Goal: Task Accomplishment & Management: Manage account settings

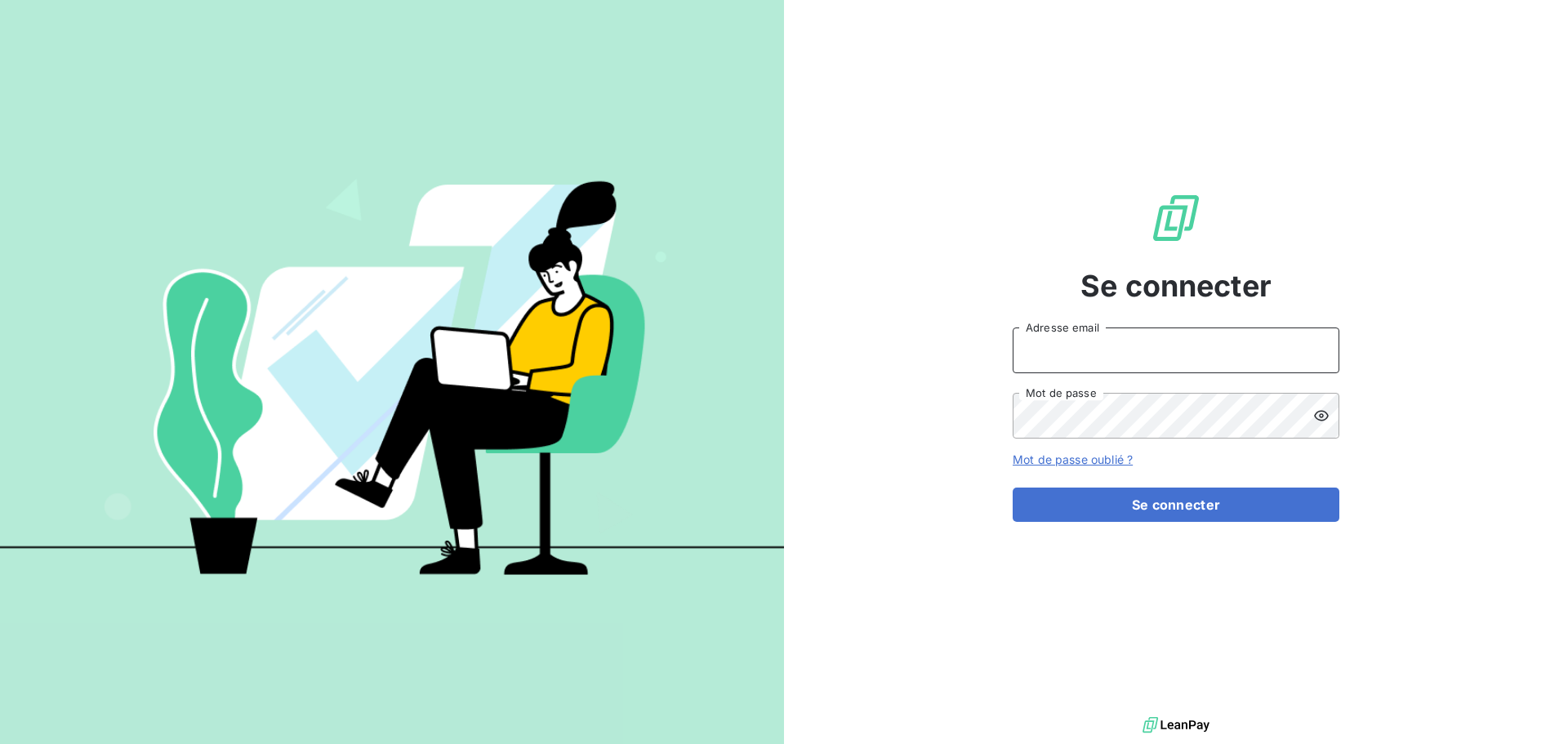
click at [1032, 338] on input "Adresse email" at bounding box center [1176, 351] width 327 height 46
type input "[EMAIL_ADDRESS][DOMAIN_NAME]"
click at [1012, 488] on button "Se connecter" at bounding box center [1176, 505] width 327 height 34
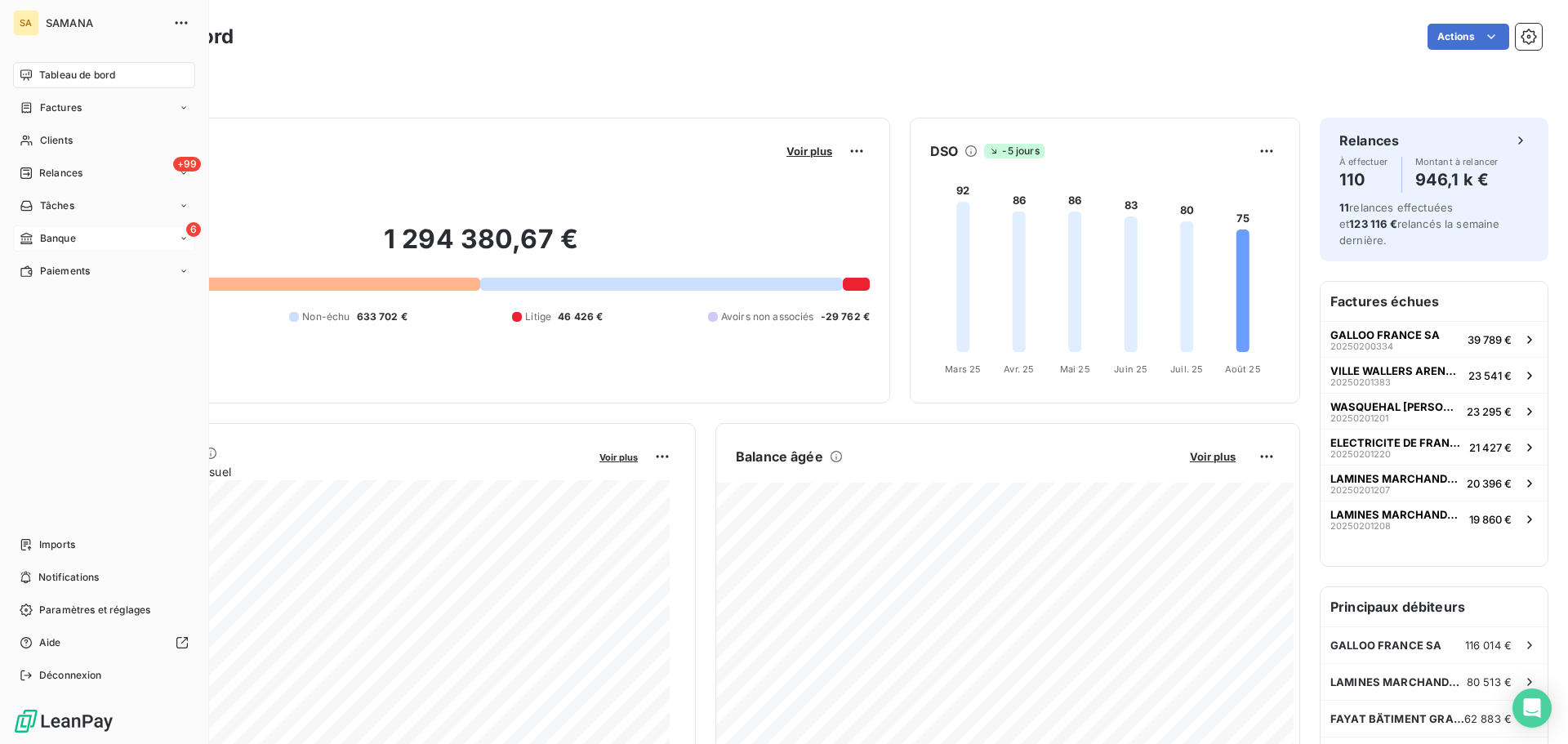
click at [117, 239] on div "6 Banque" at bounding box center [104, 238] width 182 height 26
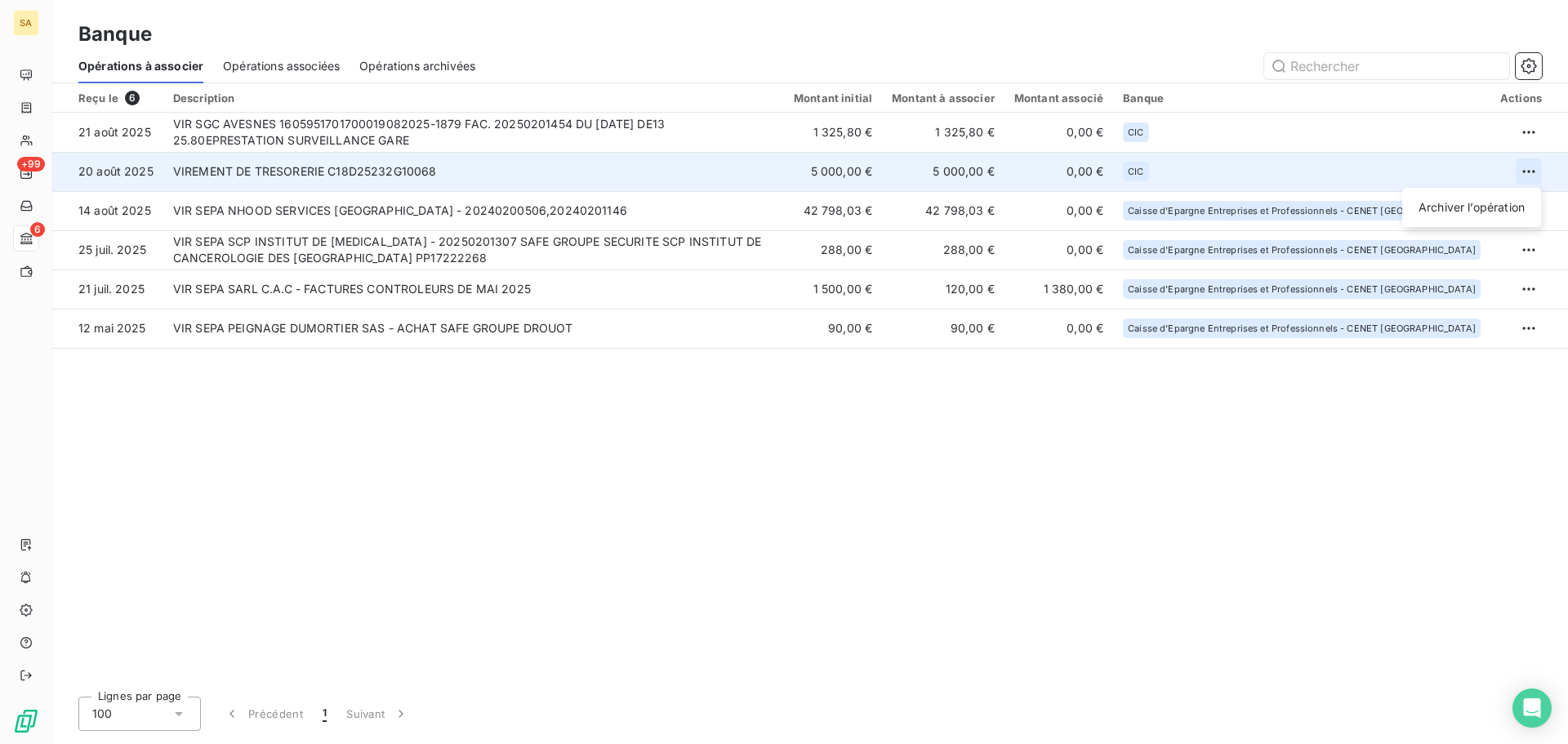
click at [1530, 169] on html "SA +99 6 Banque Opérations à associer Opérations associées Opérations archivées…" at bounding box center [784, 372] width 1568 height 744
click at [1459, 210] on div "Archiver l’opération" at bounding box center [1471, 207] width 125 height 26
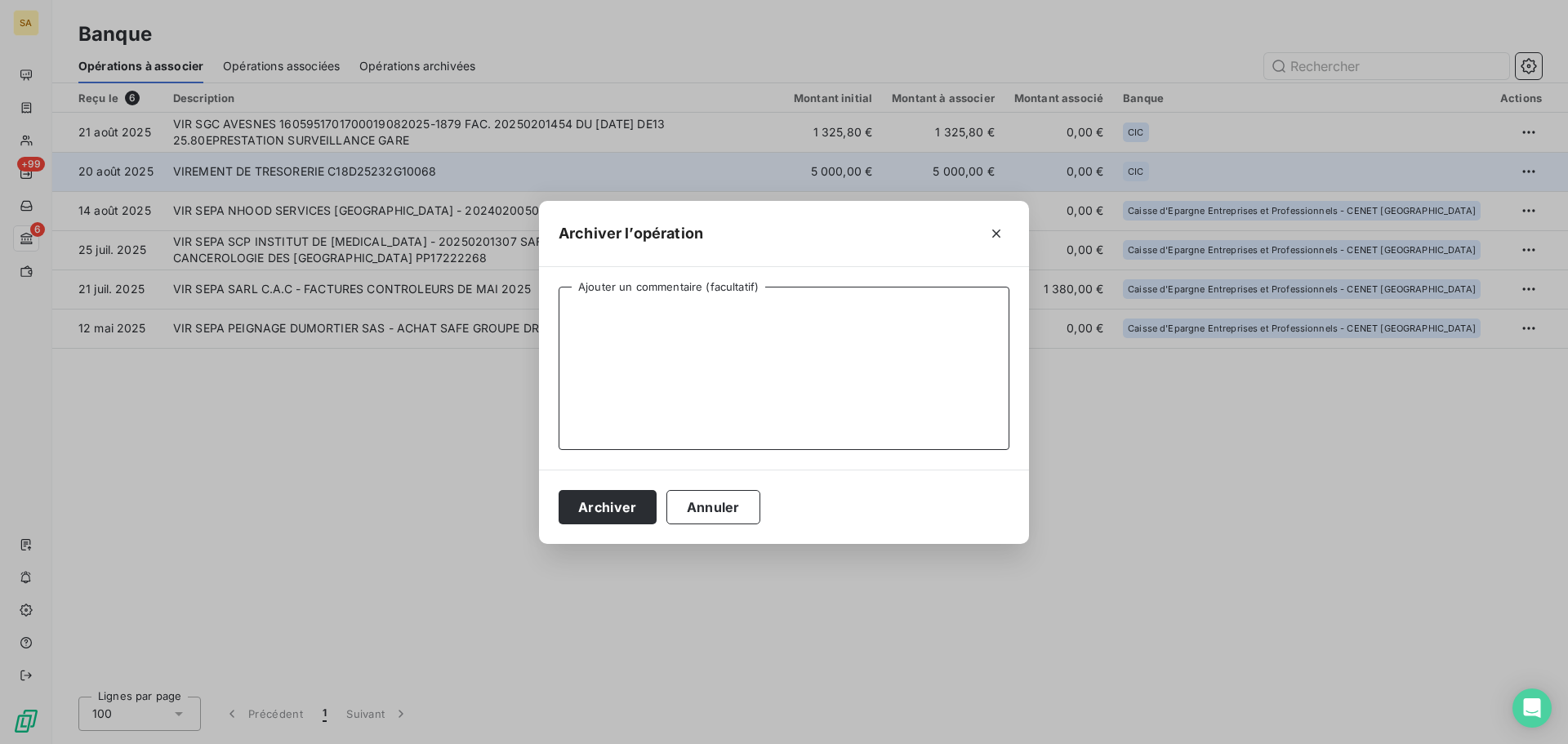
click at [746, 308] on textarea "Ajouter un commentaire (facultatif)" at bounding box center [784, 369] width 451 height 163
type textarea "Non lié à une prestation"
click at [622, 508] on button "Archiver" at bounding box center [607, 507] width 98 height 34
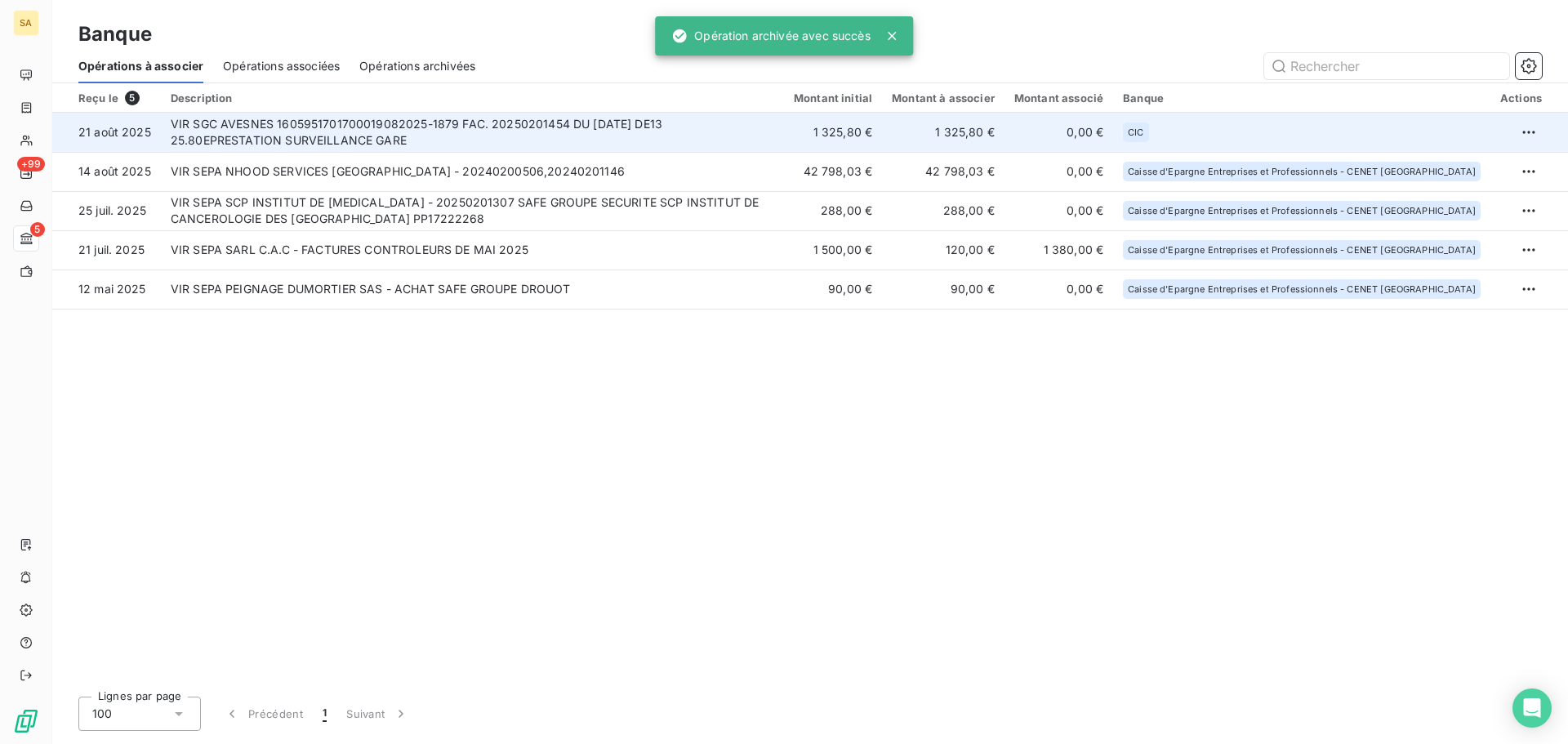
click at [487, 130] on td "VIR SGC AVESNES 1605951701700019082025-1879 FAC. 20250201454 DU 31/07/2025 DE13…" at bounding box center [473, 131] width 623 height 39
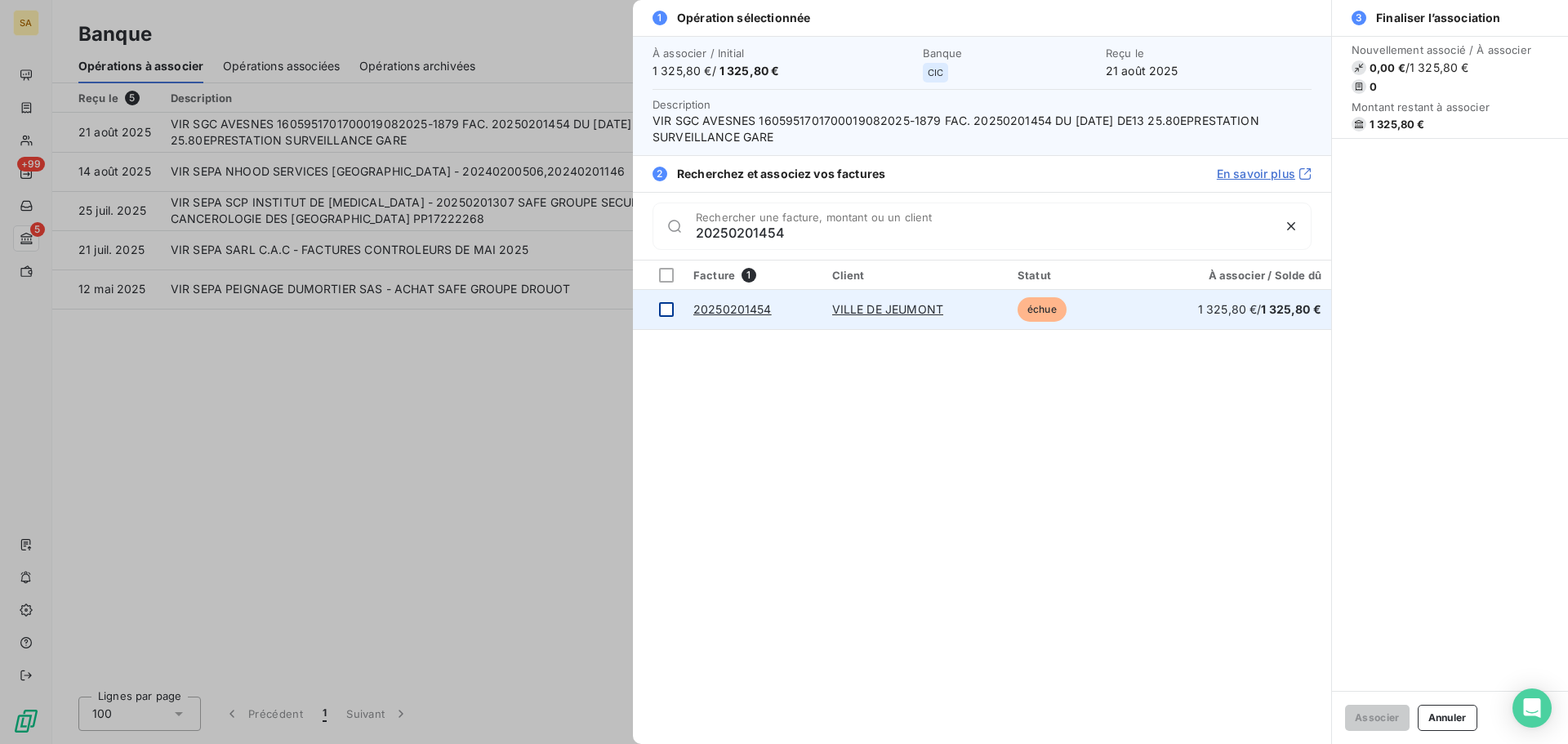
type input "20250201454"
click at [666, 312] on div at bounding box center [666, 310] width 15 height 15
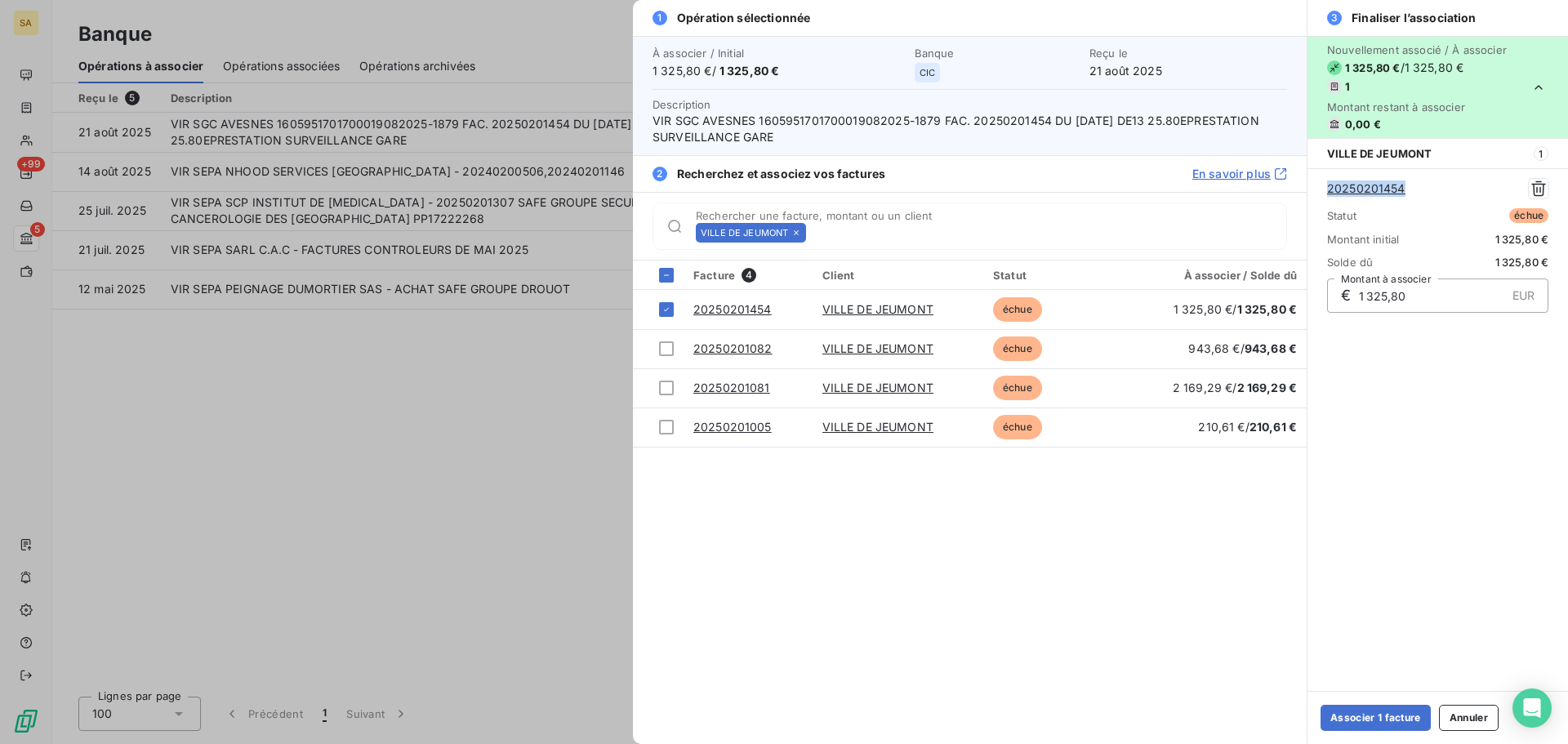
drag, startPoint x: 1417, startPoint y: 189, endPoint x: 1324, endPoint y: 193, distance: 93.1
click at [1324, 193] on div "20250201454 Statut échue Montant initial 1 325,80 € Solde dû 1 325,80 € € 1 325…" at bounding box center [1439, 245] width 261 height 154
copy link "20250201454"
click at [1396, 721] on button "Associer 1 facture" at bounding box center [1376, 718] width 111 height 26
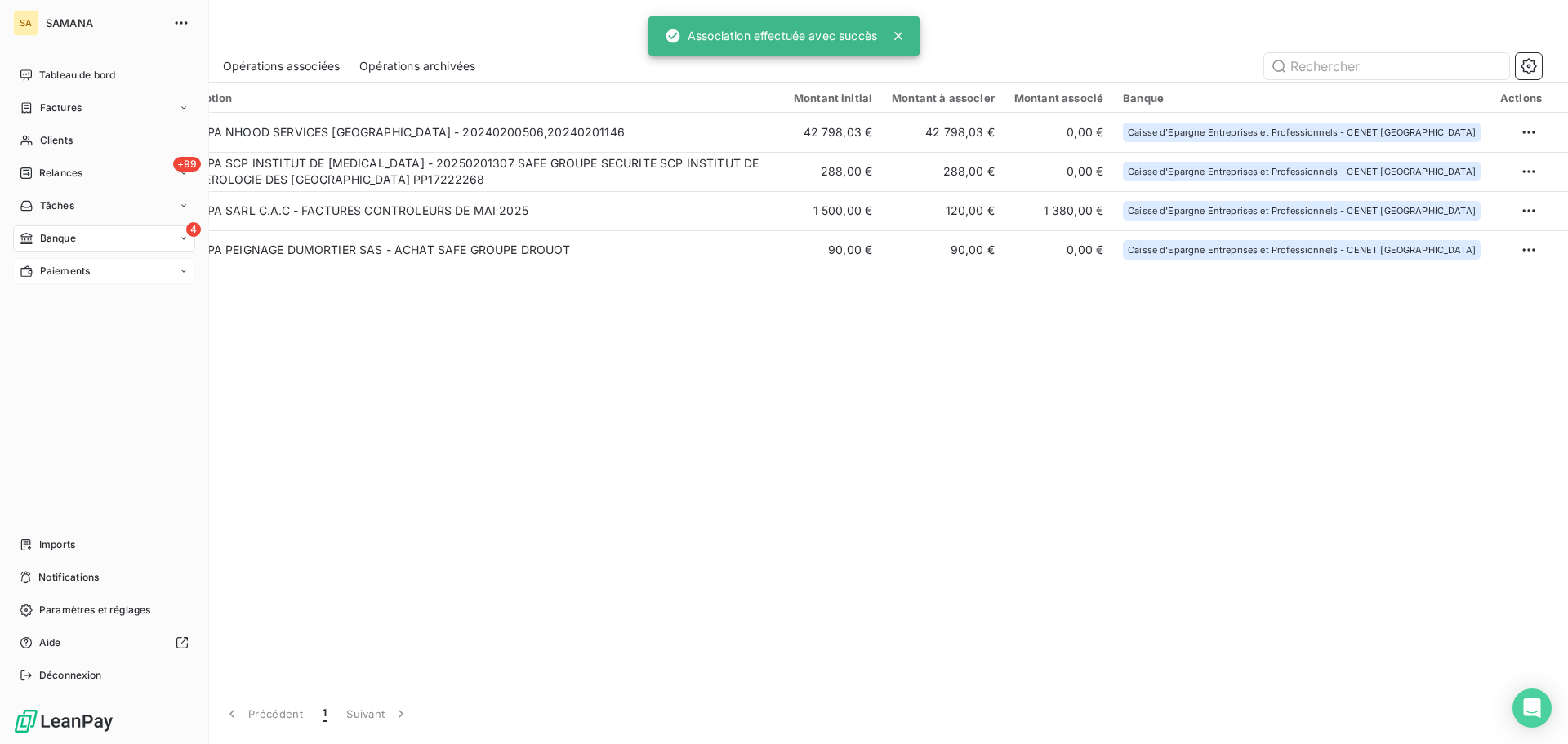
click at [79, 275] on span "Paiements" at bounding box center [65, 271] width 50 height 15
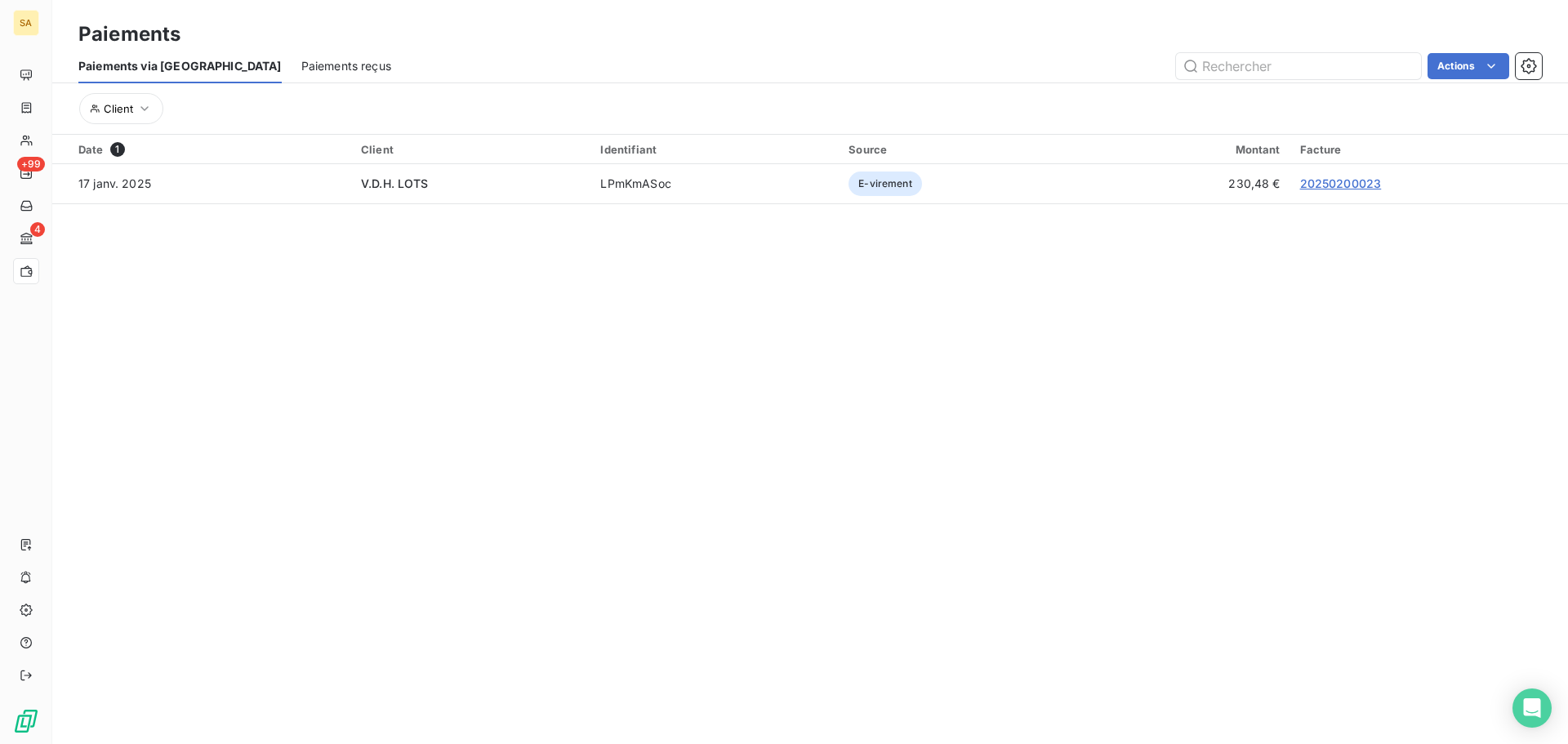
click at [302, 59] on span "Paiements reçus" at bounding box center [346, 66] width 90 height 16
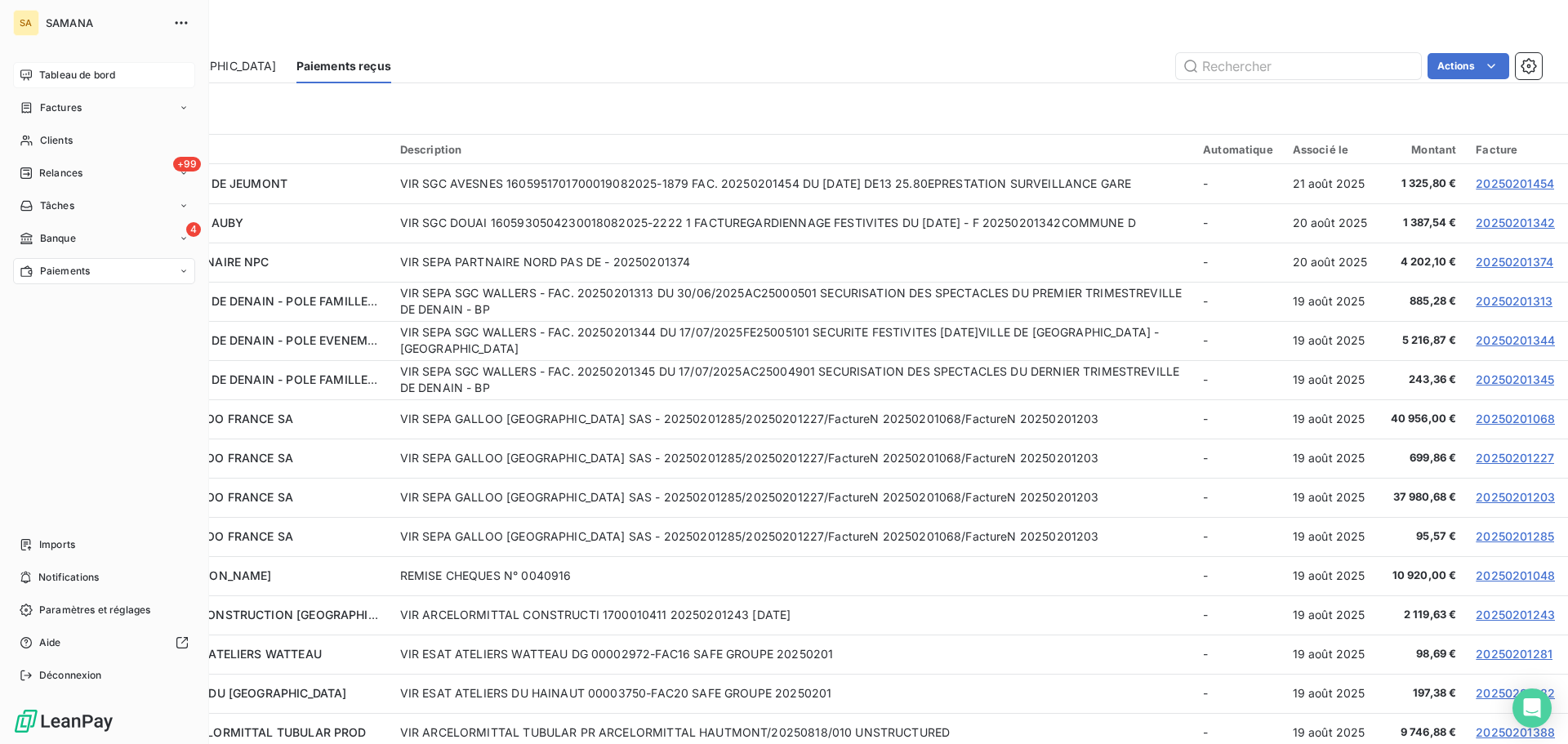
click at [45, 76] on span "Tableau de bord" at bounding box center [77, 75] width 76 height 15
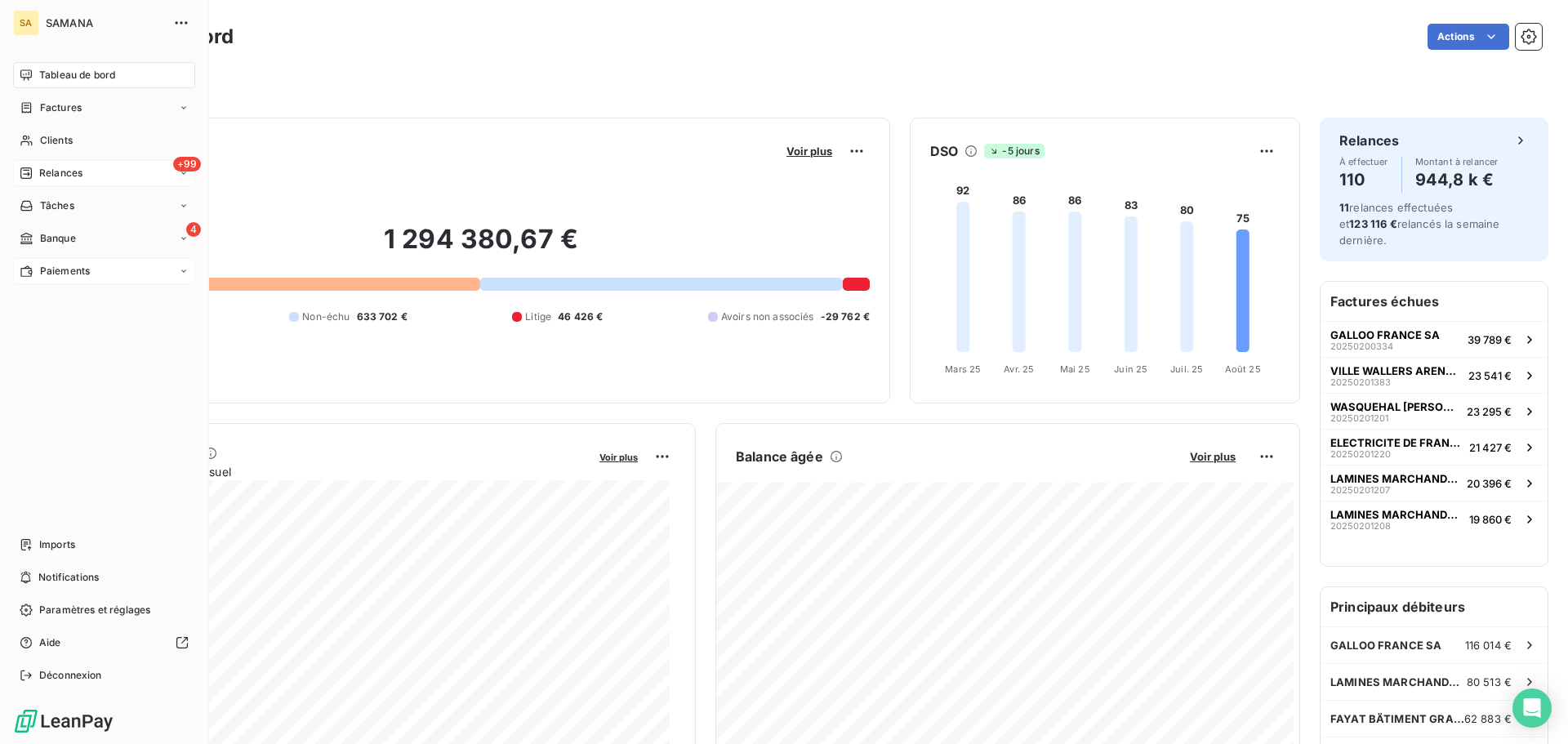
click at [71, 174] on span "Relances" at bounding box center [60, 173] width 43 height 15
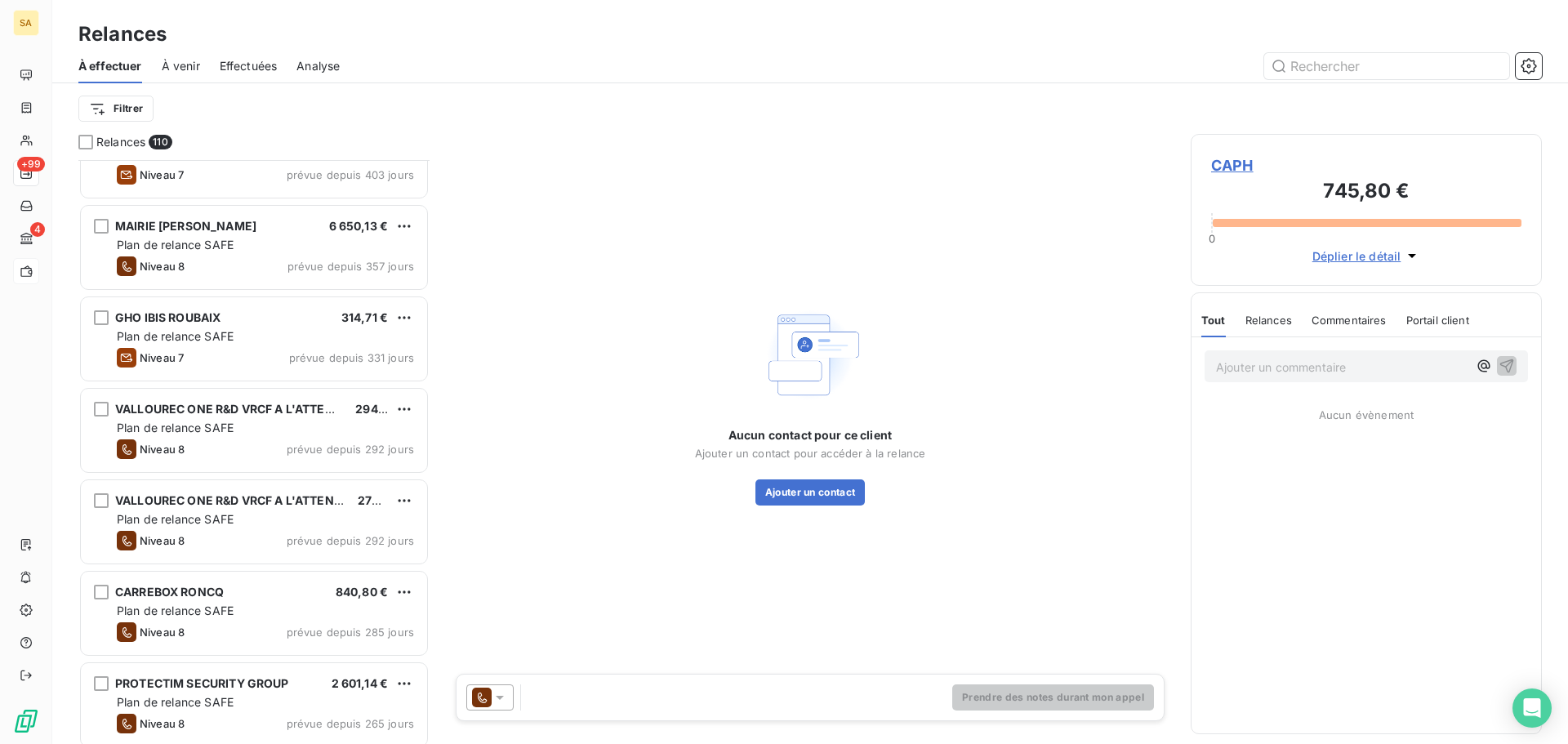
scroll to position [818, 0]
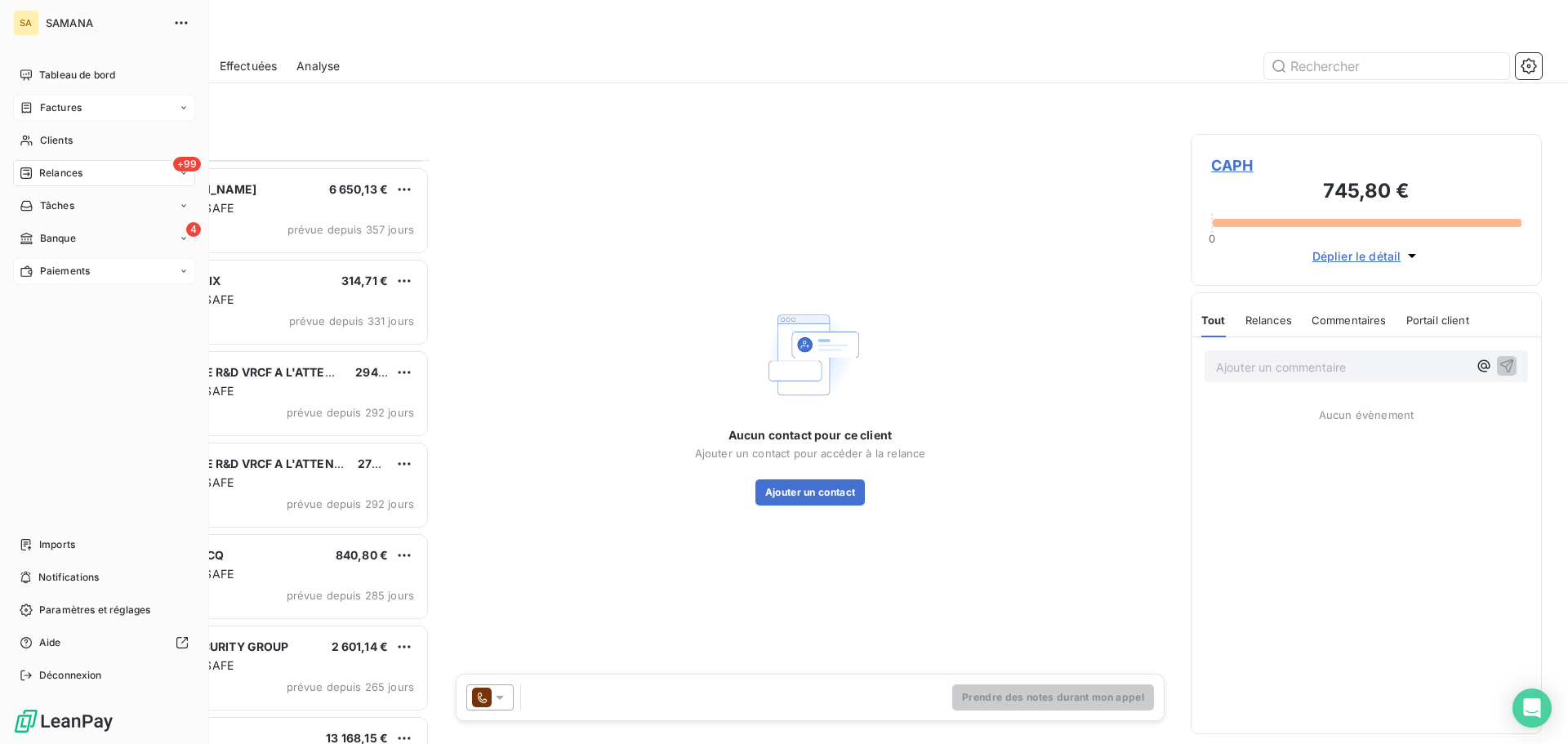
click at [50, 112] on span "Factures" at bounding box center [61, 108] width 42 height 15
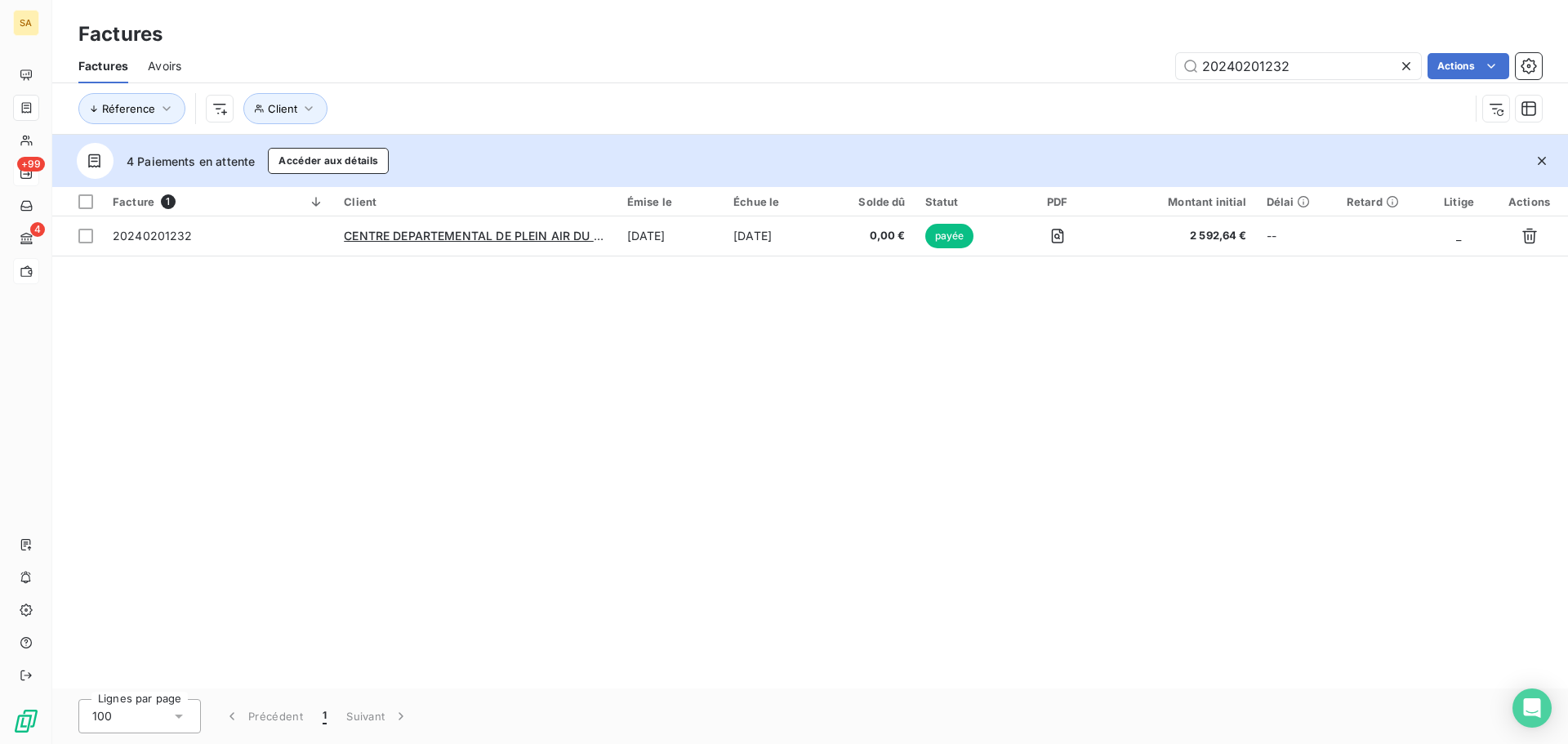
click at [155, 65] on span "Avoirs" at bounding box center [164, 66] width 34 height 16
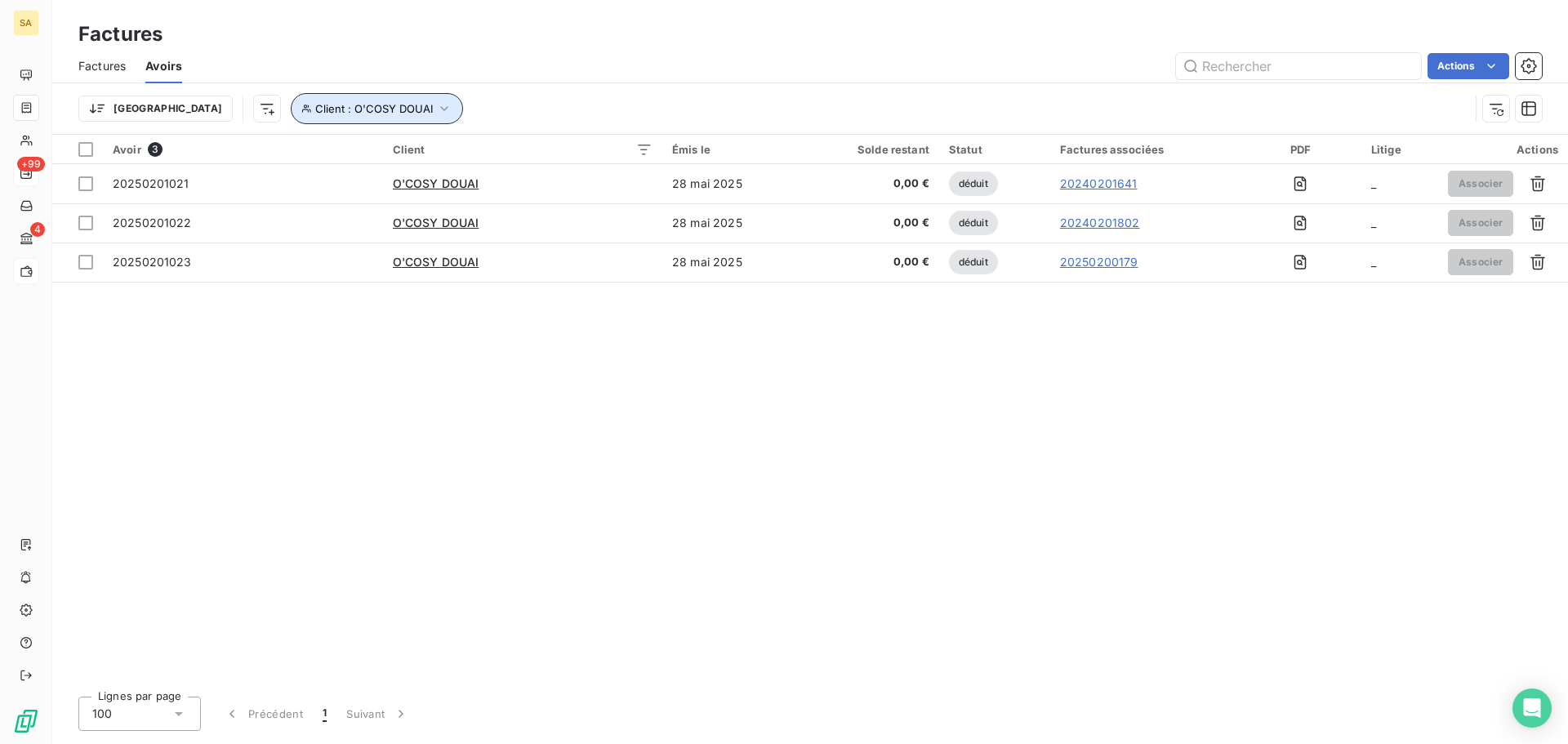
click at [316, 109] on span "Client : O'COSY DOUAI" at bounding box center [374, 109] width 117 height 13
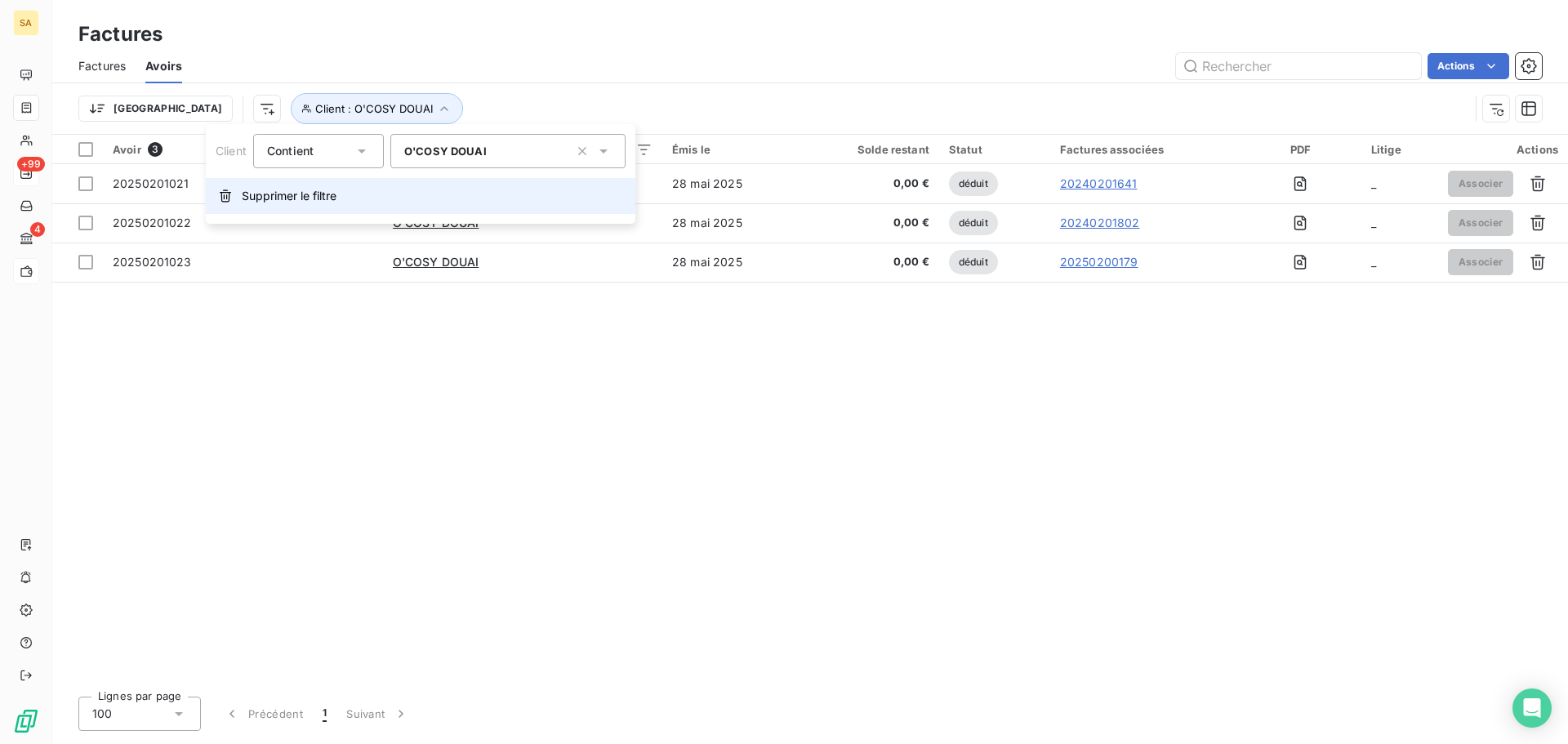
click at [300, 194] on span "Supprimer le filtre" at bounding box center [289, 196] width 95 height 16
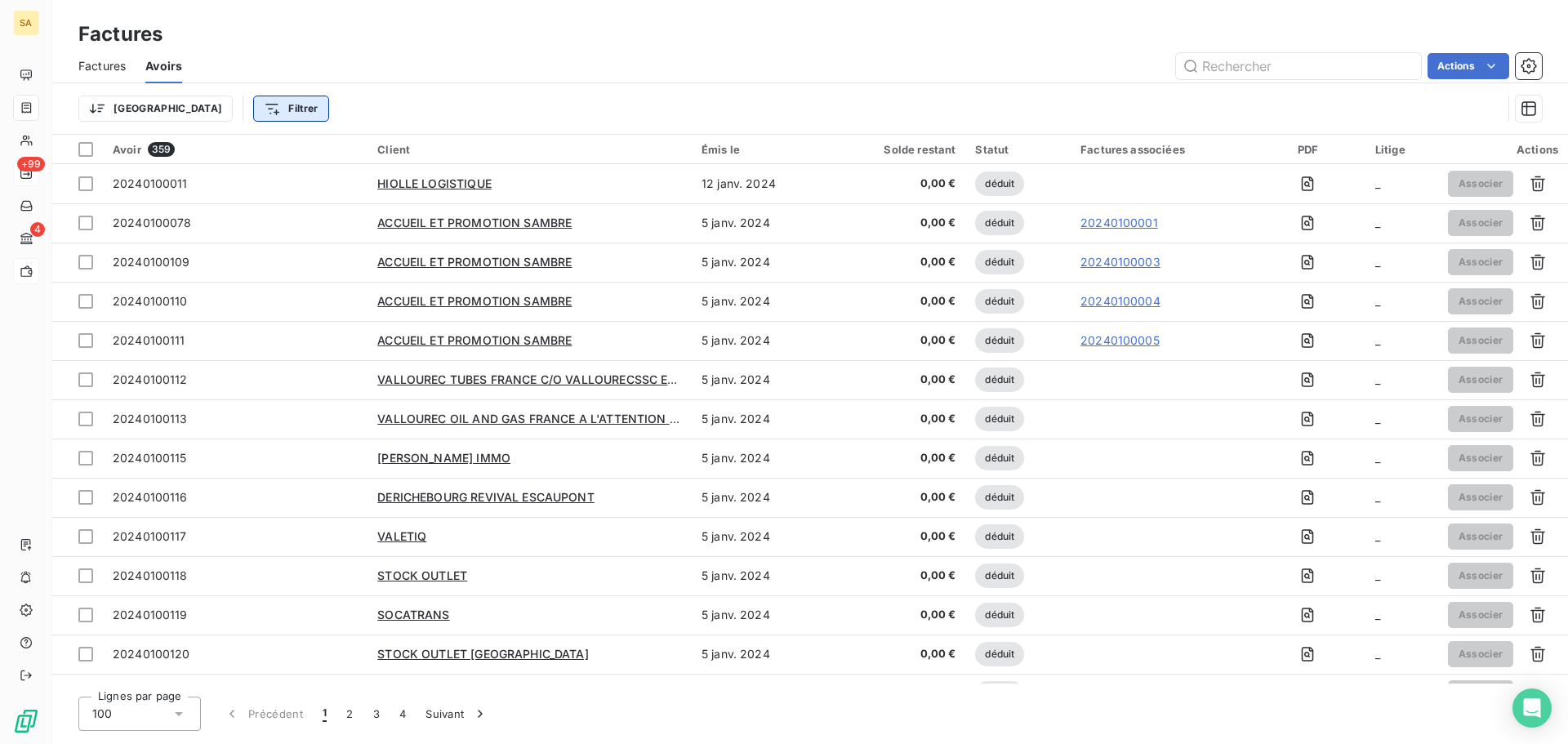
click at [199, 116] on html "SA +99 4 Factures Factures Avoirs Actions Trier Filtrer Avoir 359 Client Émis l…" at bounding box center [784, 372] width 1568 height 744
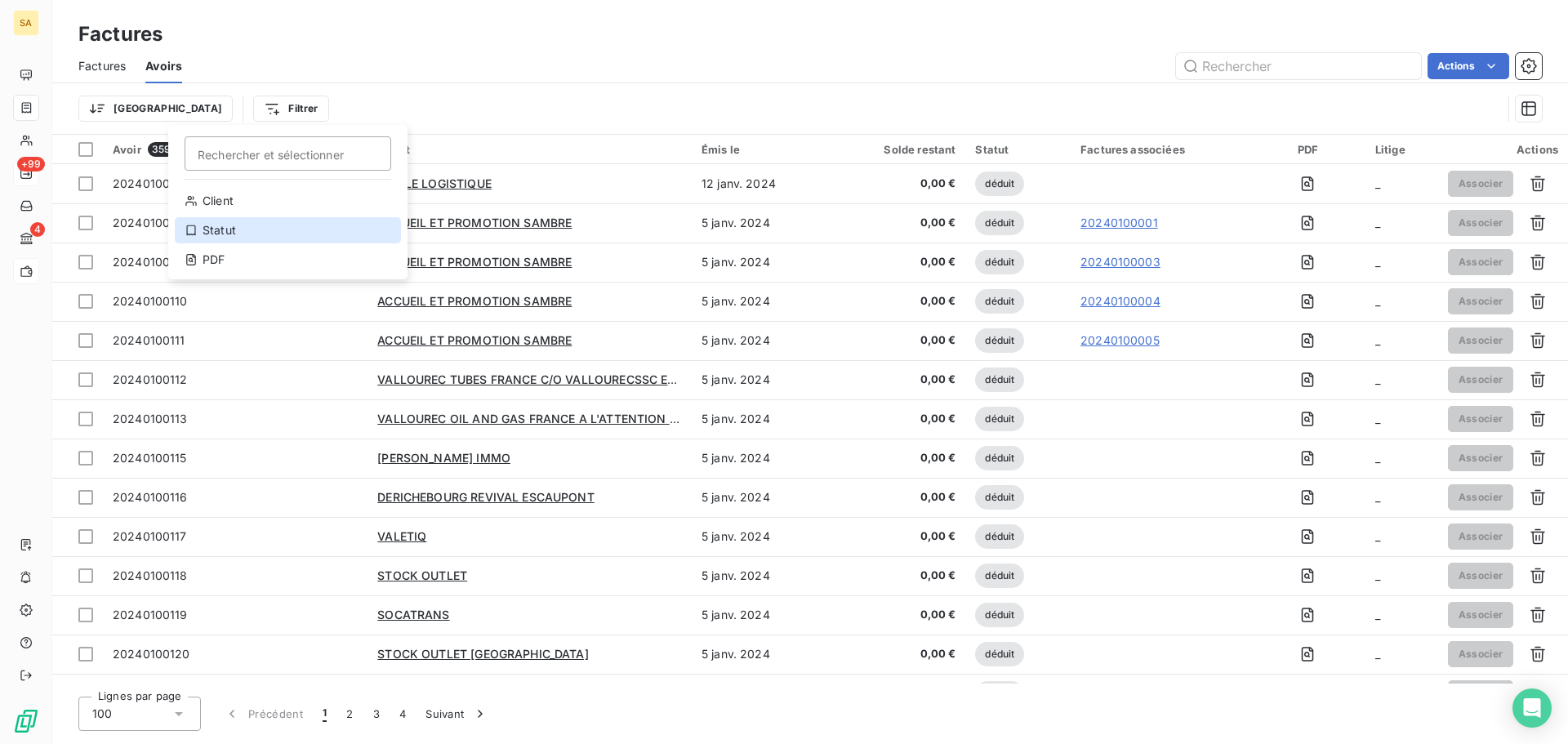
click at [234, 231] on div "Statut" at bounding box center [288, 230] width 226 height 26
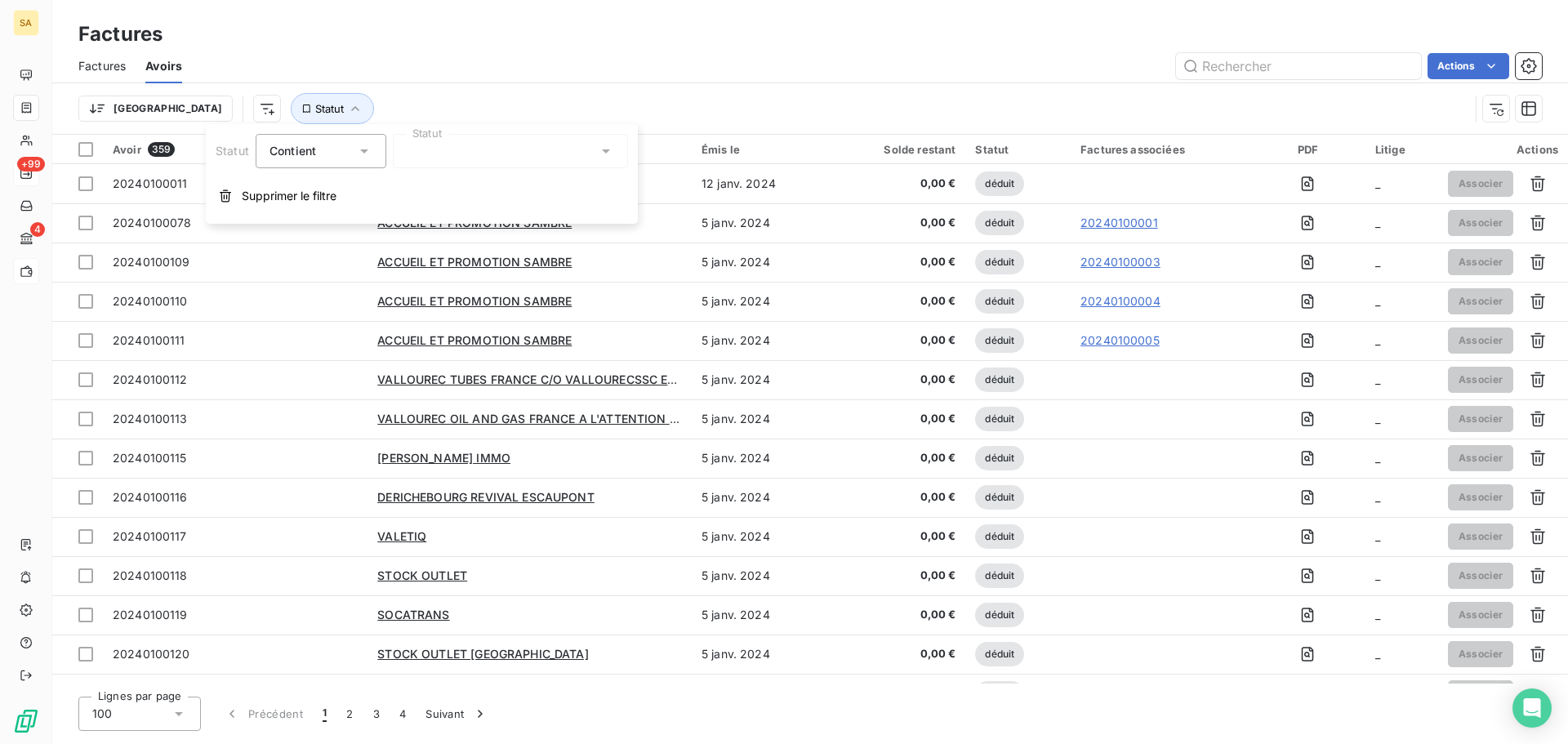
click at [454, 157] on div at bounding box center [511, 151] width 235 height 34
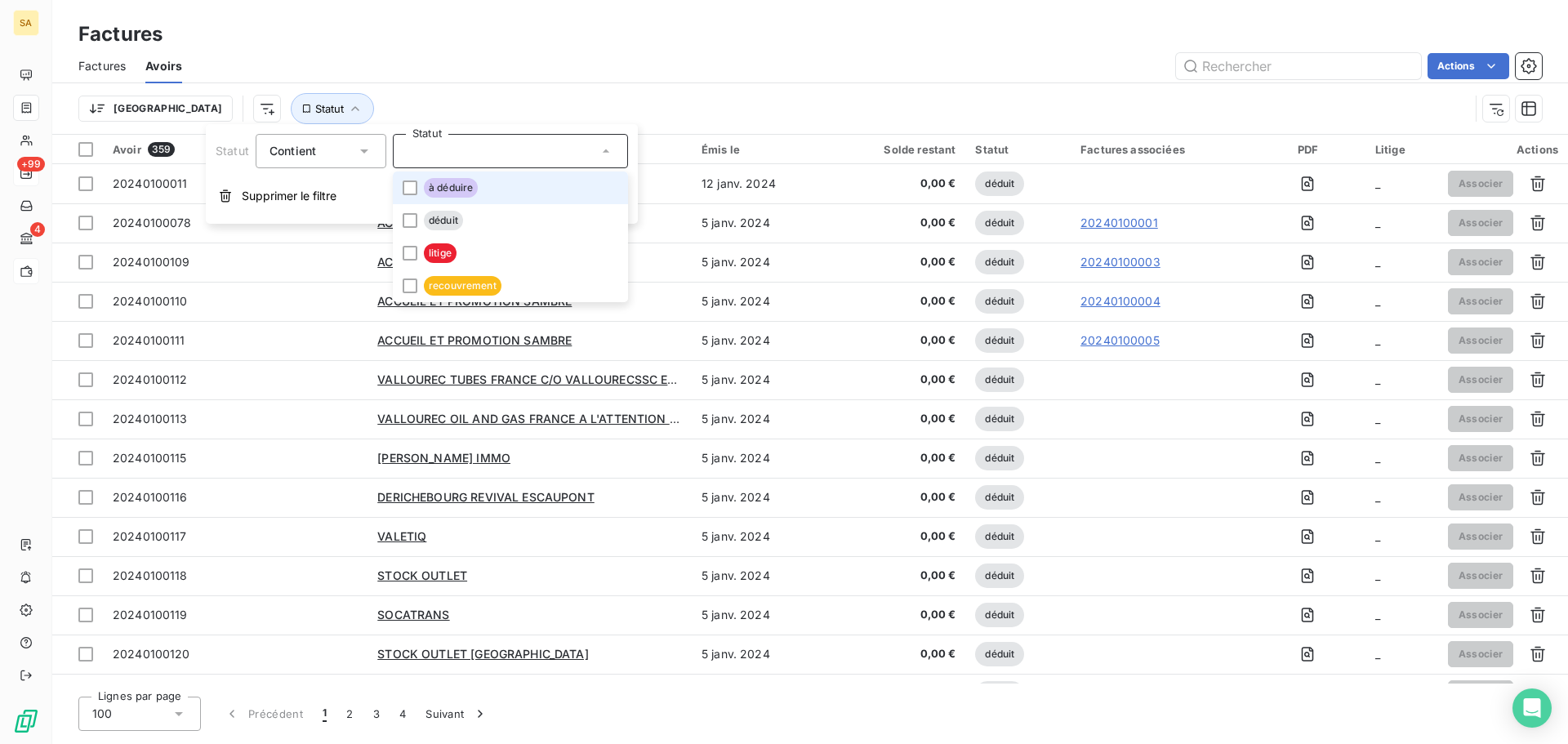
click at [449, 175] on li "à déduire" at bounding box center [511, 187] width 235 height 33
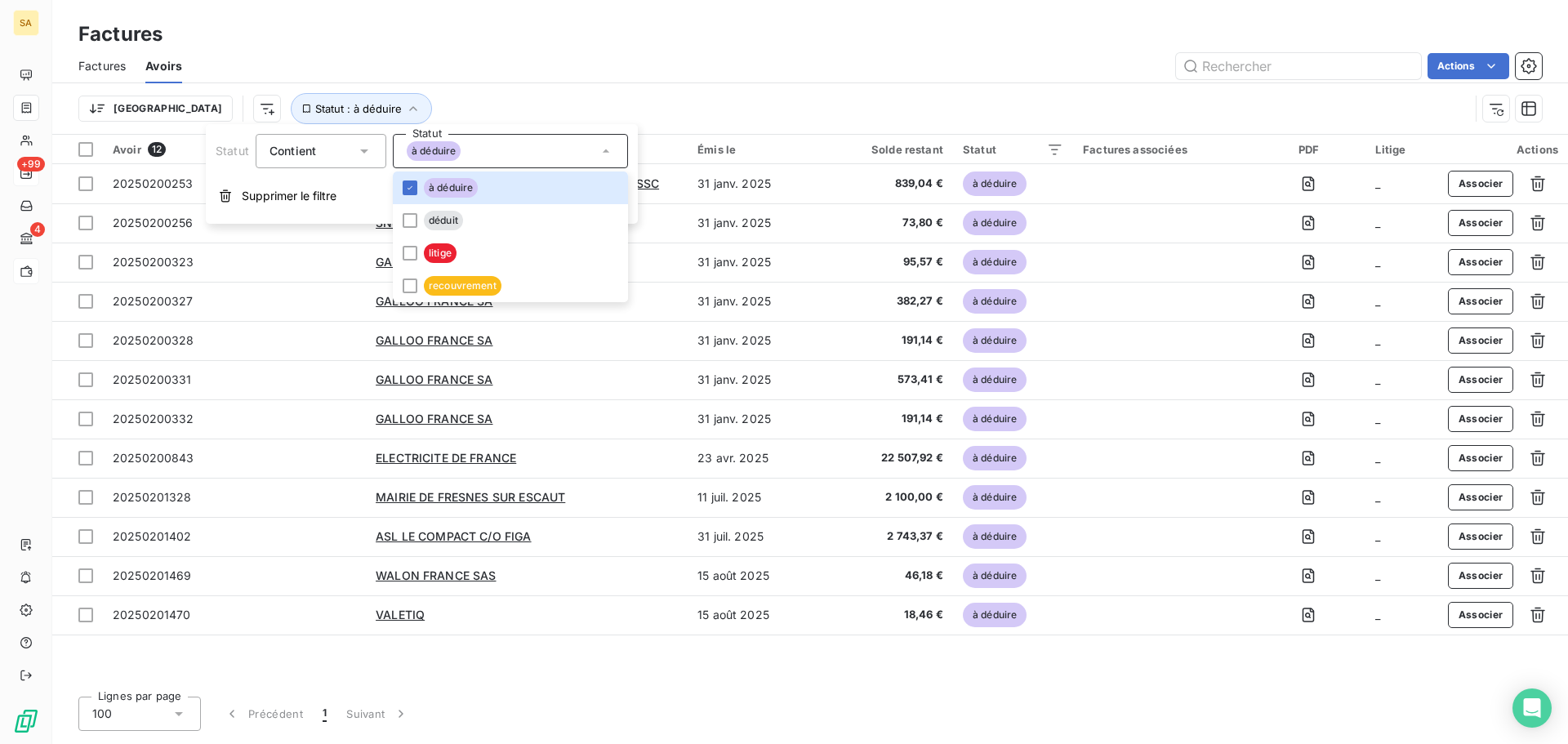
click at [660, 75] on div "Actions" at bounding box center [872, 66] width 1340 height 26
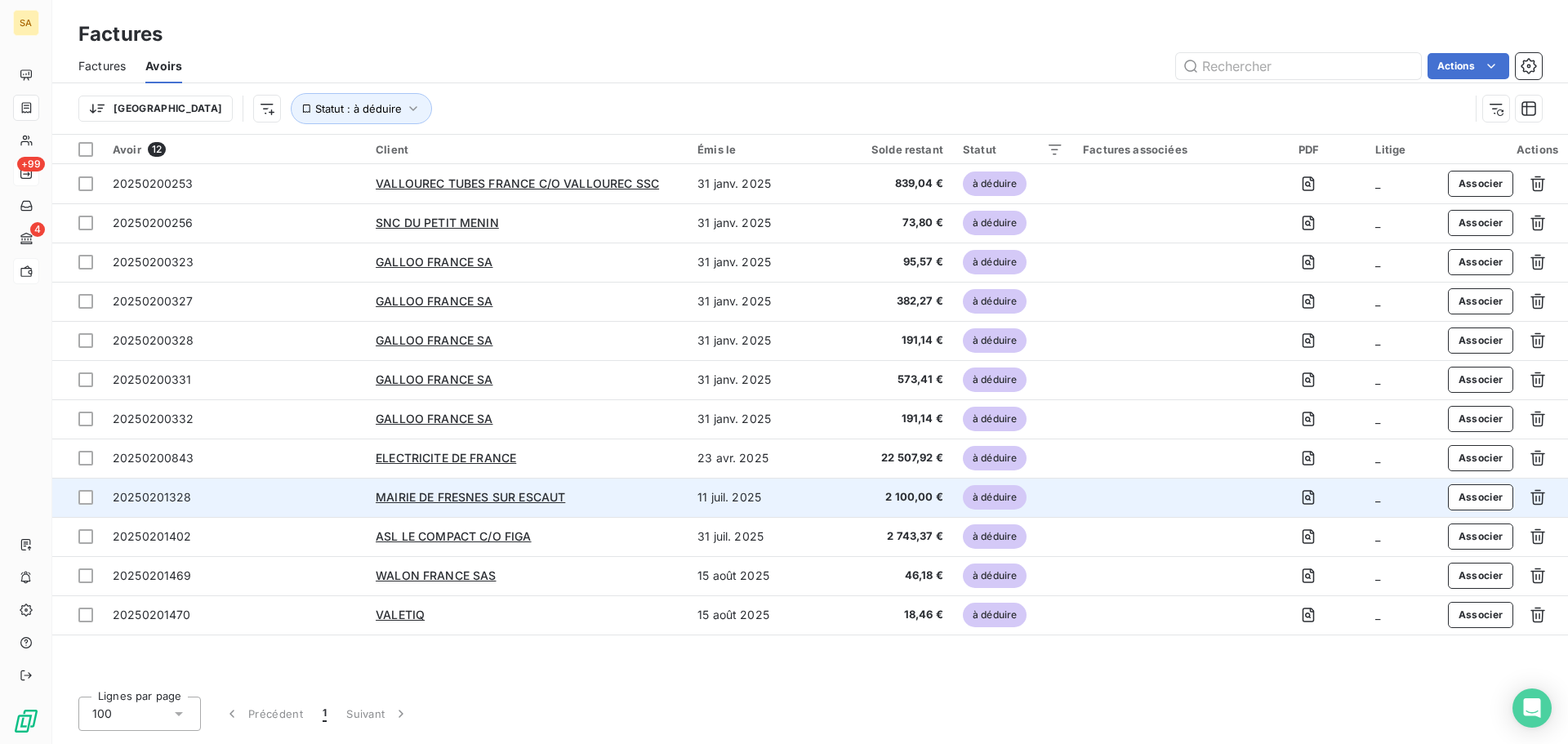
click at [185, 497] on span "20250201328" at bounding box center [152, 497] width 80 height 14
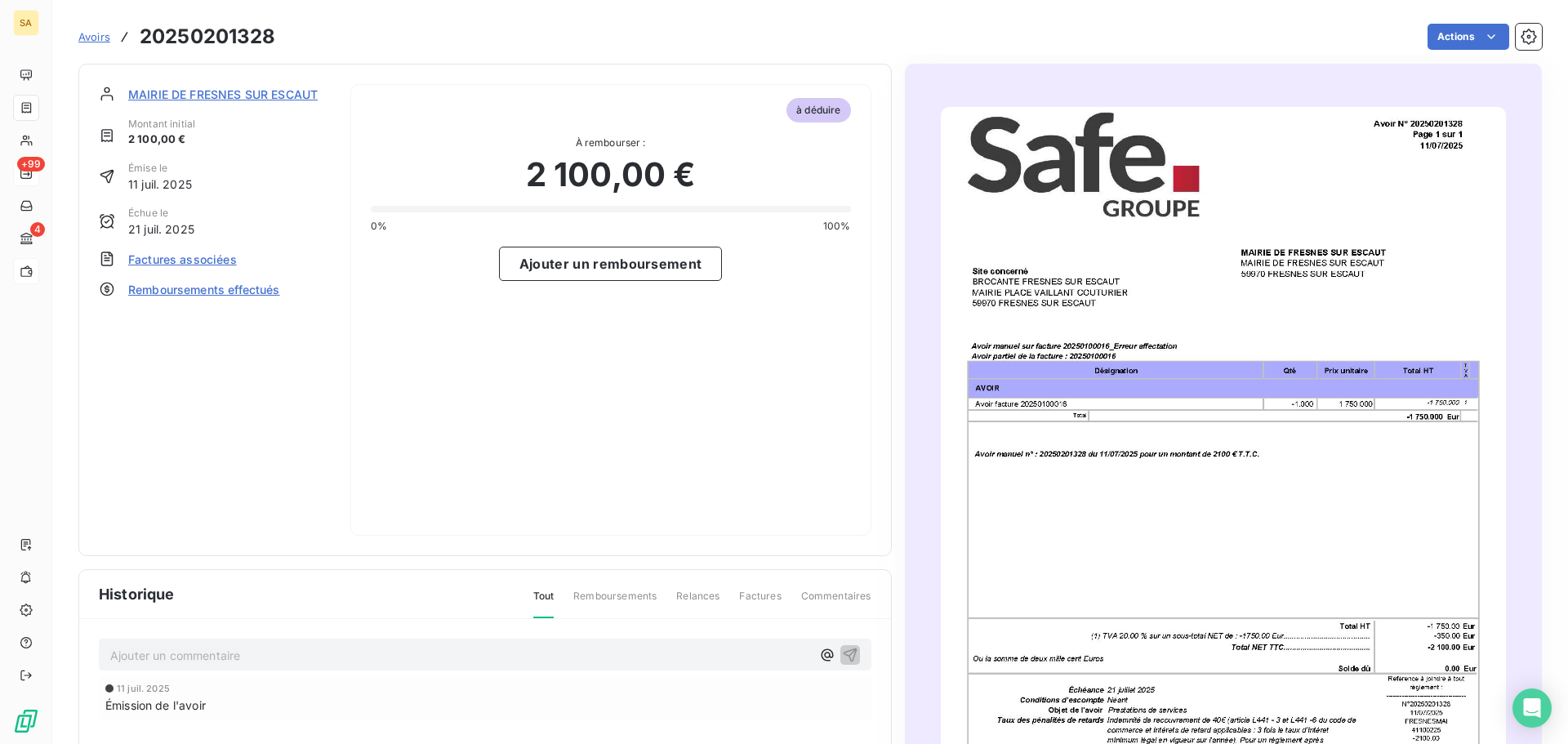
click at [221, 263] on span "Factures associées" at bounding box center [182, 259] width 109 height 17
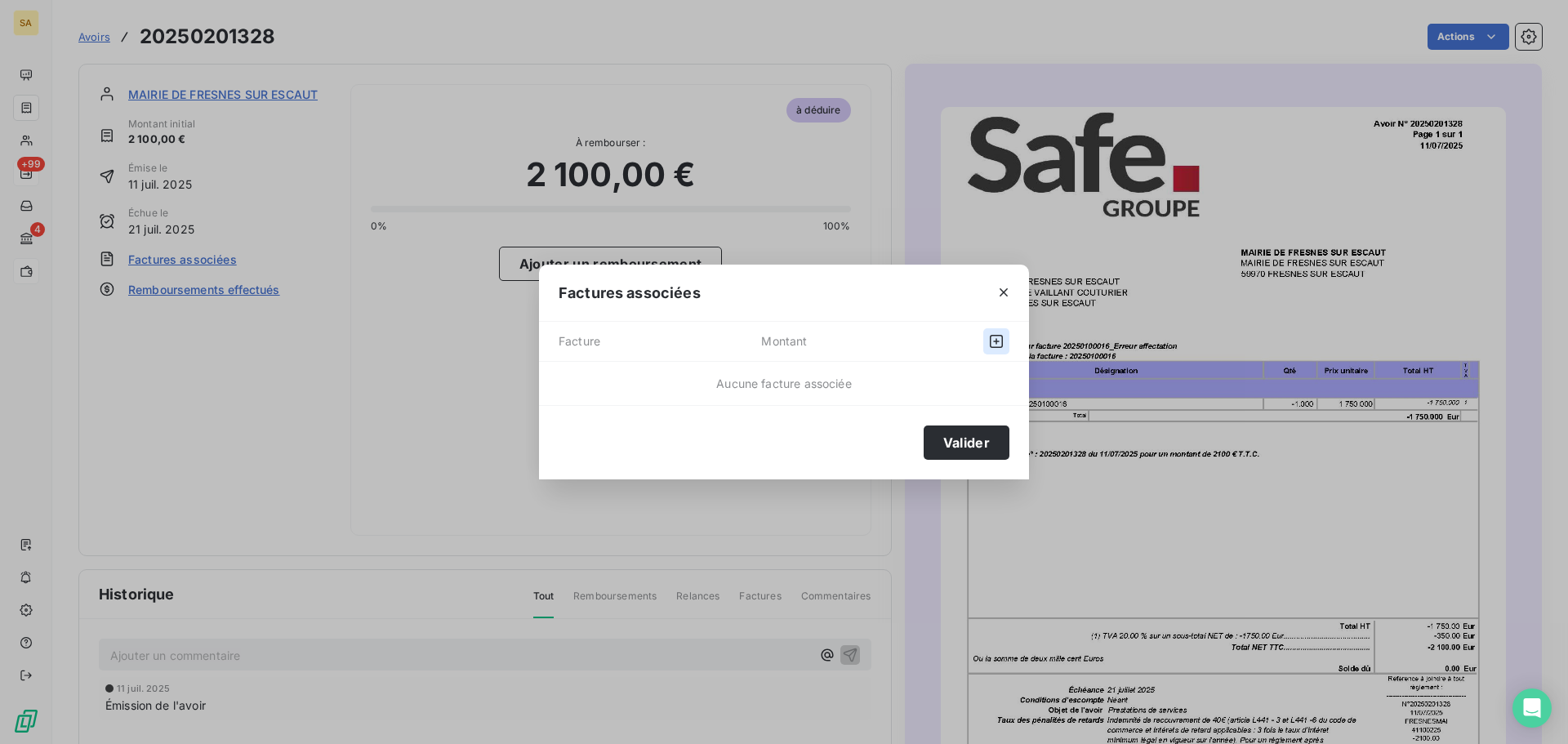
click at [1001, 337] on icon "button" at bounding box center [997, 342] width 16 height 16
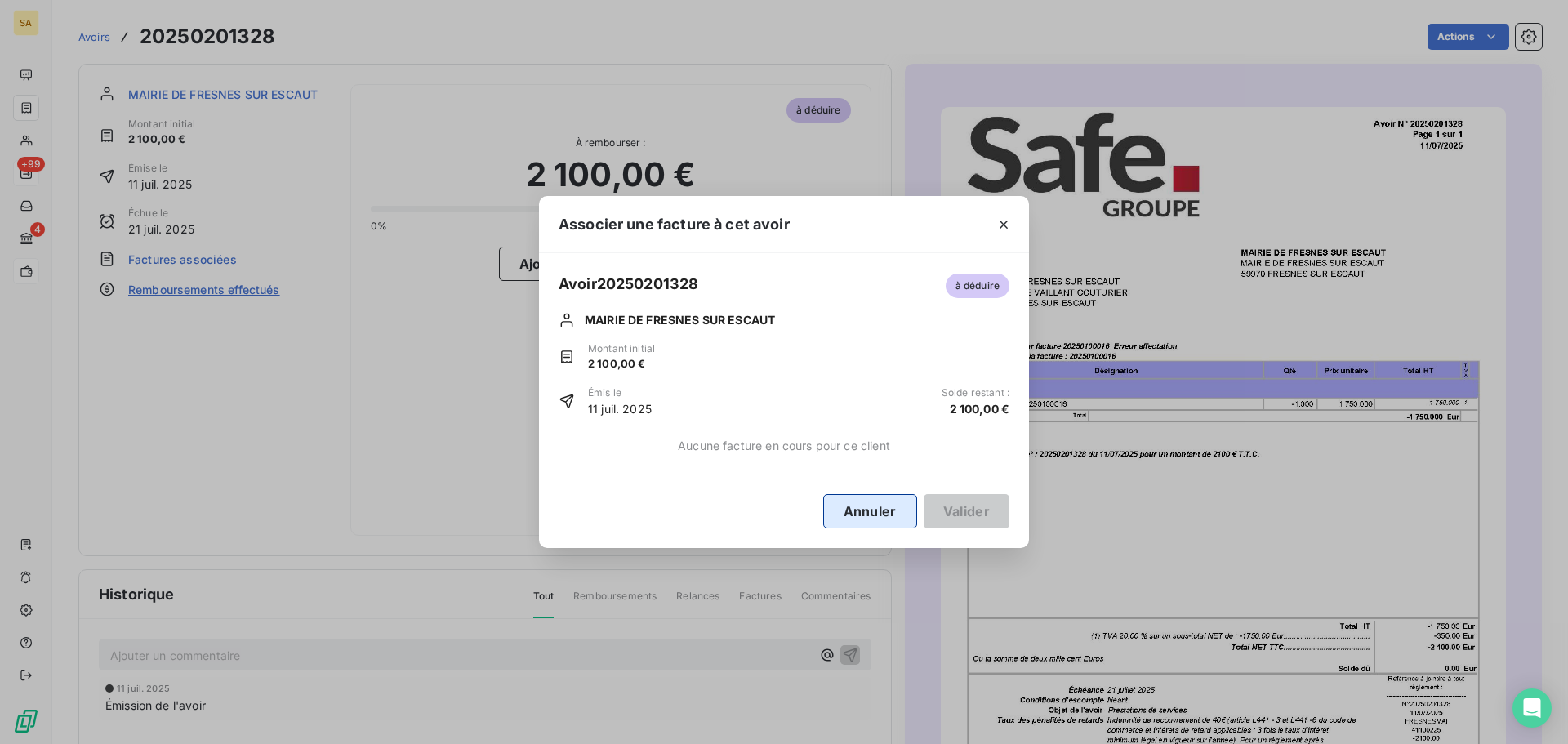
click at [859, 511] on button "Annuler" at bounding box center [870, 511] width 94 height 34
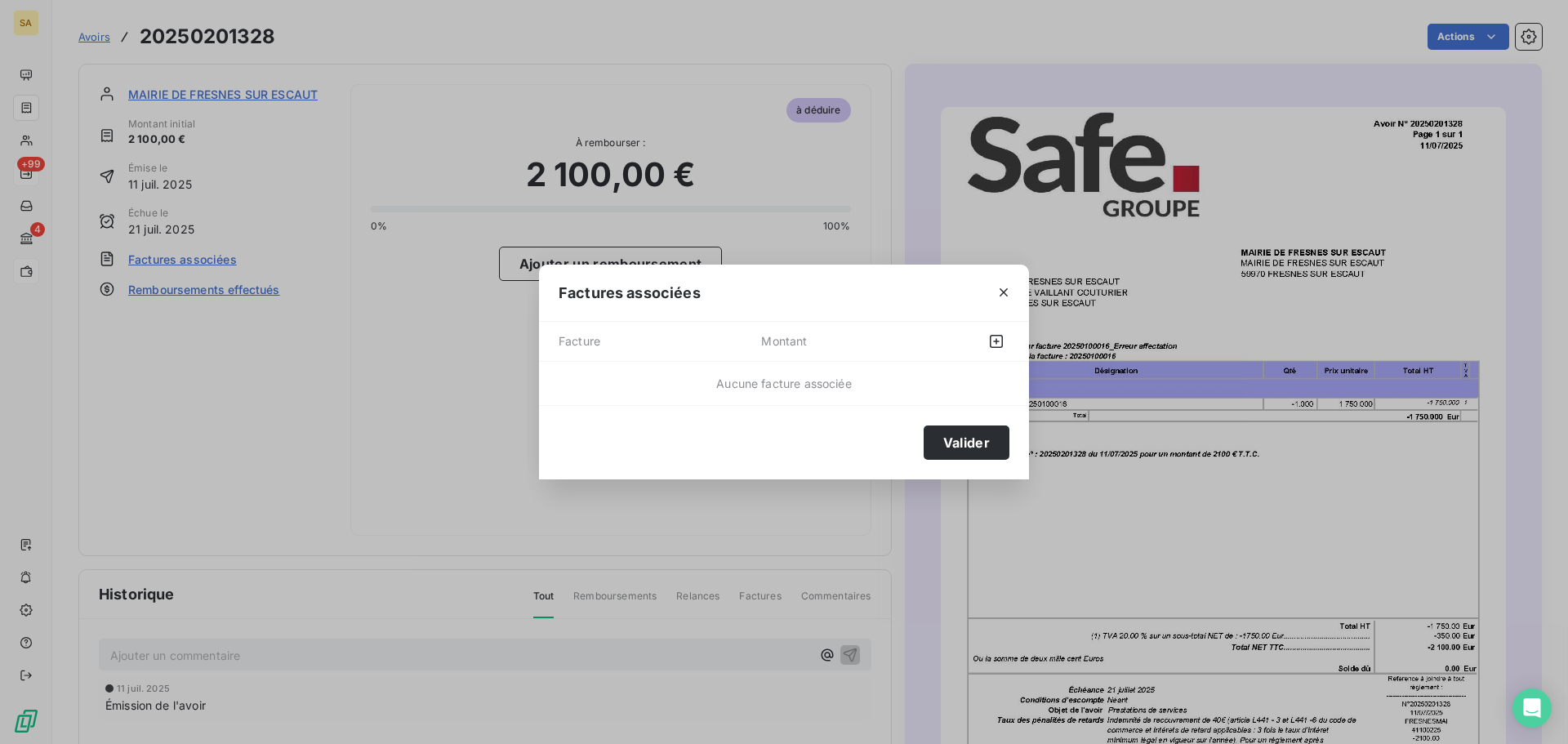
click at [1005, 291] on icon "button" at bounding box center [1004, 293] width 16 height 16
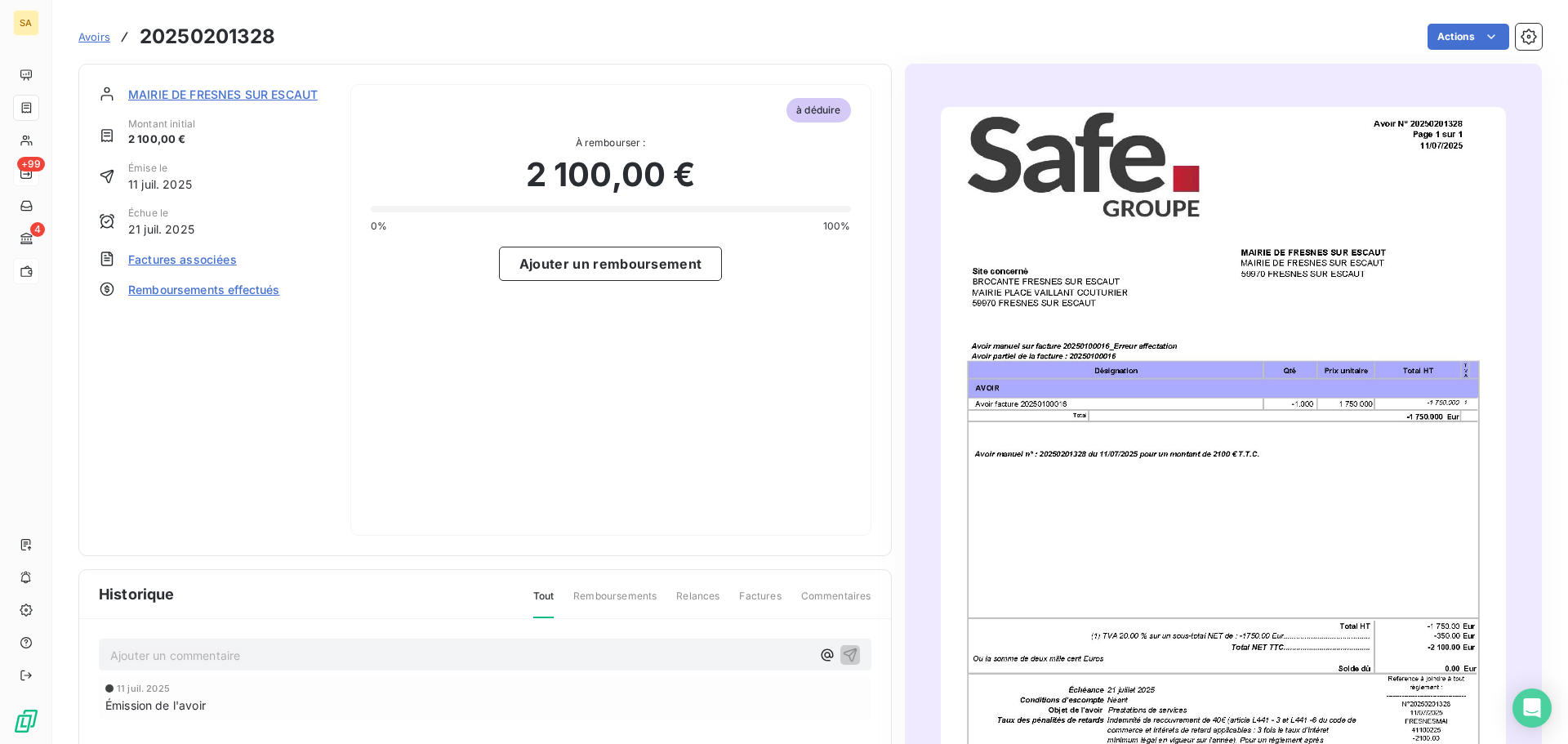
click at [1067, 332] on img "button" at bounding box center [1224, 506] width 565 height 799
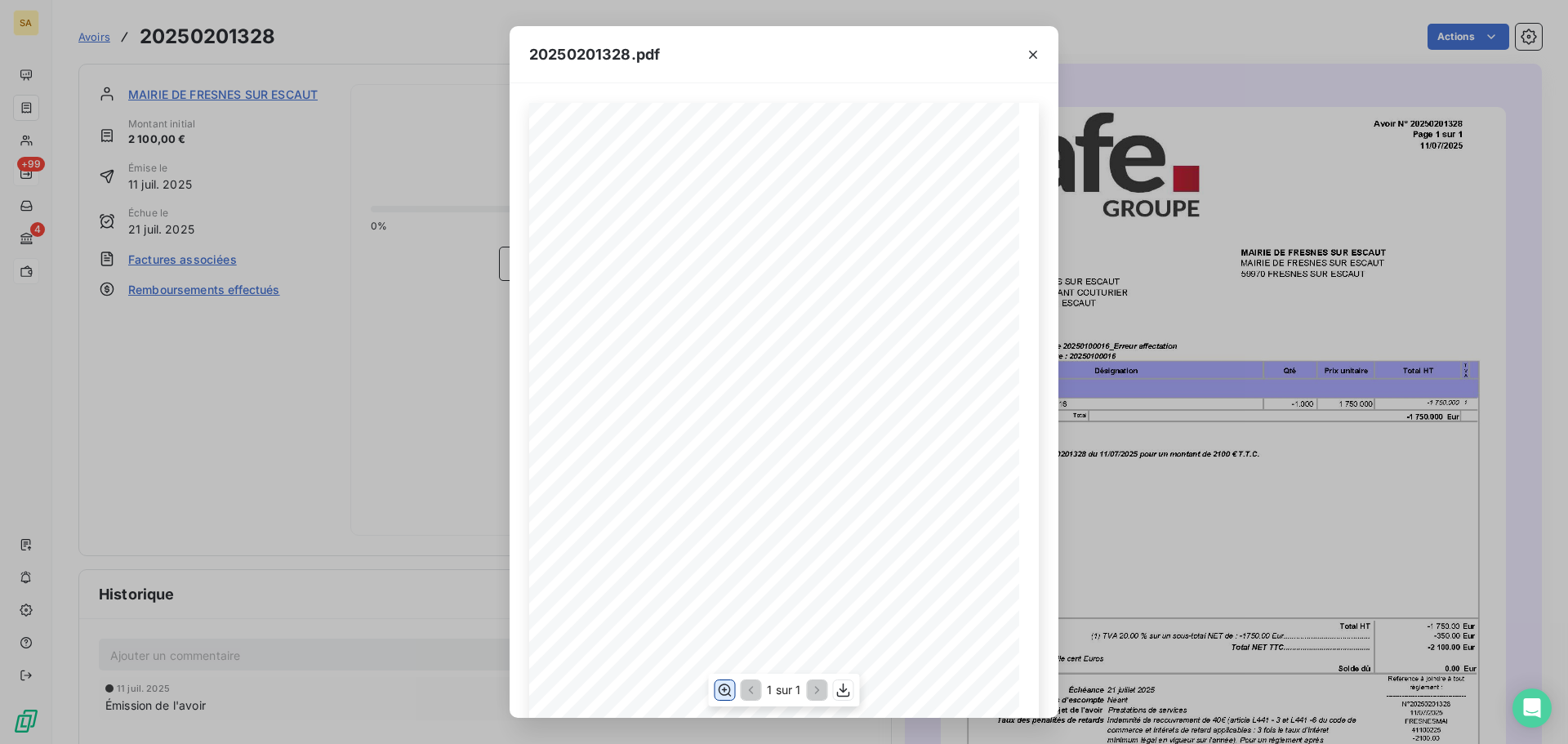
click at [726, 686] on icon "button" at bounding box center [725, 690] width 16 height 16
click at [1036, 61] on icon "button" at bounding box center [1033, 55] width 16 height 16
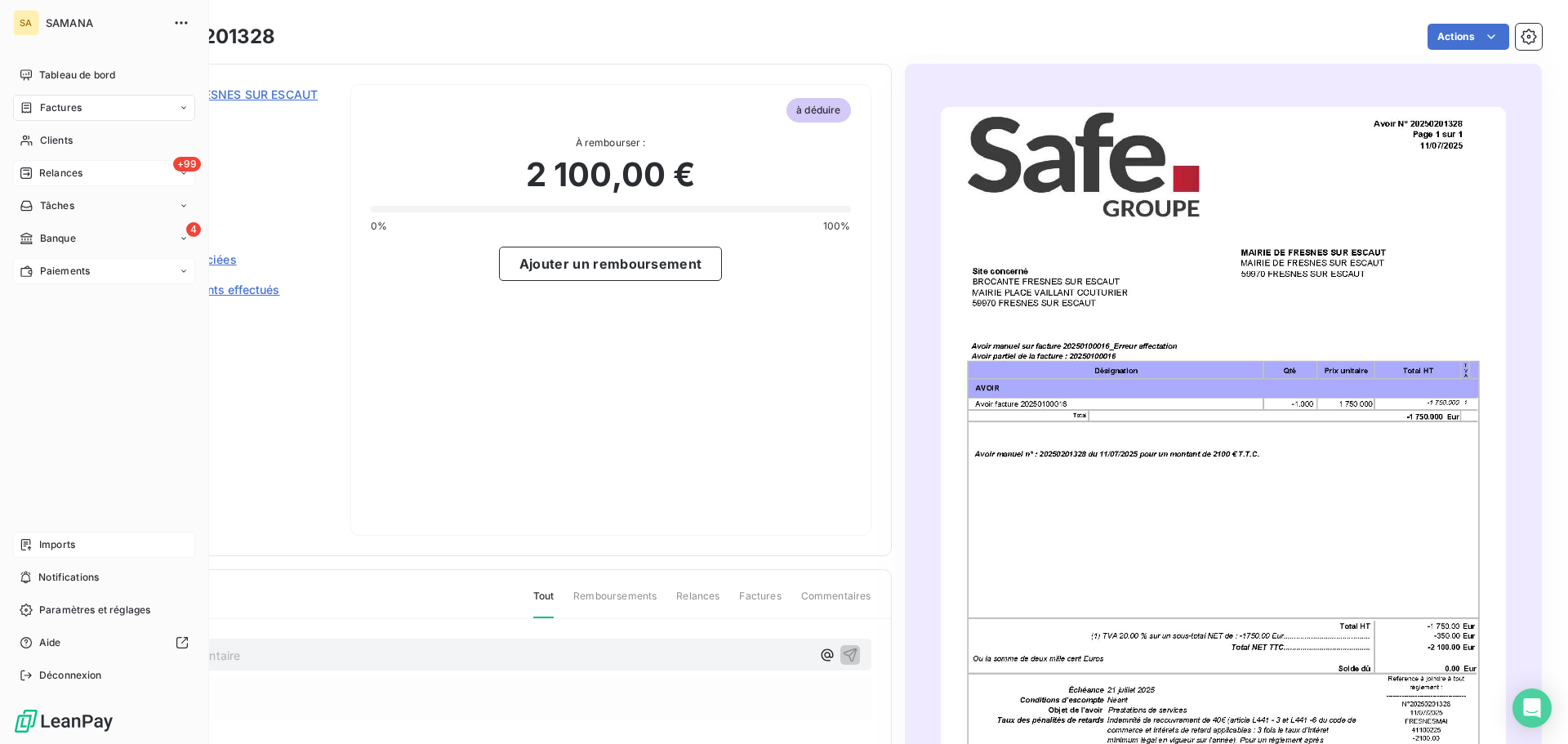
click at [63, 544] on span "Imports" at bounding box center [57, 545] width 36 height 15
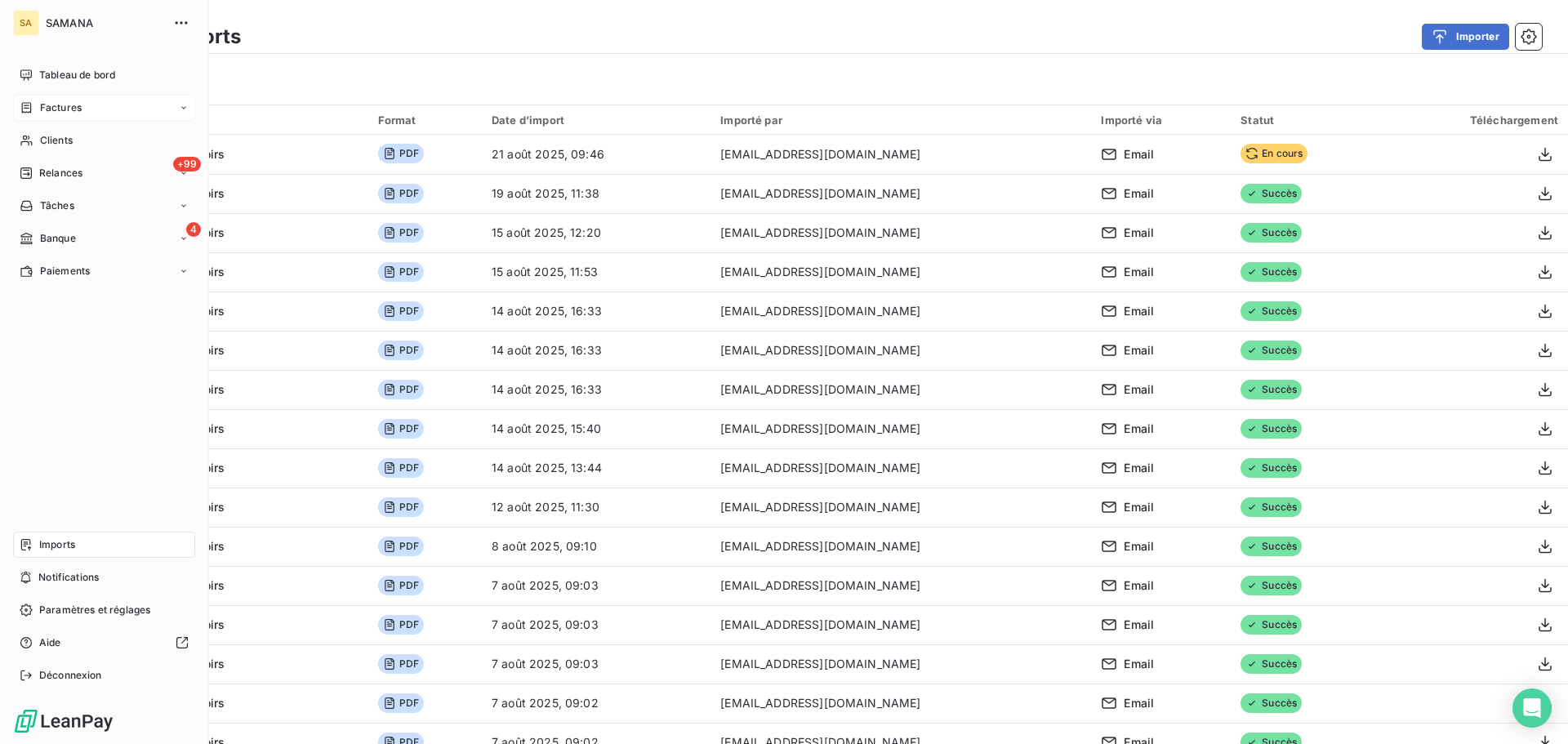
click at [70, 110] on span "Factures" at bounding box center [61, 108] width 42 height 15
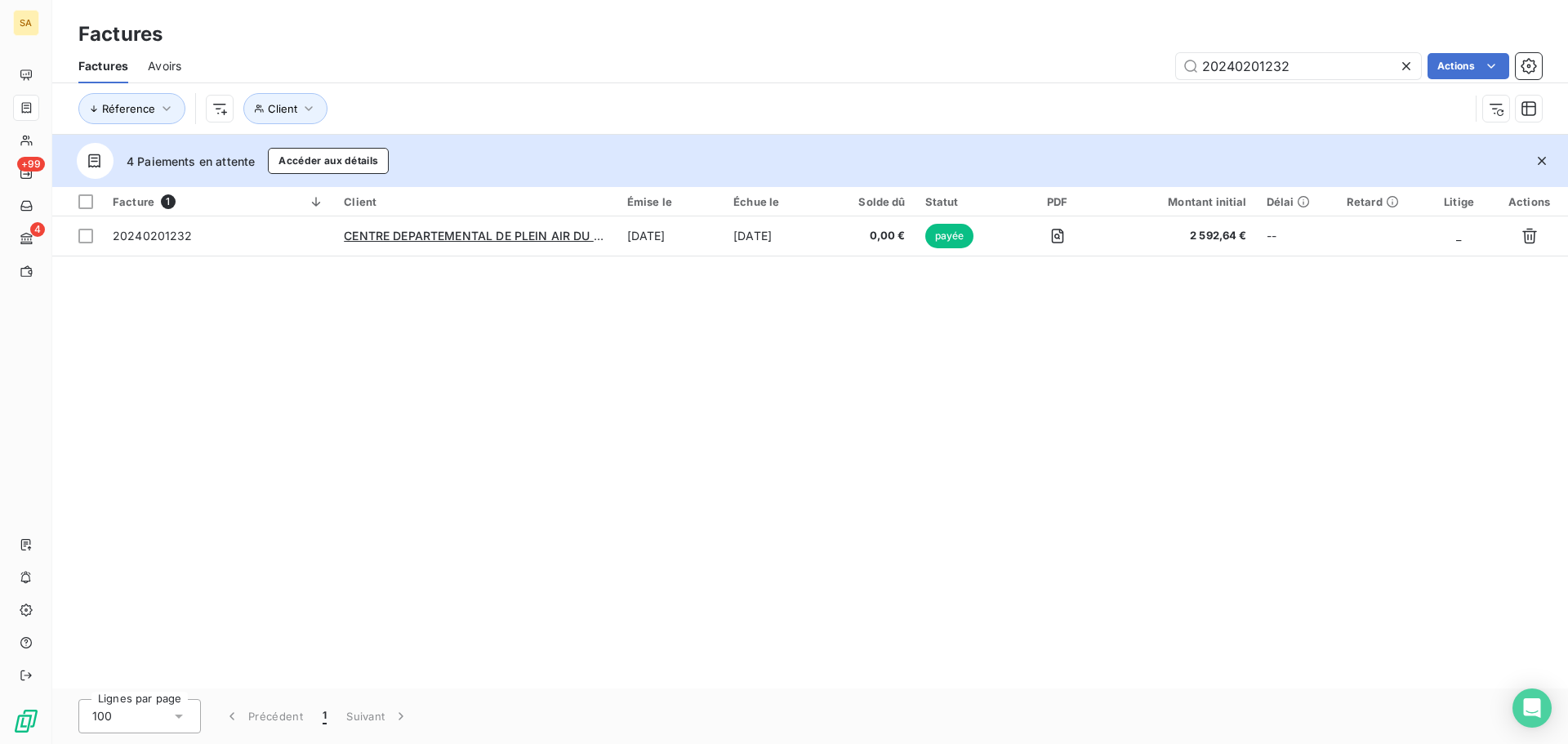
click at [174, 70] on span "Avoirs" at bounding box center [164, 66] width 34 height 16
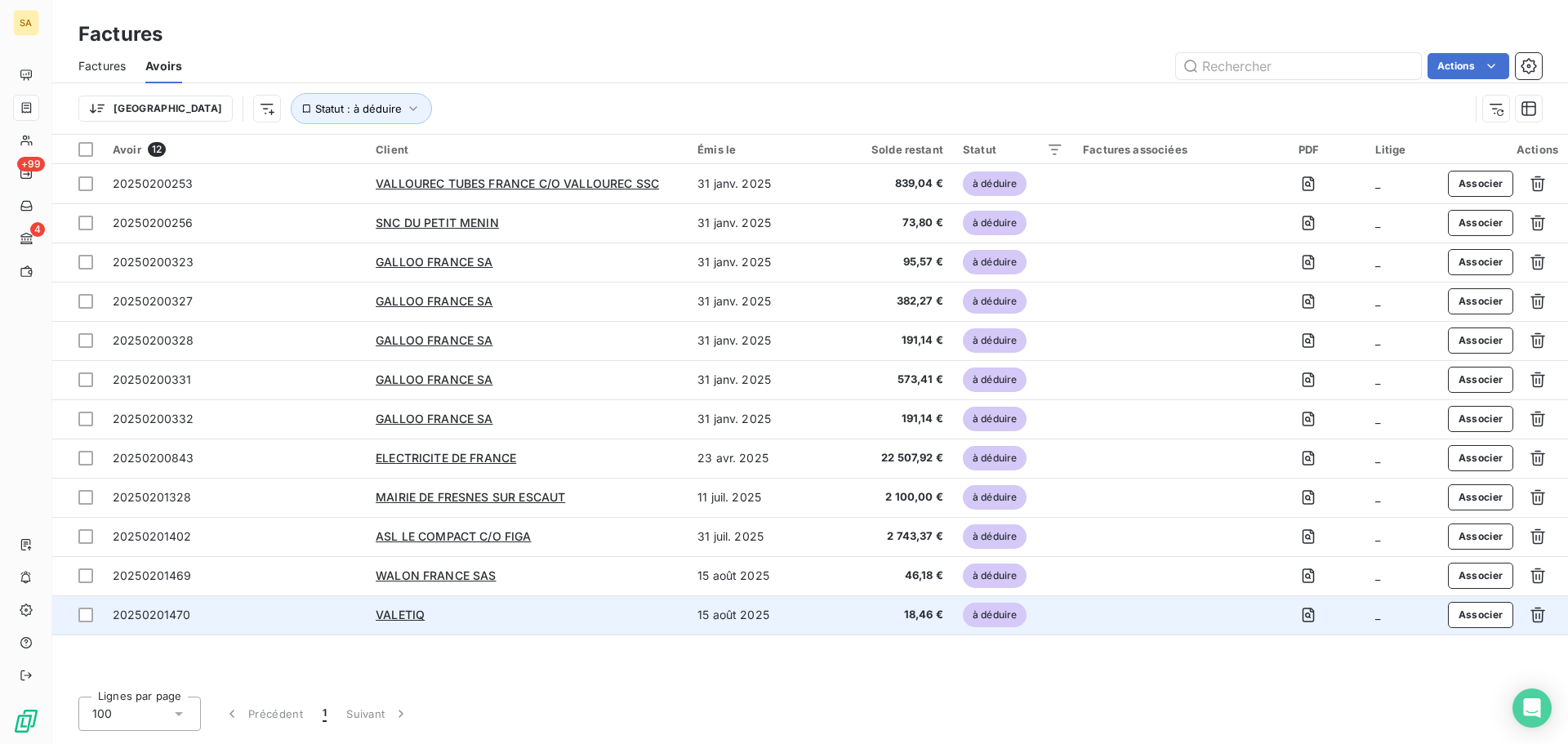
click at [137, 620] on span "20250201470" at bounding box center [151, 615] width 79 height 14
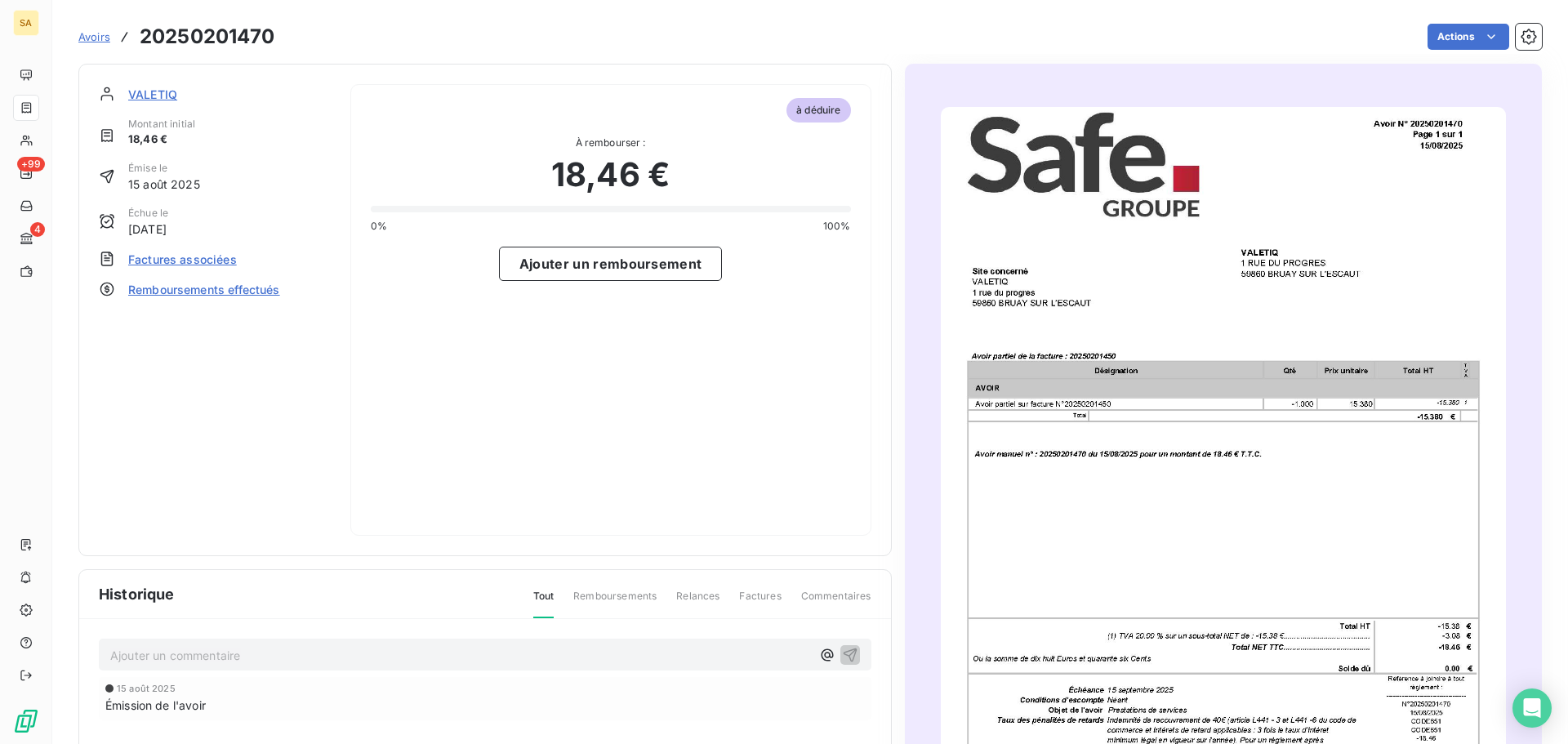
click at [177, 260] on span "Factures associées" at bounding box center [182, 259] width 109 height 17
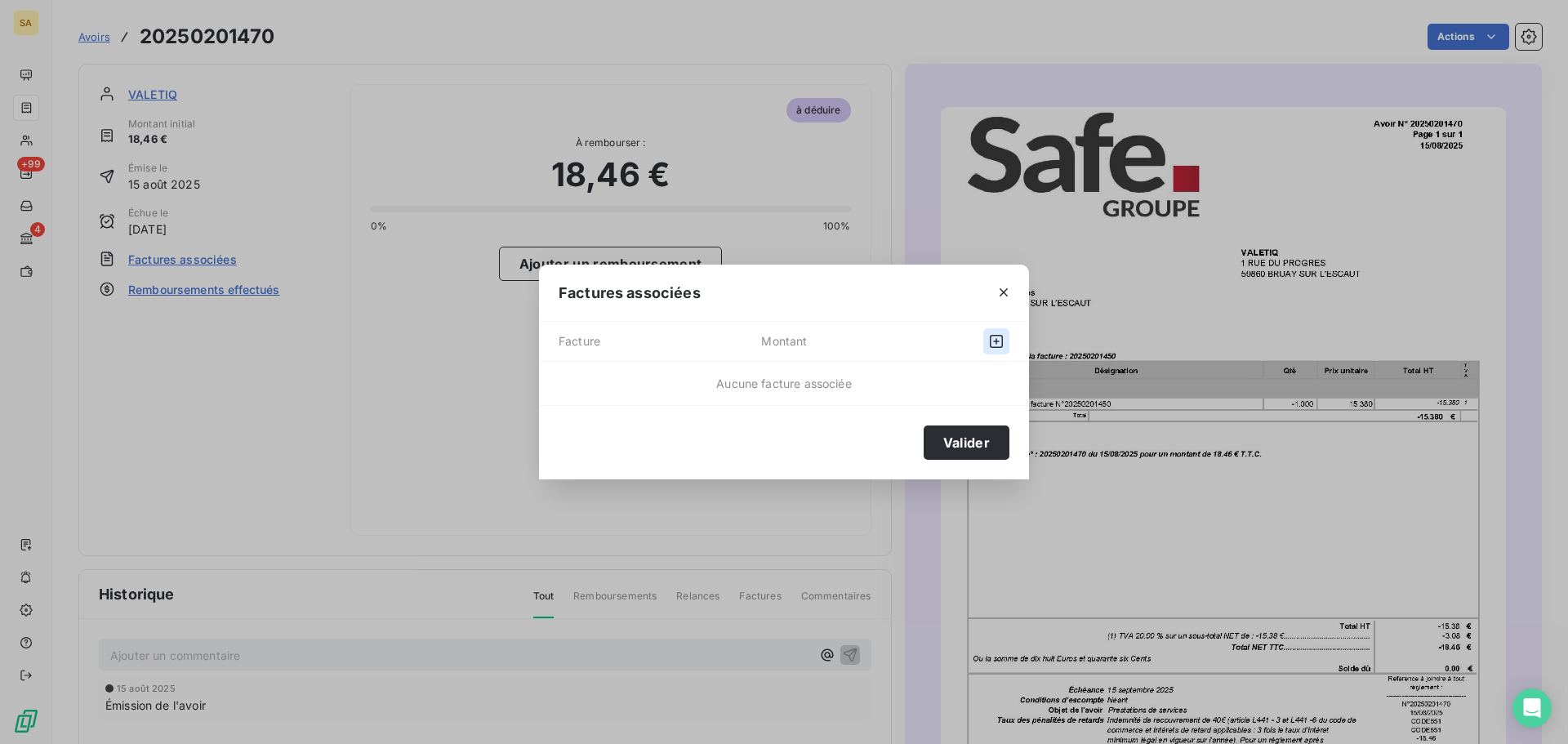
click at [991, 346] on icon "button" at bounding box center [996, 341] width 13 height 13
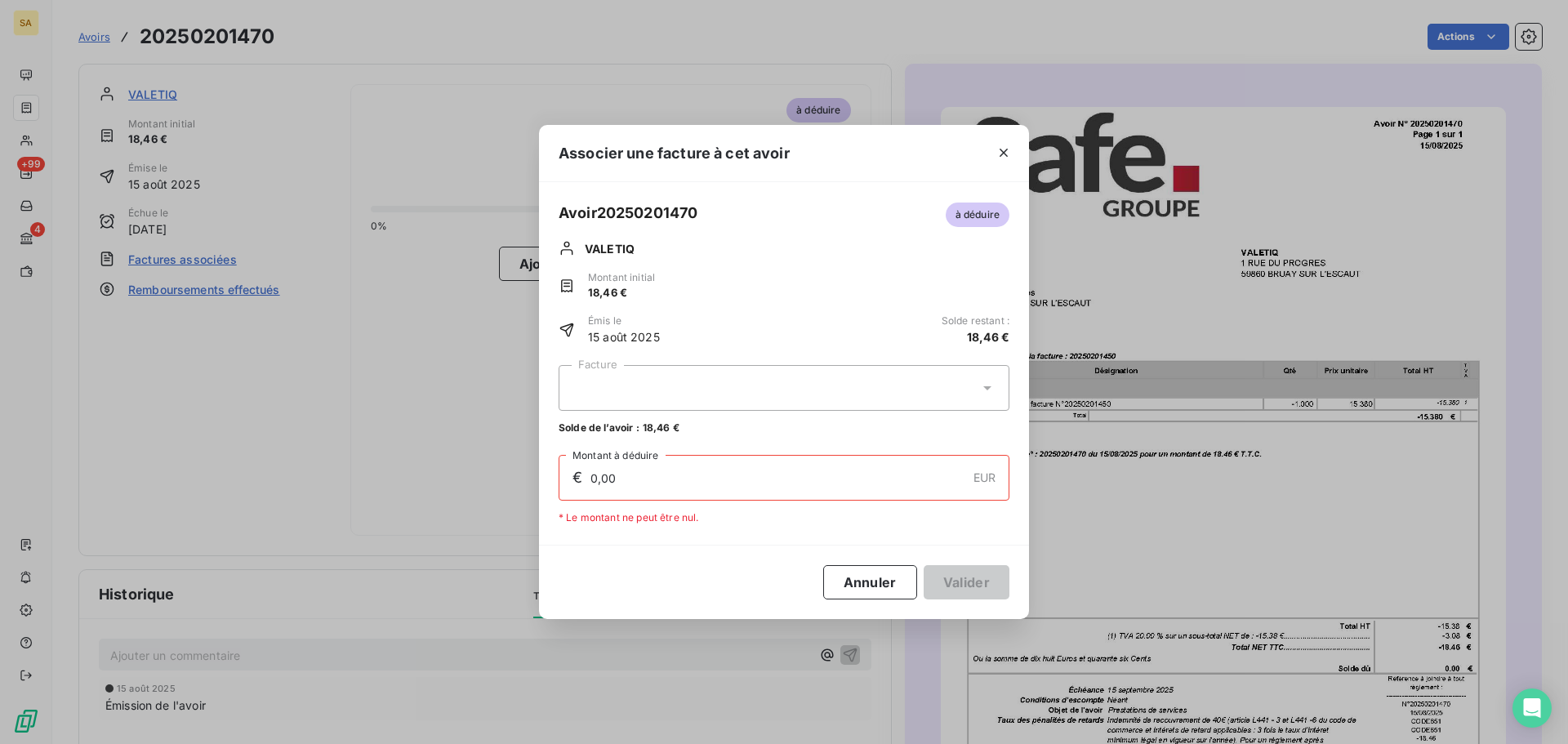
click at [1001, 393] on div at bounding box center [784, 388] width 451 height 46
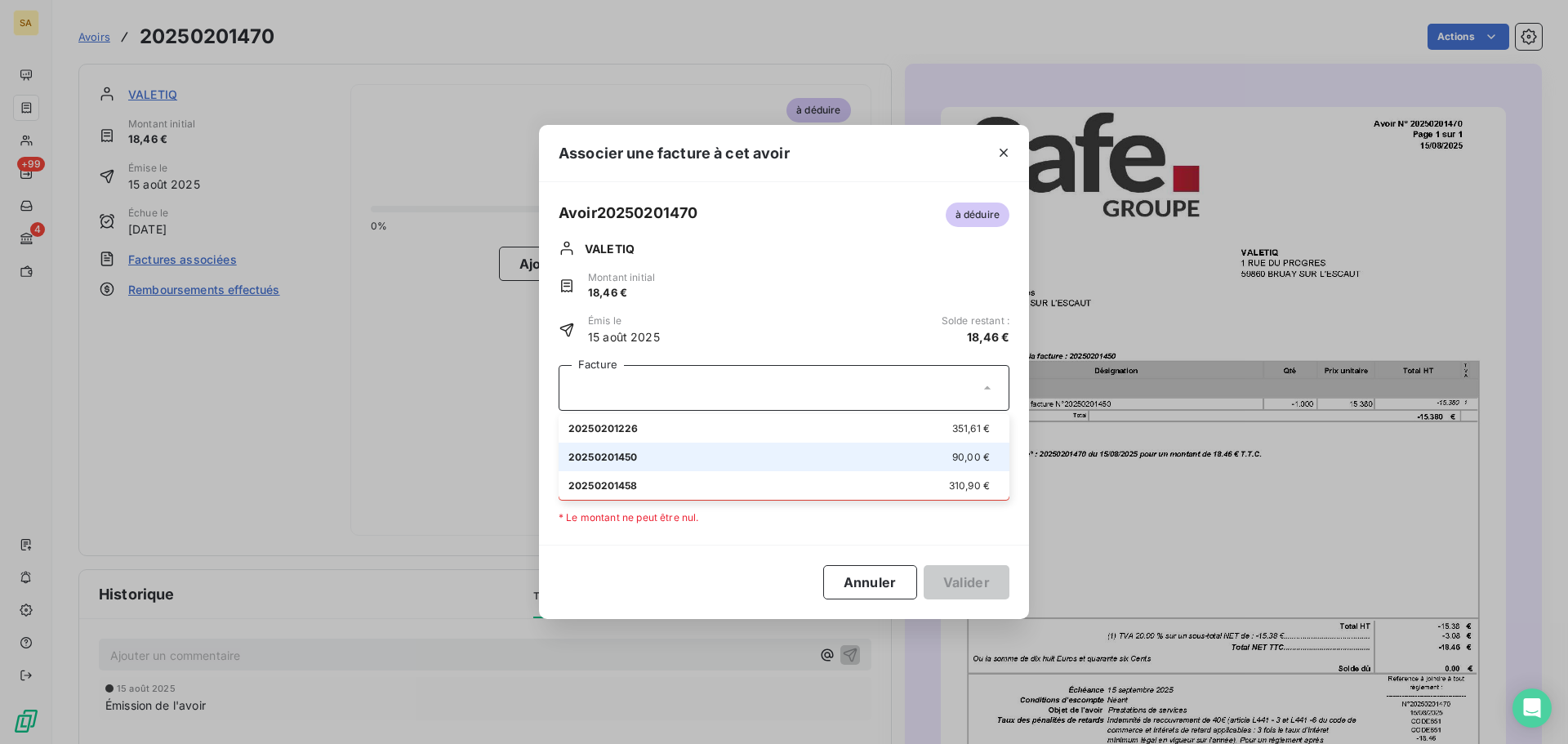
click at [990, 445] on li "20250201450 90,00 €" at bounding box center [784, 457] width 451 height 29
type input "18,46"
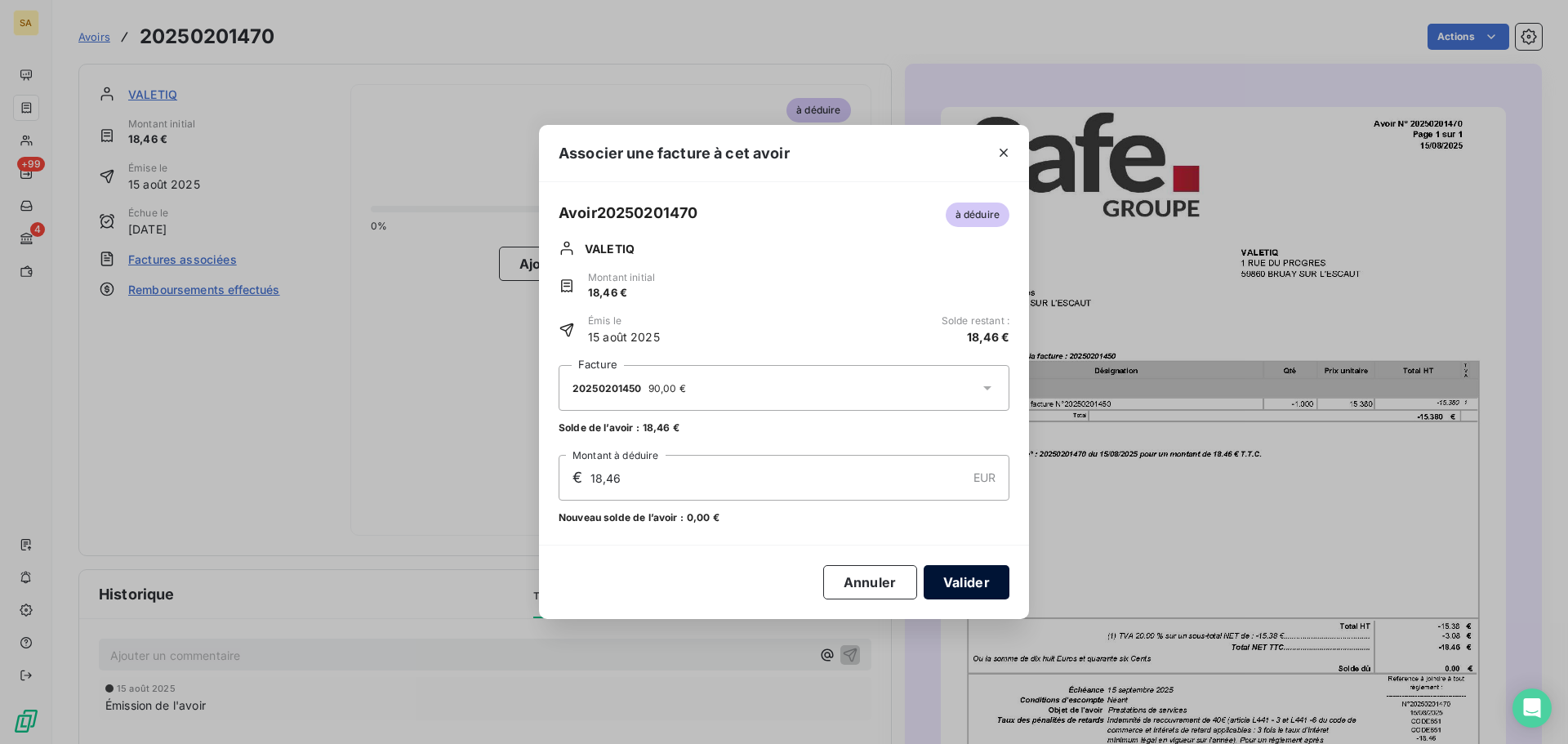
click at [982, 576] on button "Valider" at bounding box center [967, 583] width 86 height 34
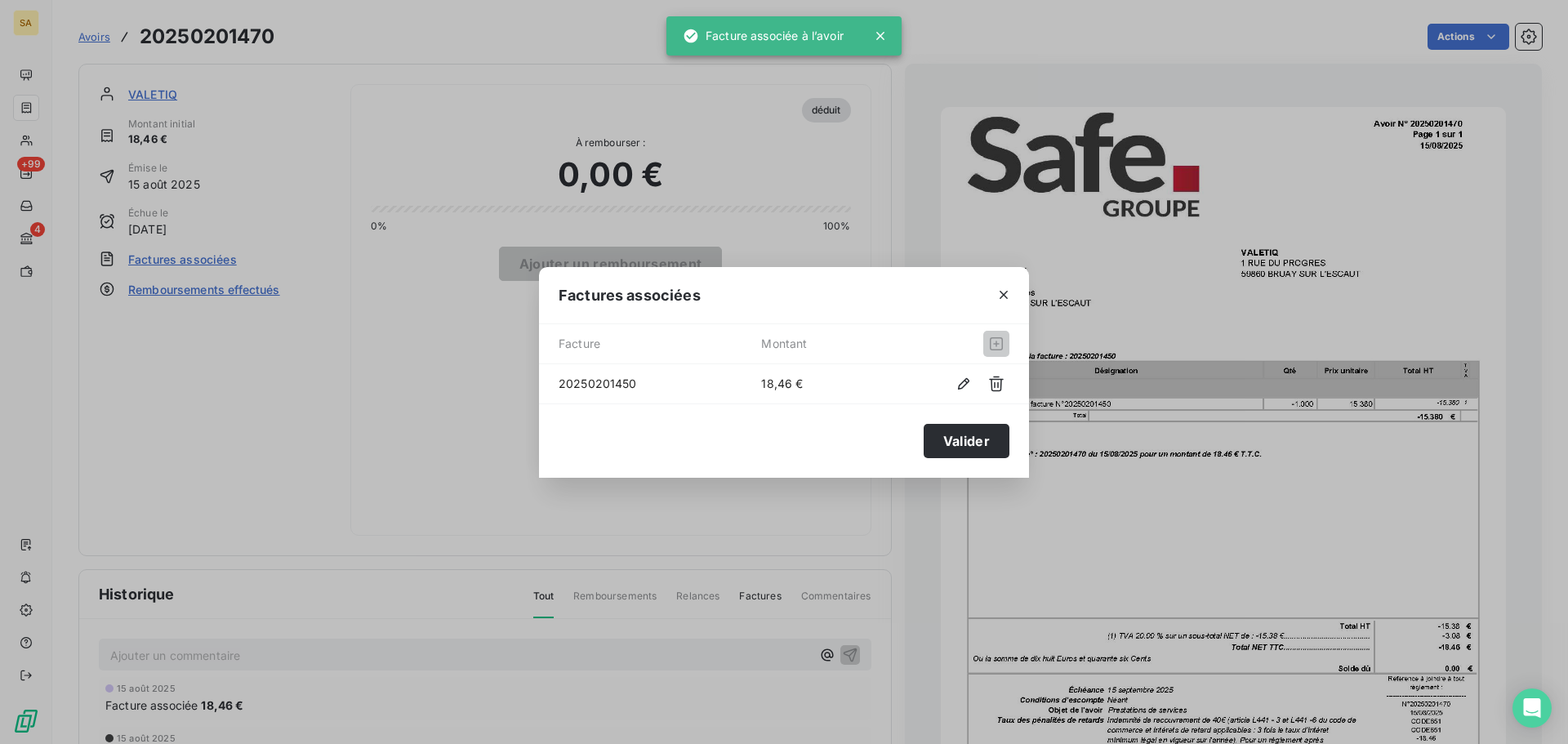
click at [956, 422] on div "Valider" at bounding box center [784, 440] width 490 height 75
click at [958, 439] on button "Valider" at bounding box center [967, 441] width 86 height 34
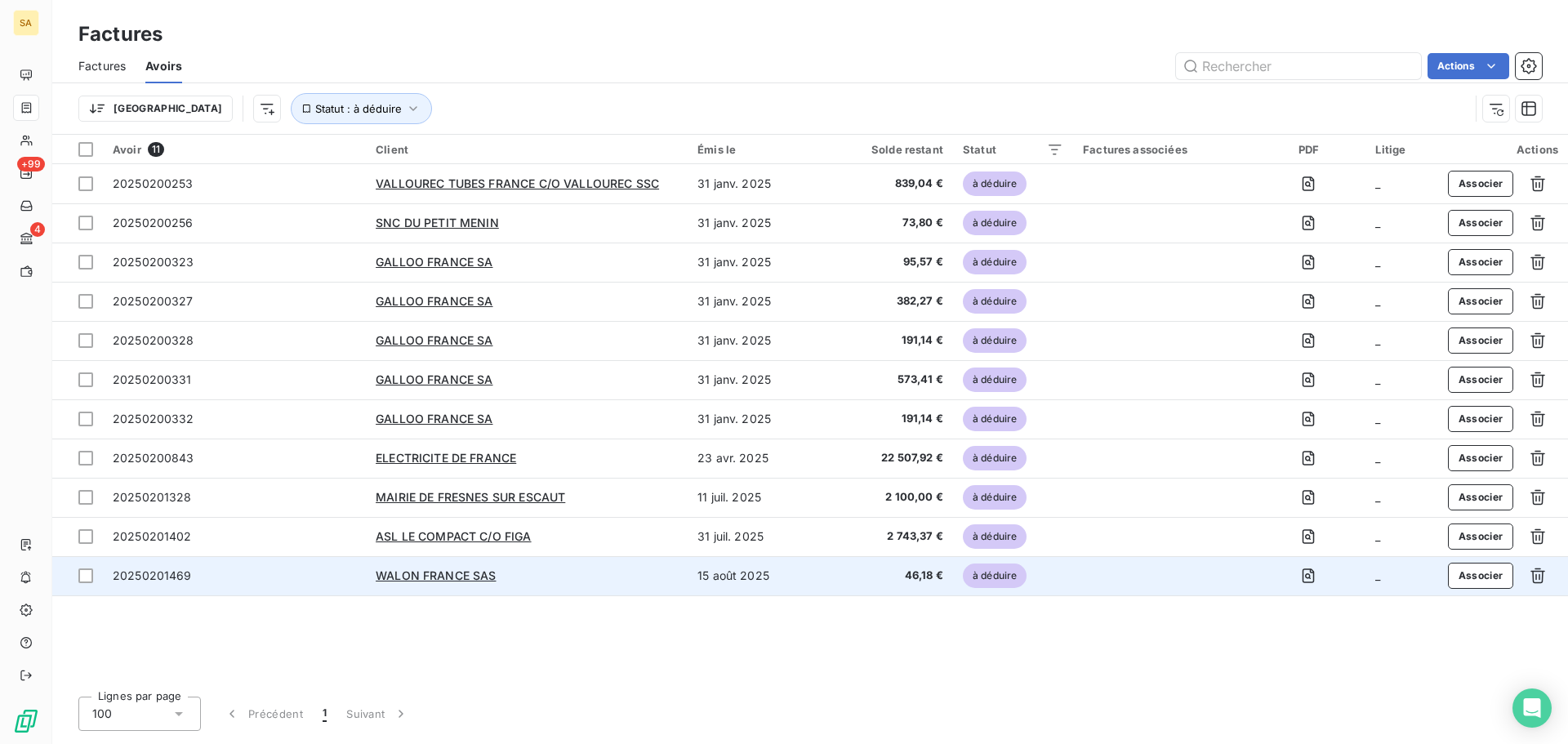
click at [159, 579] on span "20250201469" at bounding box center [152, 576] width 80 height 14
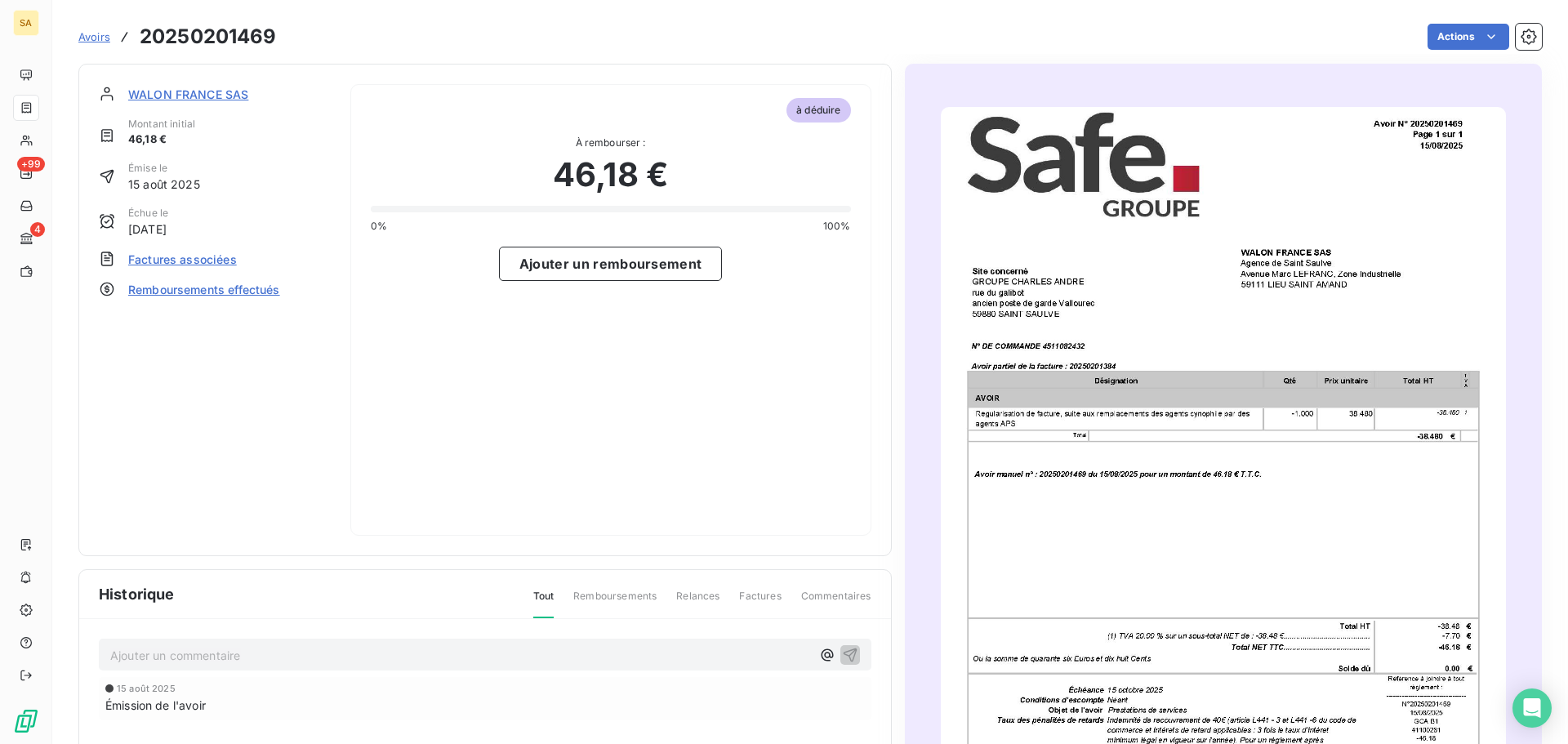
click at [188, 261] on span "Factures associées" at bounding box center [182, 259] width 109 height 17
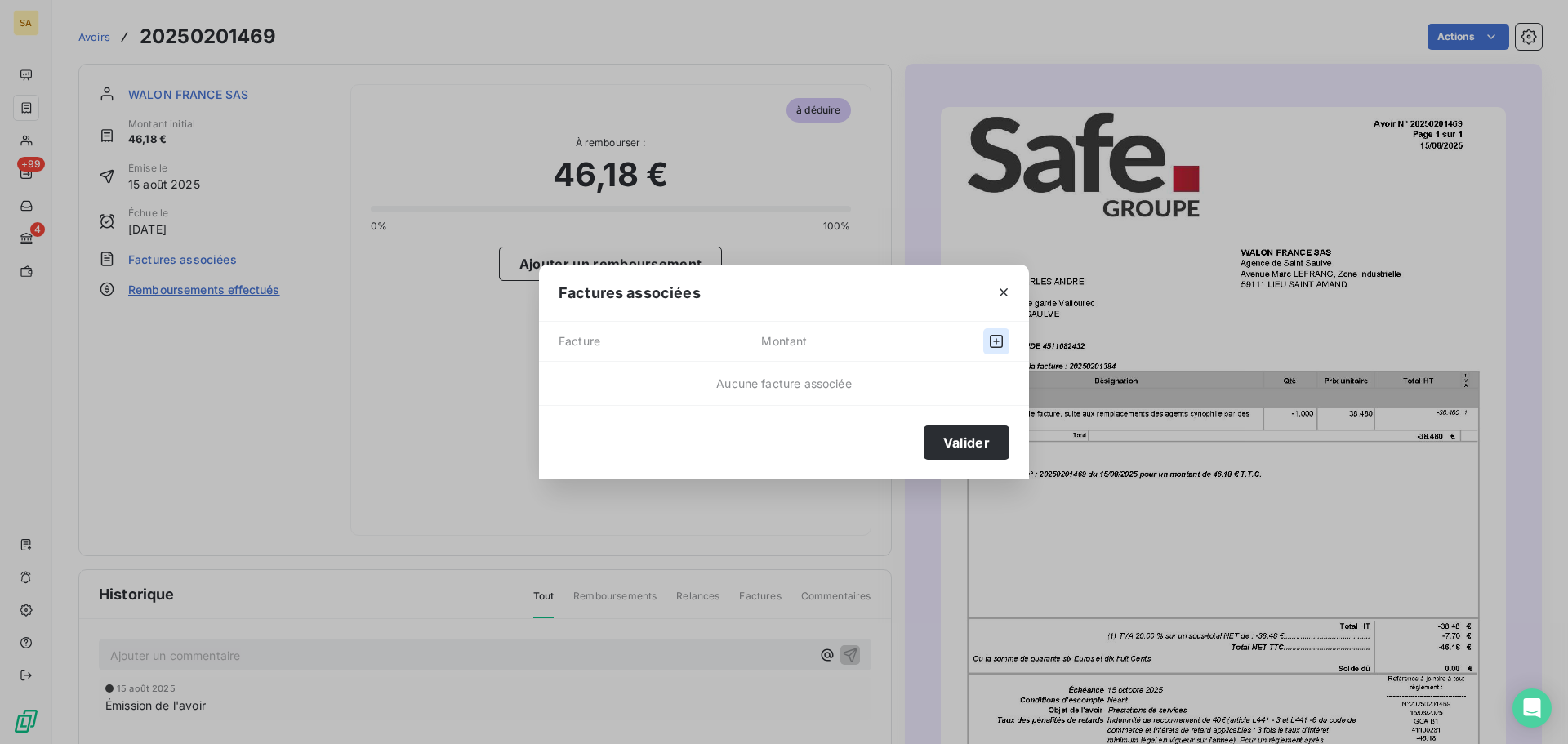
click at [995, 339] on icon "button" at bounding box center [997, 342] width 16 height 16
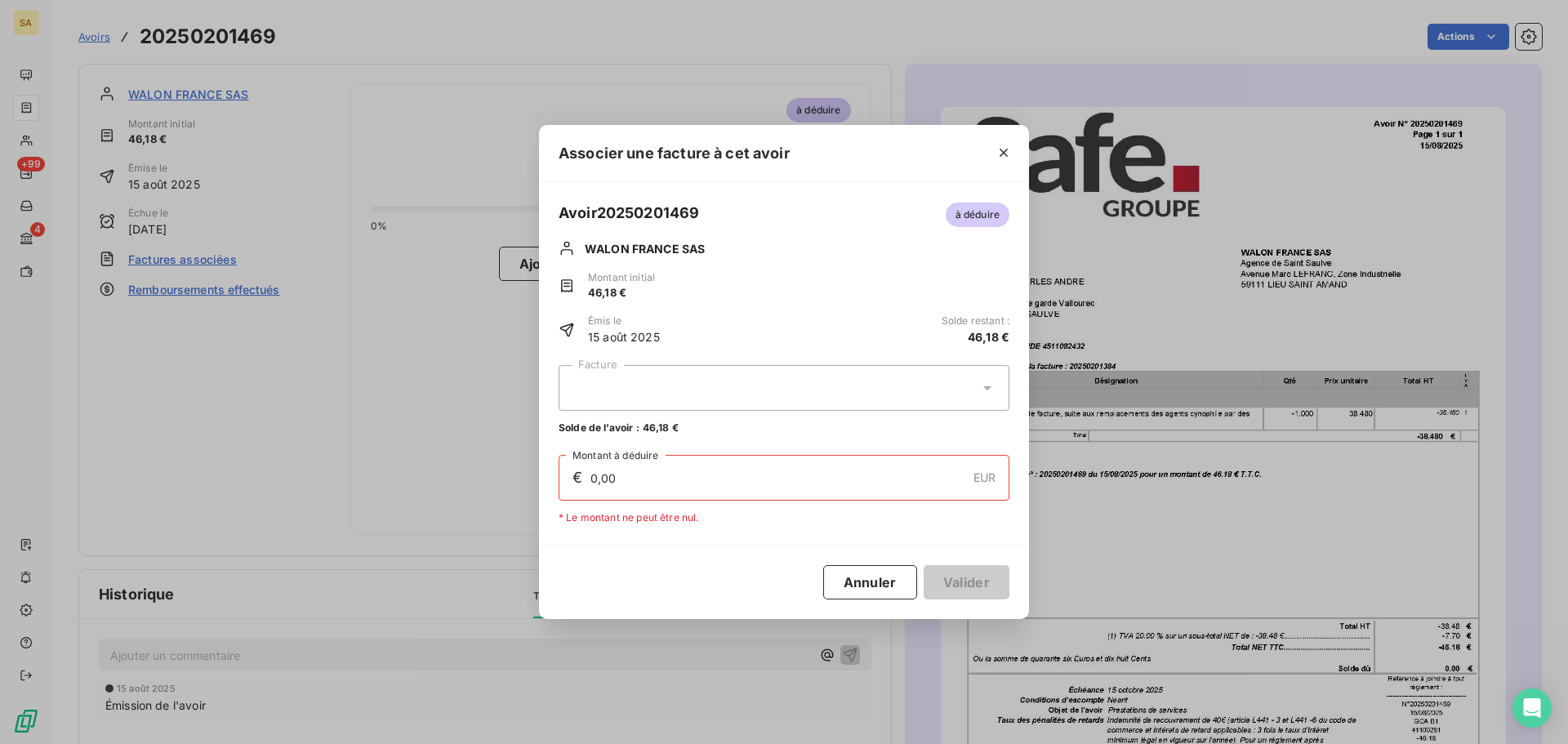
click at [986, 388] on icon at bounding box center [988, 388] width 8 height 4
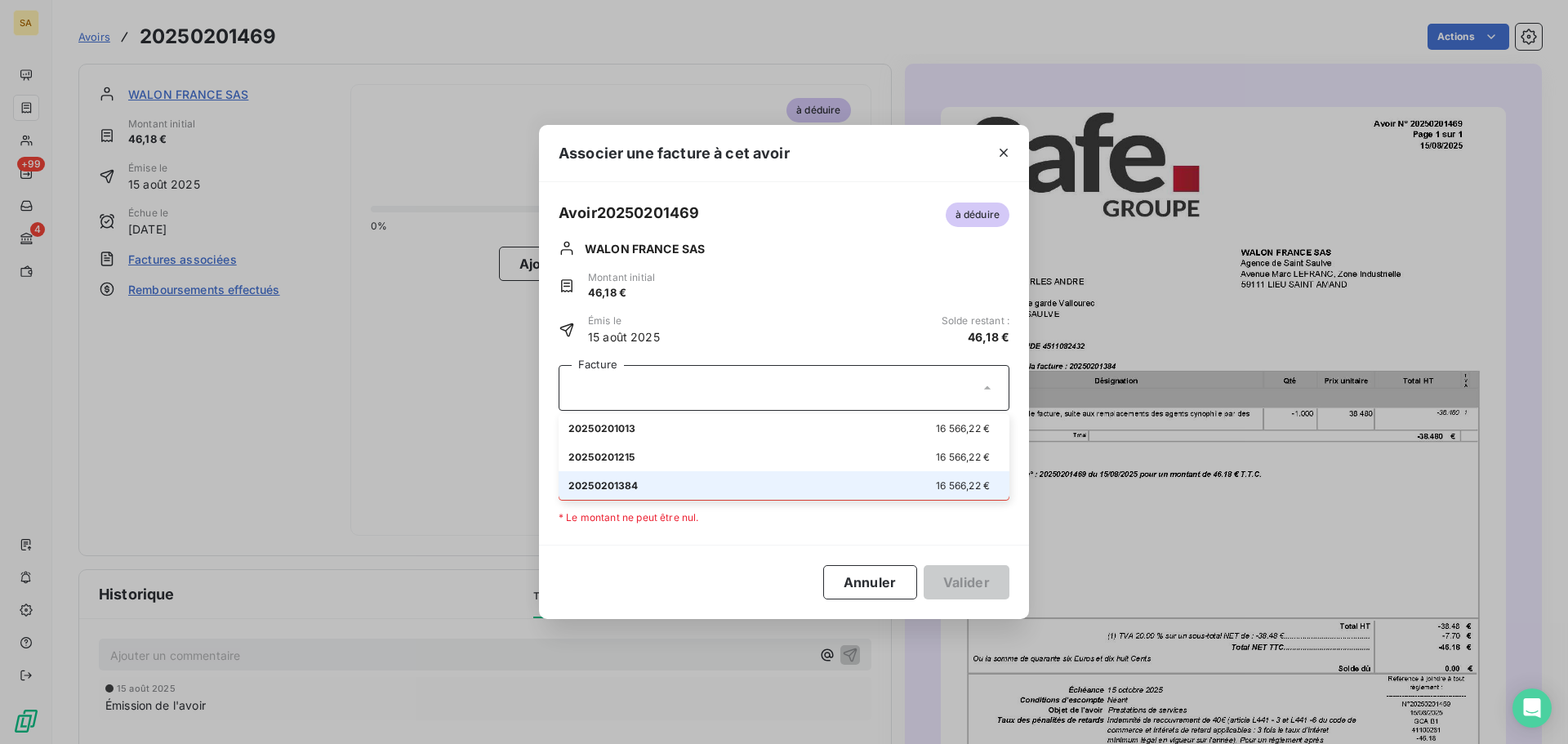
click at [997, 476] on li "20250201384 16 566,22 €" at bounding box center [784, 485] width 451 height 29
type input "46,18"
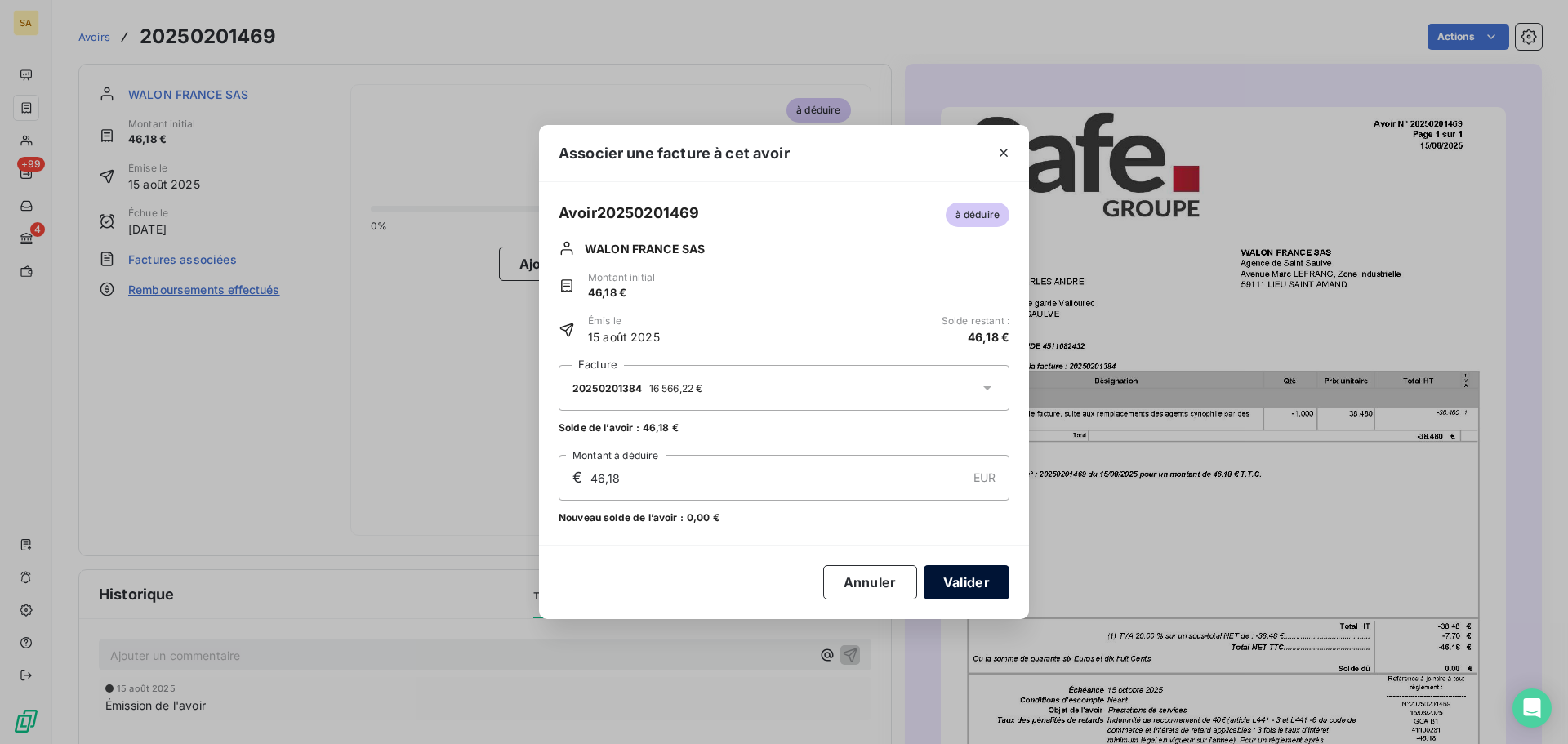
click at [976, 581] on button "Valider" at bounding box center [967, 583] width 86 height 34
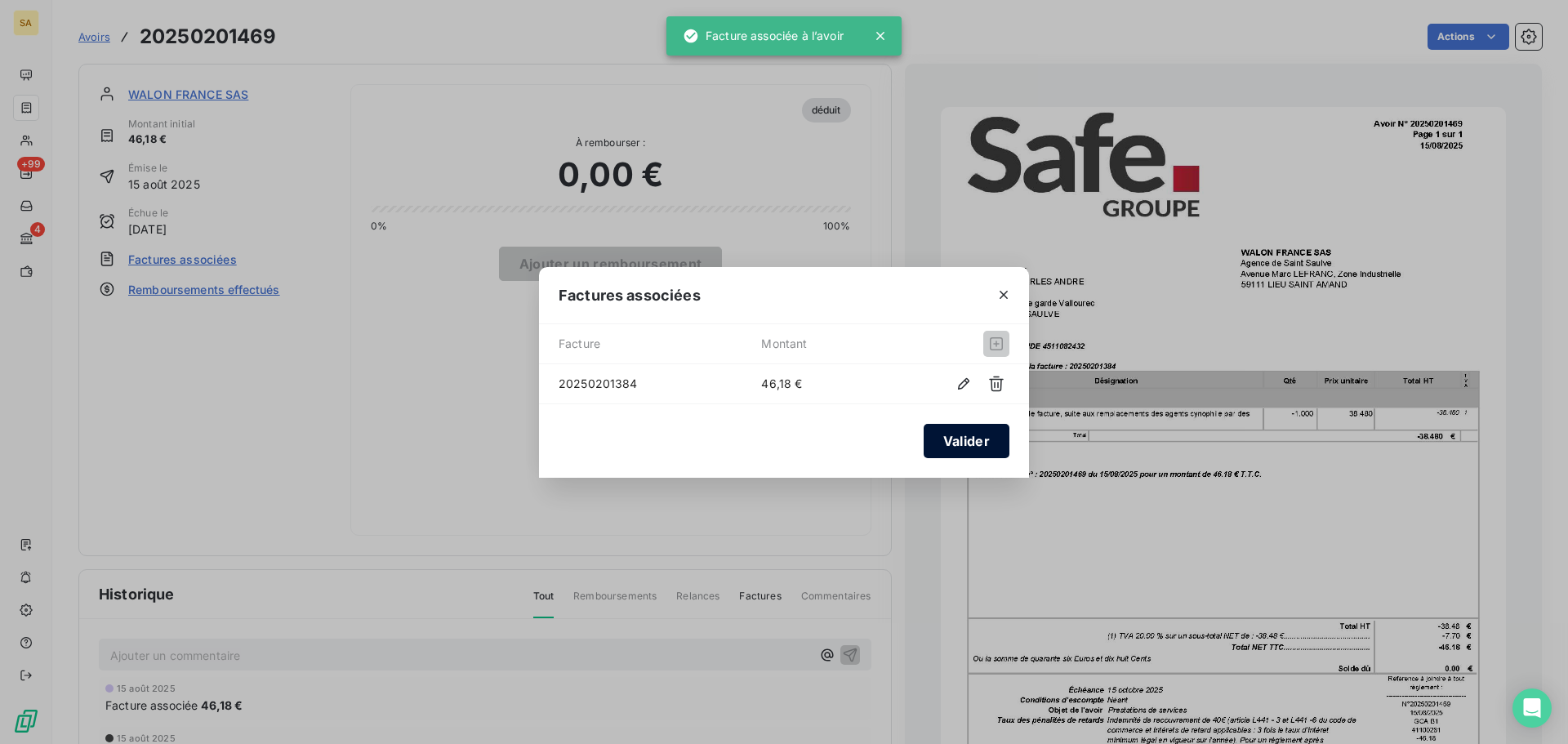
click at [983, 439] on button "Valider" at bounding box center [967, 441] width 86 height 34
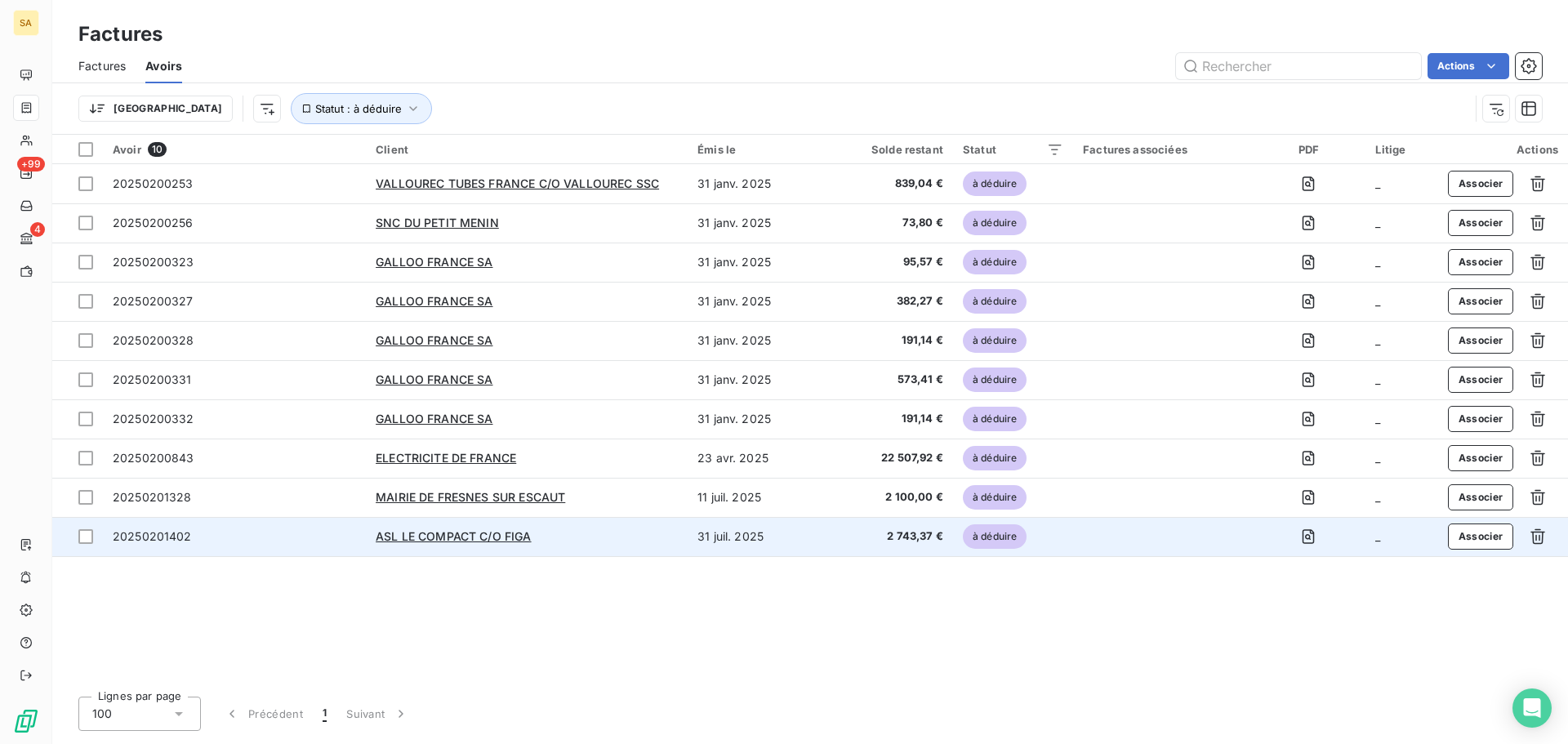
click at [170, 536] on span "20250201402" at bounding box center [152, 537] width 80 height 14
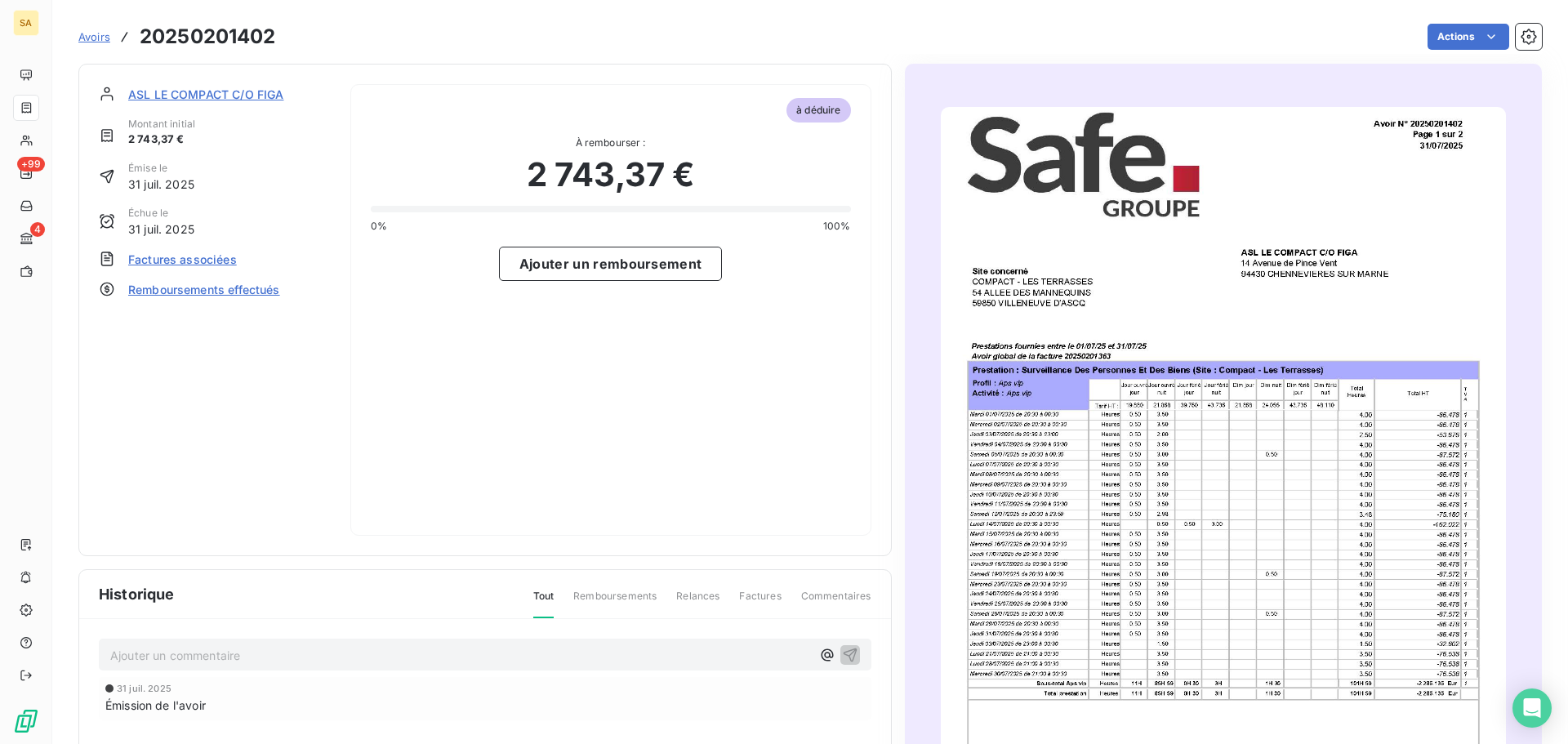
click at [213, 257] on span "Factures associées" at bounding box center [182, 259] width 109 height 17
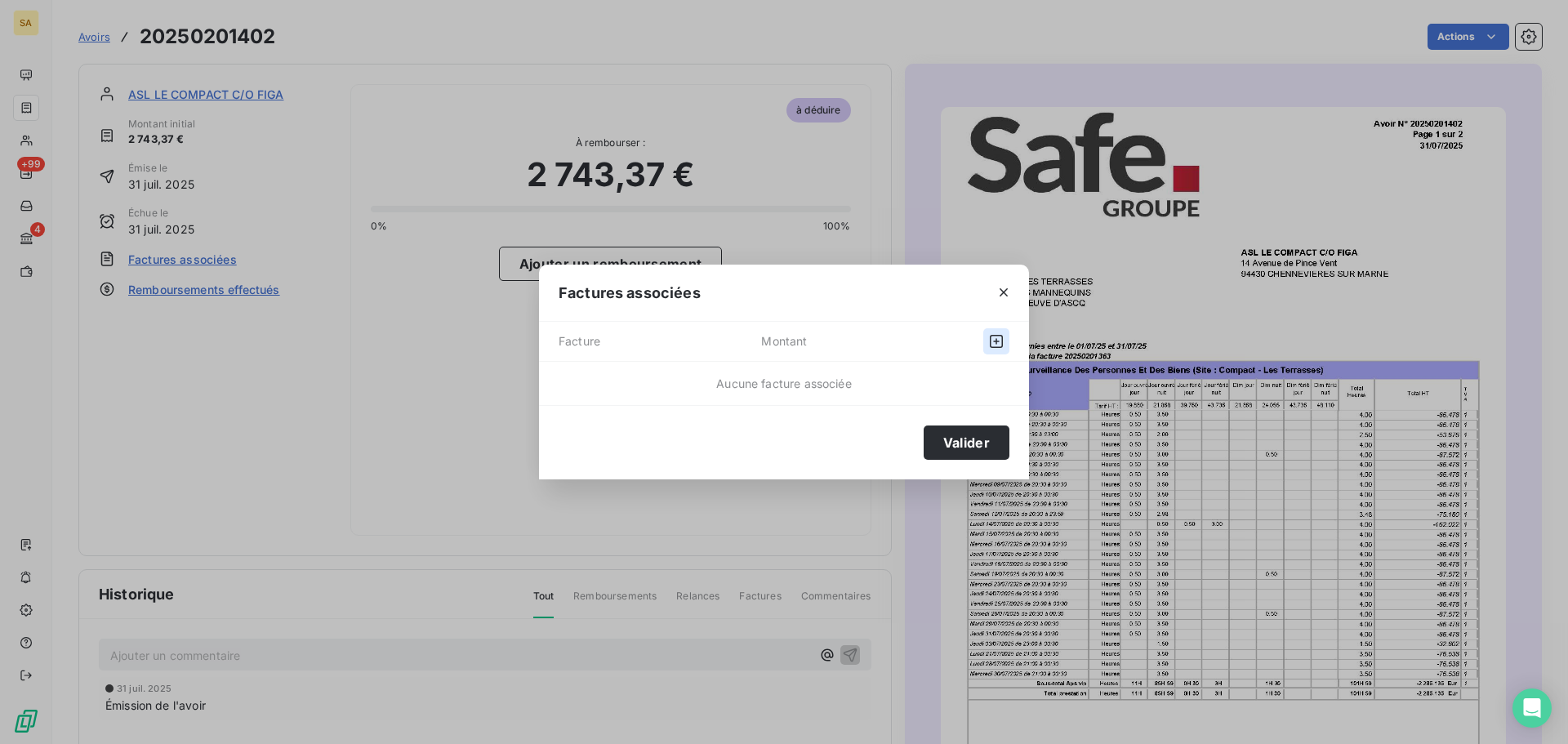
click at [995, 343] on icon "button" at bounding box center [997, 342] width 16 height 16
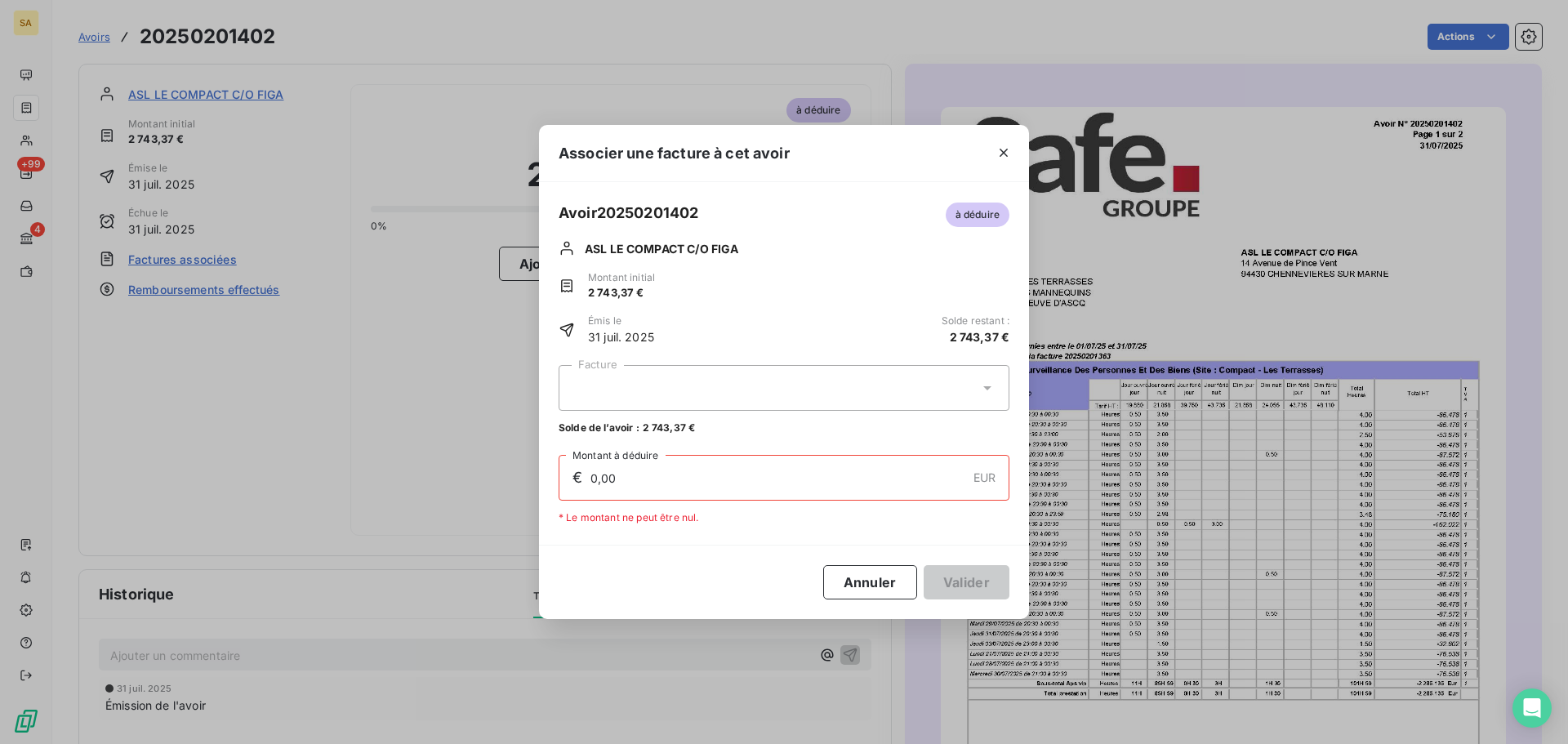
click at [993, 389] on icon at bounding box center [988, 388] width 16 height 16
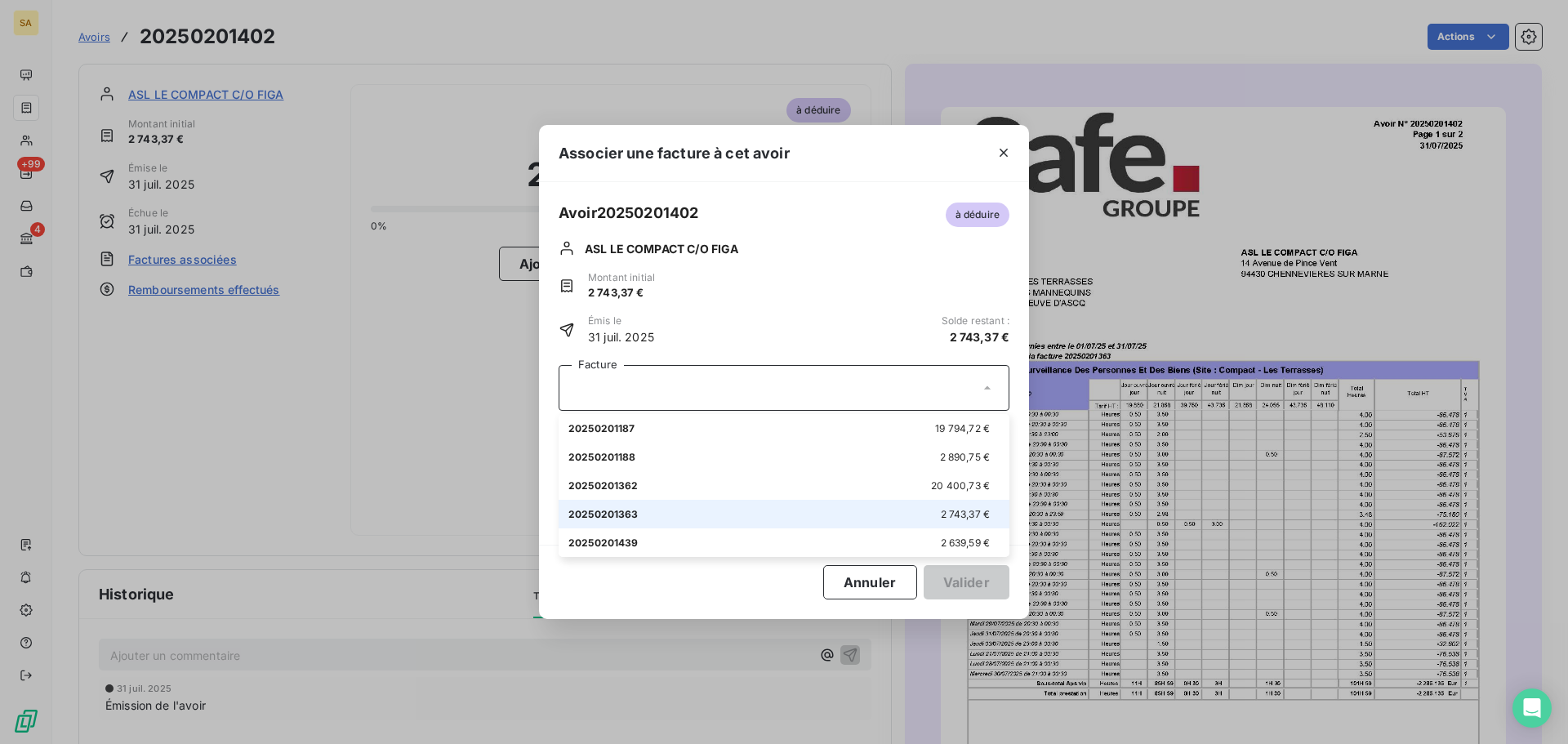
click at [976, 510] on span "2 743,37 €" at bounding box center [966, 514] width 50 height 12
type input "2 743,37"
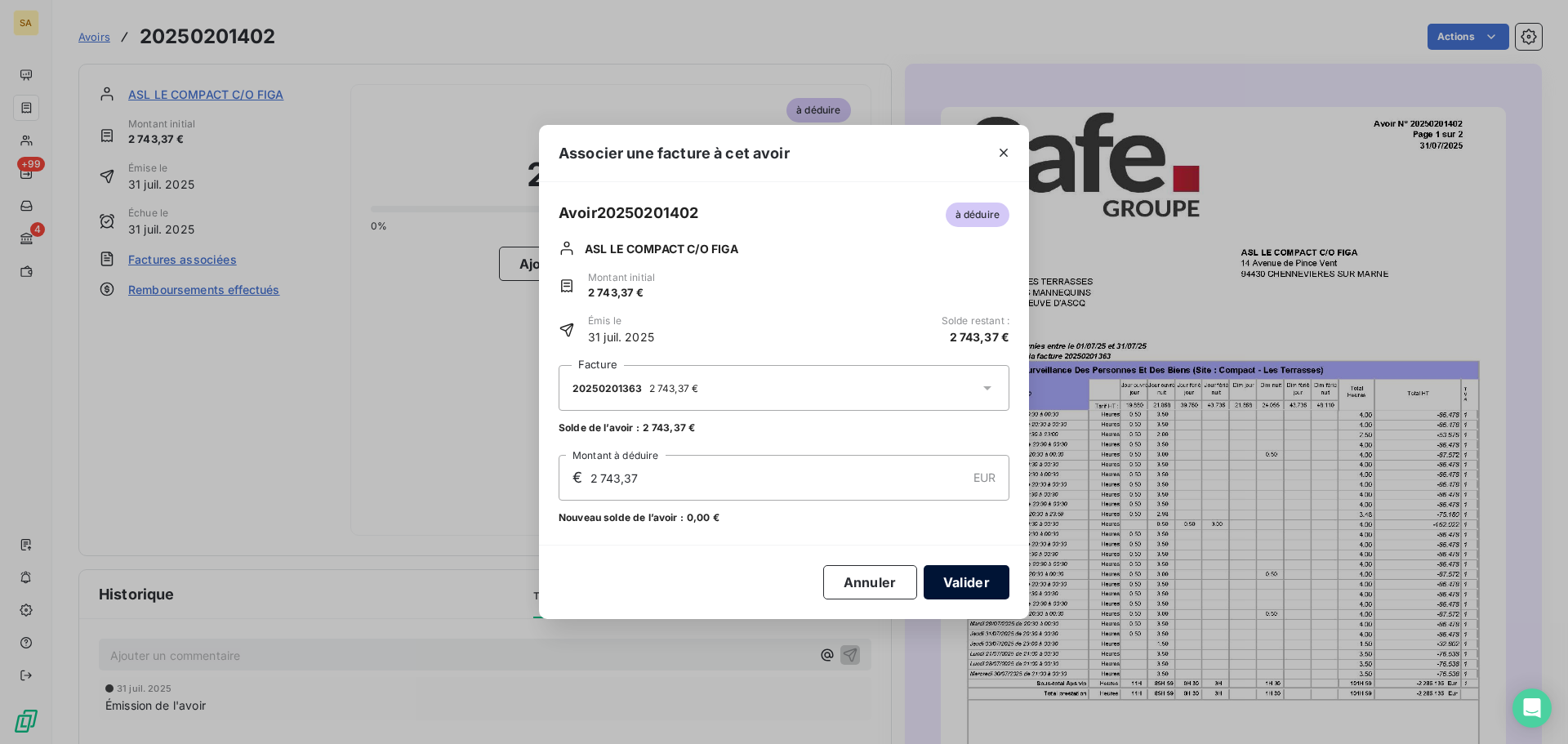
click at [986, 584] on button "Valider" at bounding box center [967, 583] width 86 height 34
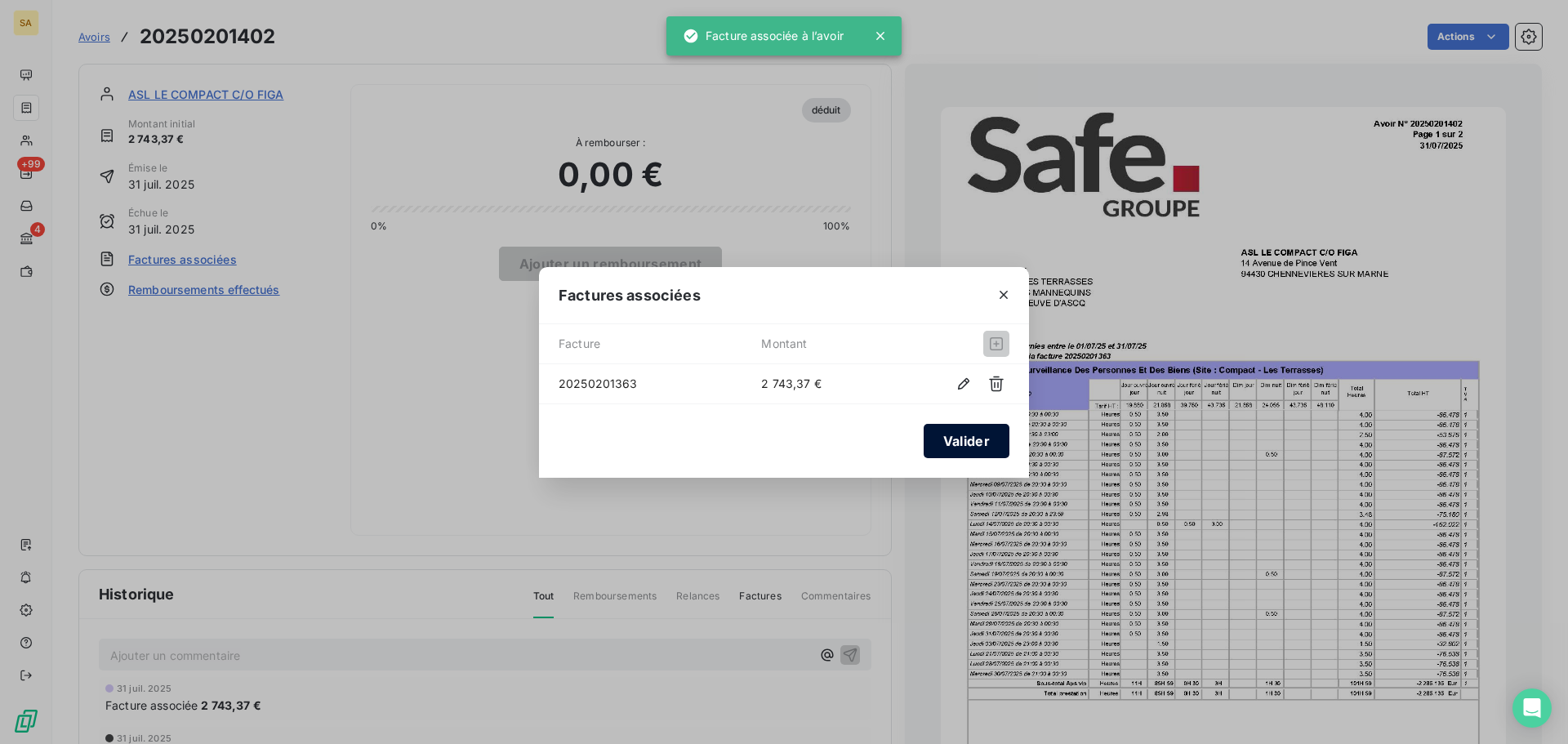
click at [983, 437] on button "Valider" at bounding box center [967, 441] width 86 height 34
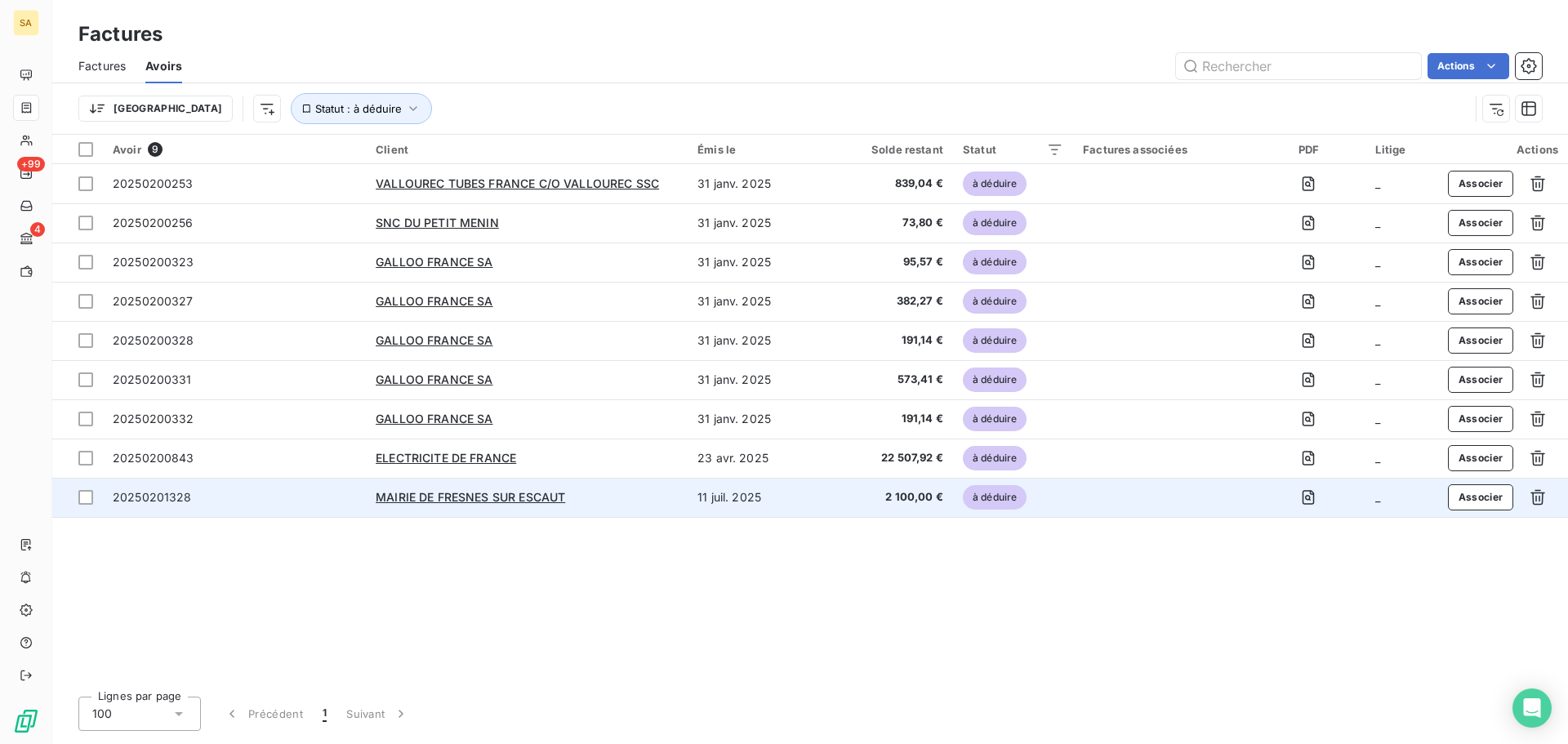
click at [167, 498] on span "20250201328" at bounding box center [152, 497] width 80 height 14
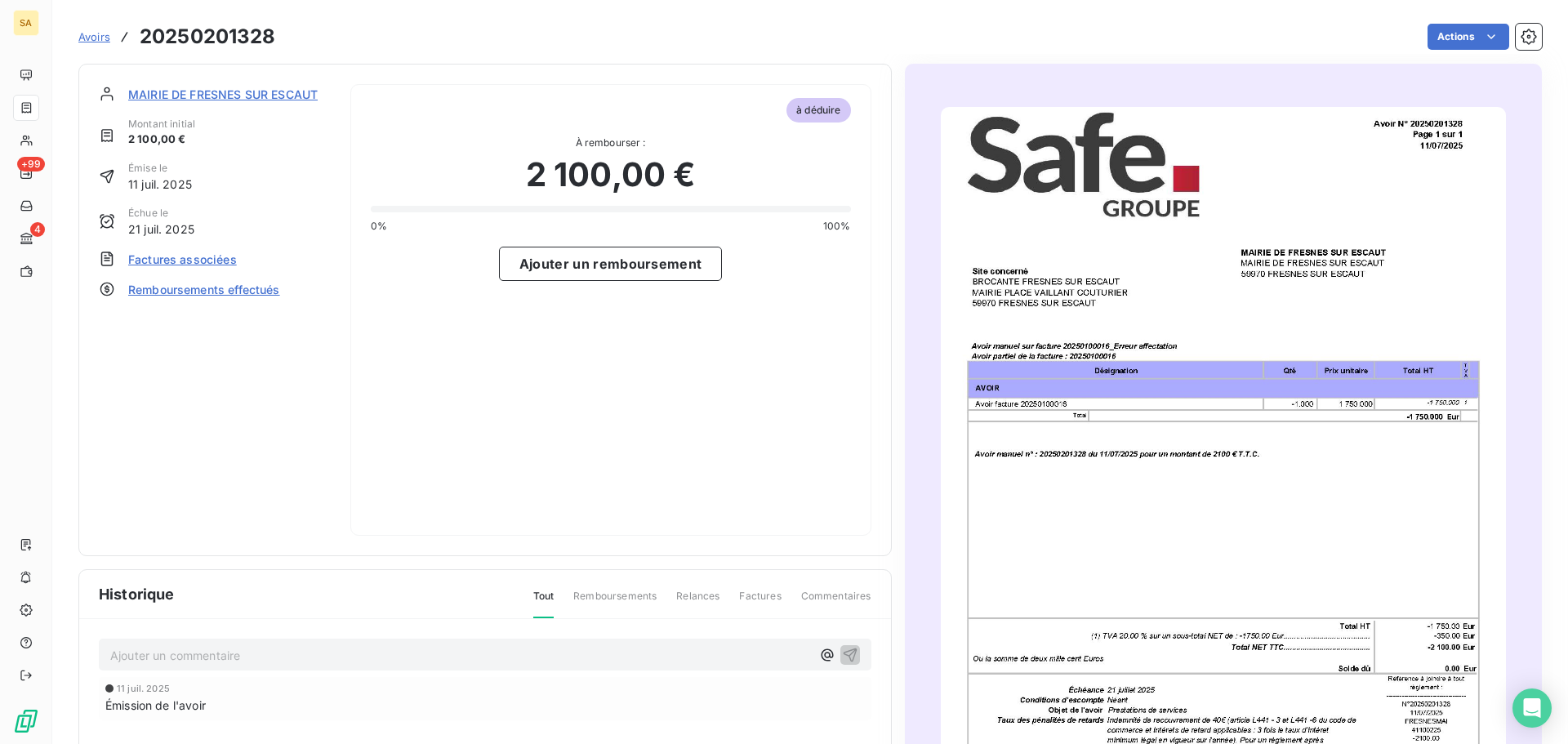
click at [202, 265] on span "Factures associées" at bounding box center [182, 259] width 109 height 17
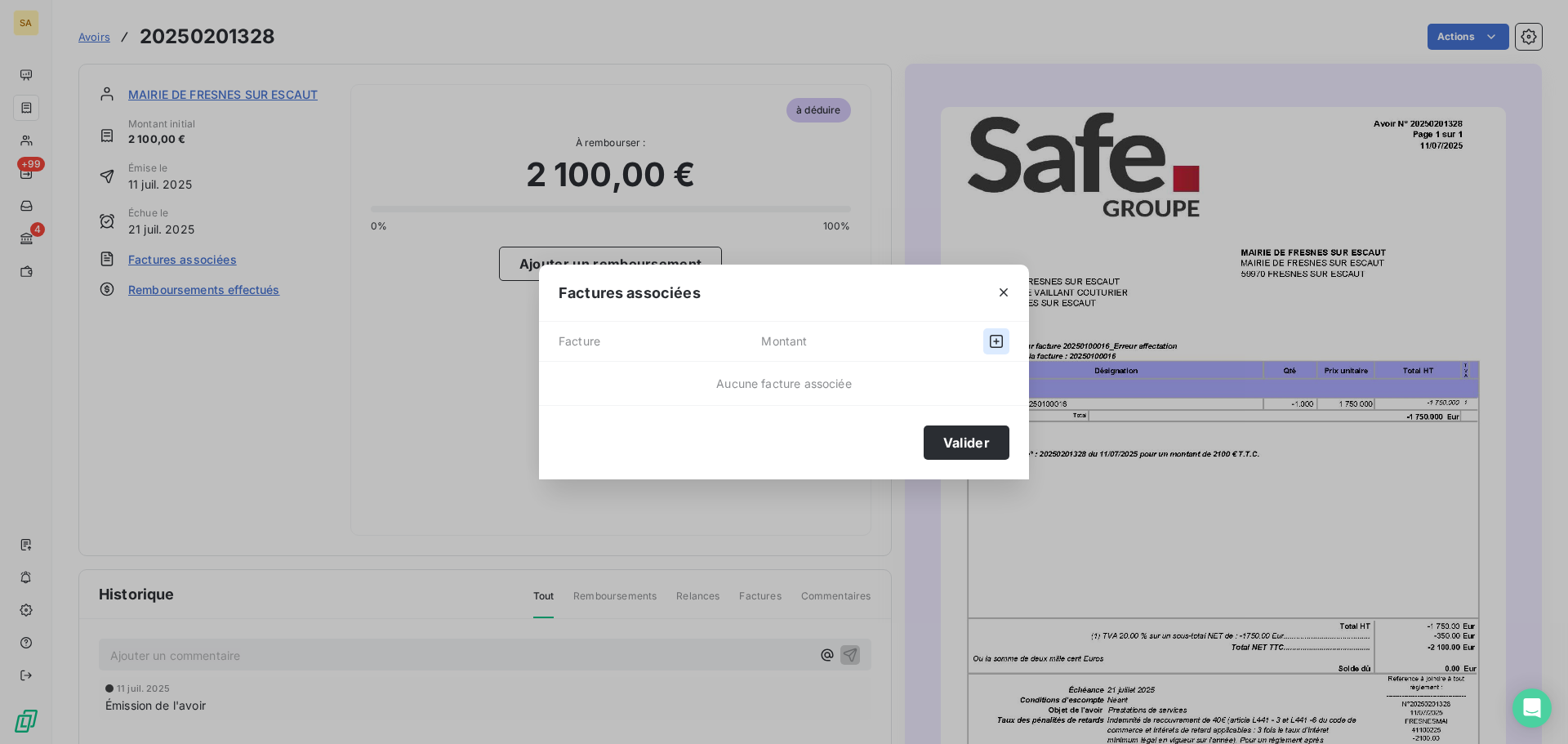
click at [1003, 341] on icon "button" at bounding box center [996, 341] width 13 height 13
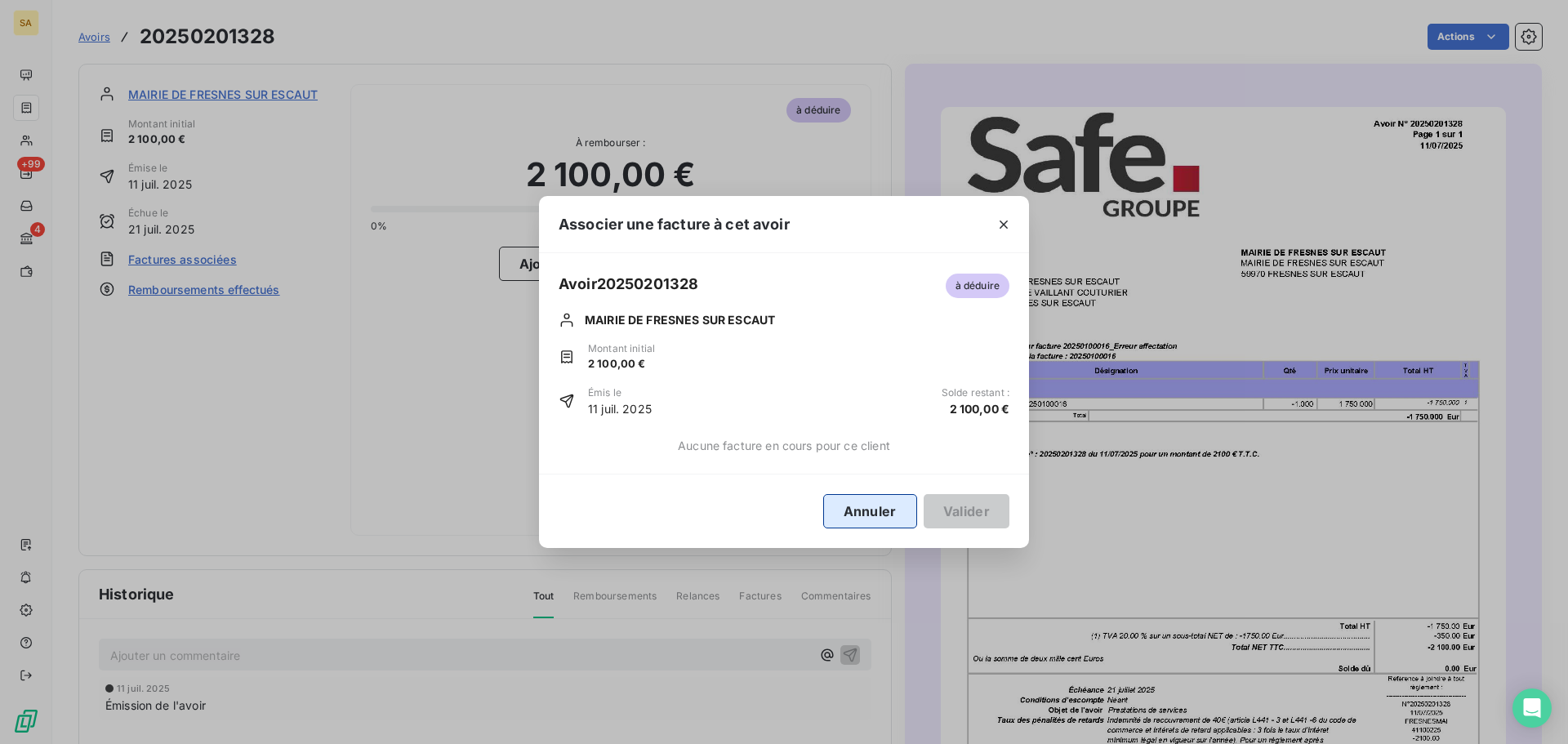
click at [892, 511] on button "Annuler" at bounding box center [870, 511] width 94 height 34
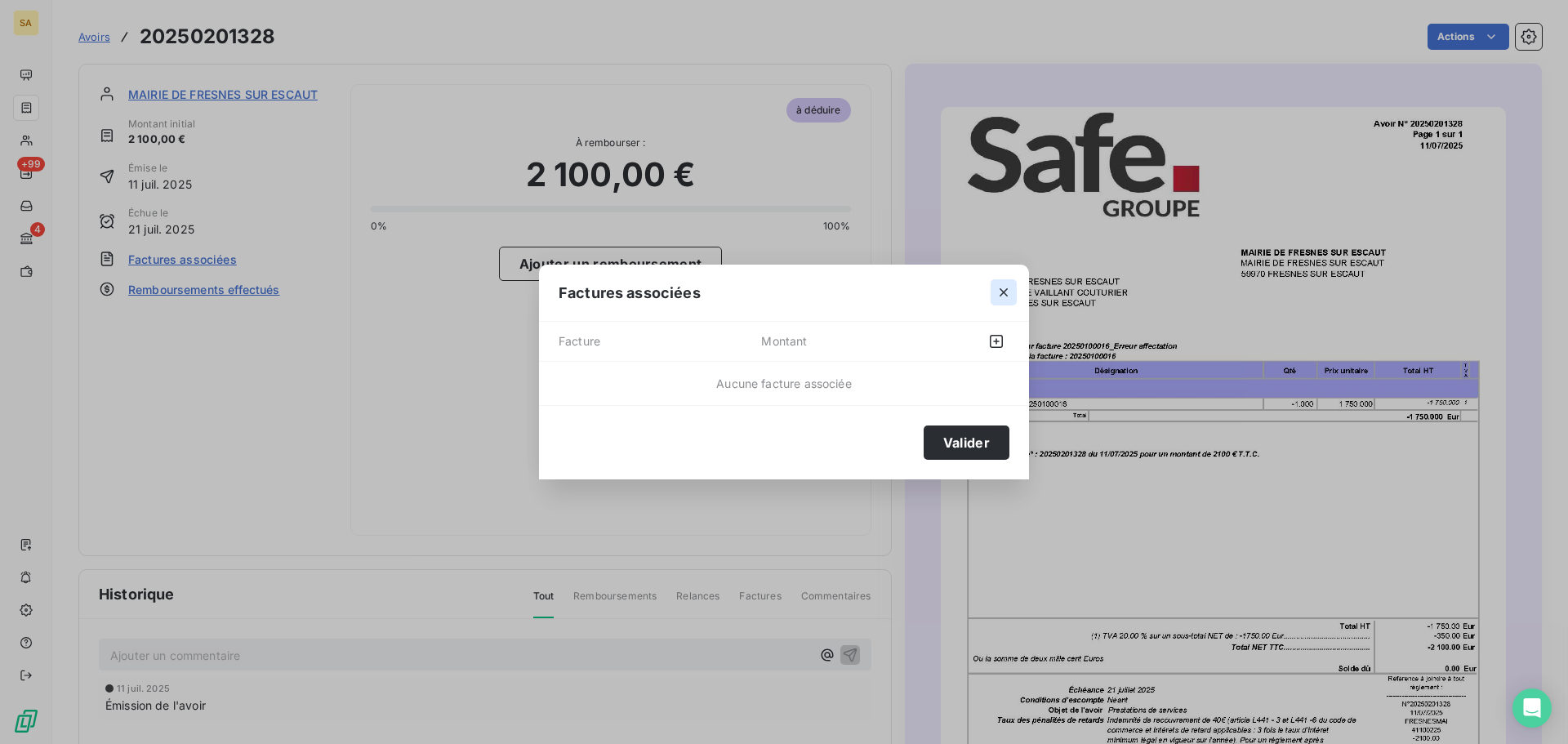
click at [1001, 289] on icon "button" at bounding box center [1004, 293] width 16 height 16
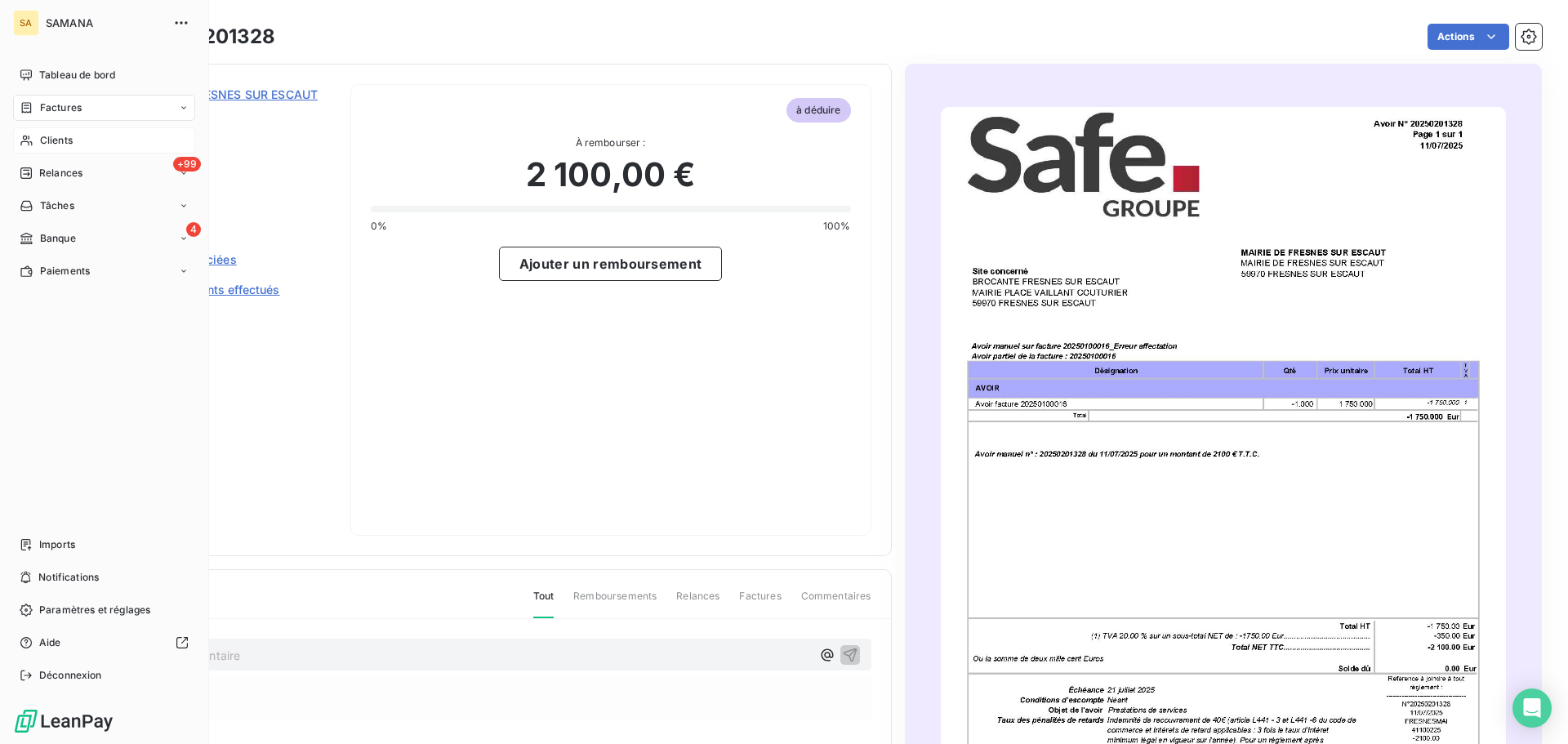
click at [40, 134] on span "Clients" at bounding box center [56, 140] width 33 height 15
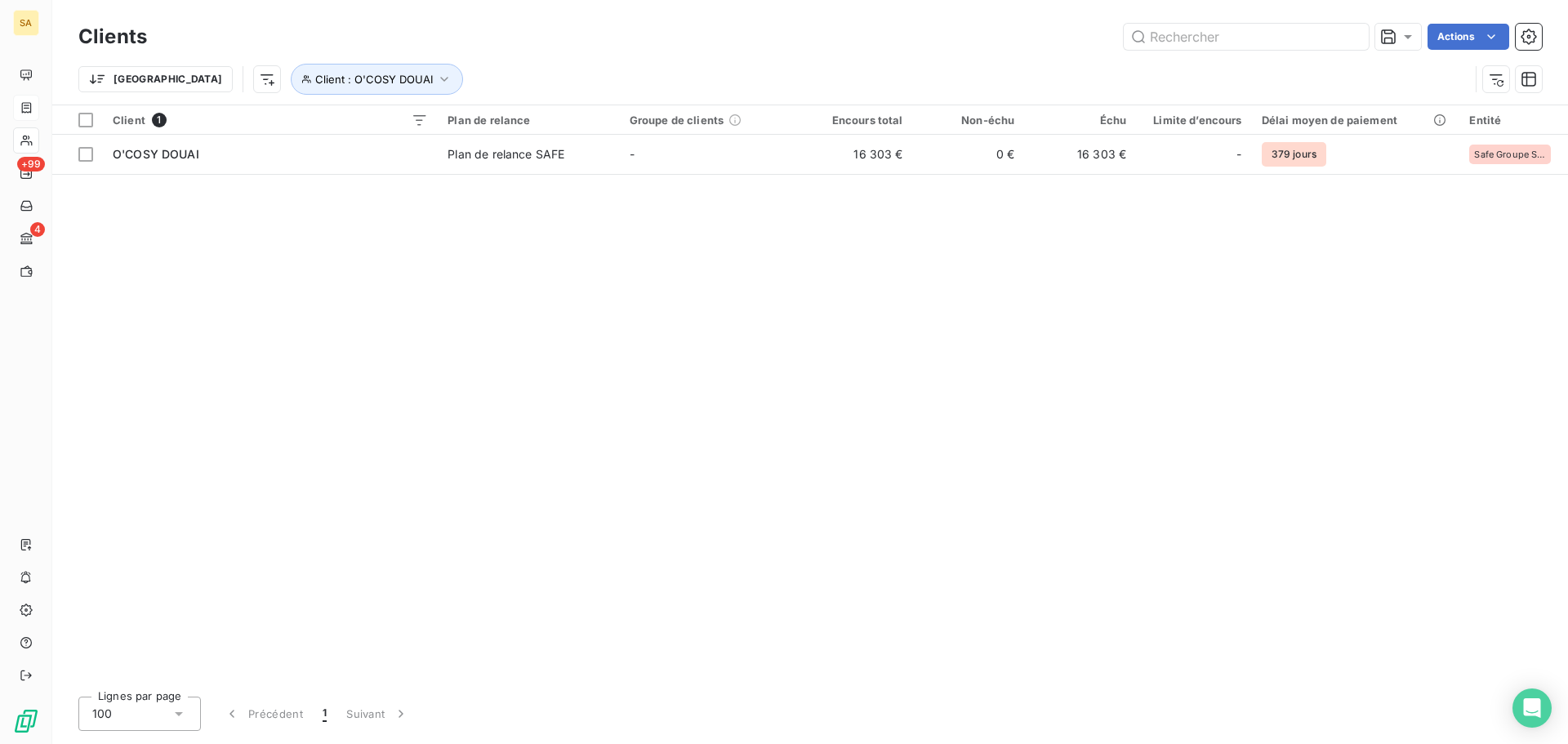
click at [349, 31] on div "Actions" at bounding box center [854, 37] width 1376 height 26
click at [321, 80] on span "Client : O'COSY DOUAI" at bounding box center [374, 79] width 117 height 13
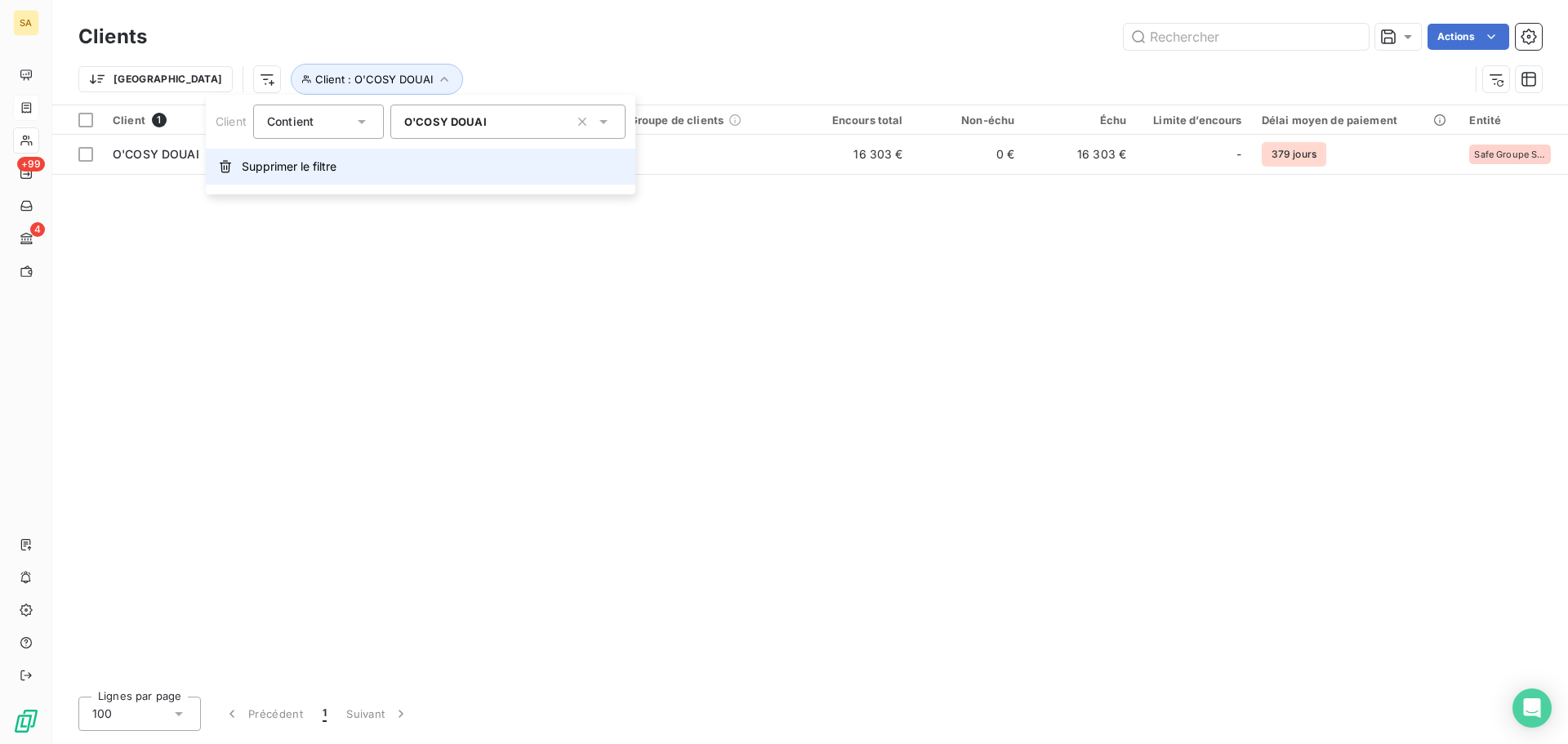
click at [312, 166] on span "Supprimer le filtre" at bounding box center [289, 166] width 95 height 16
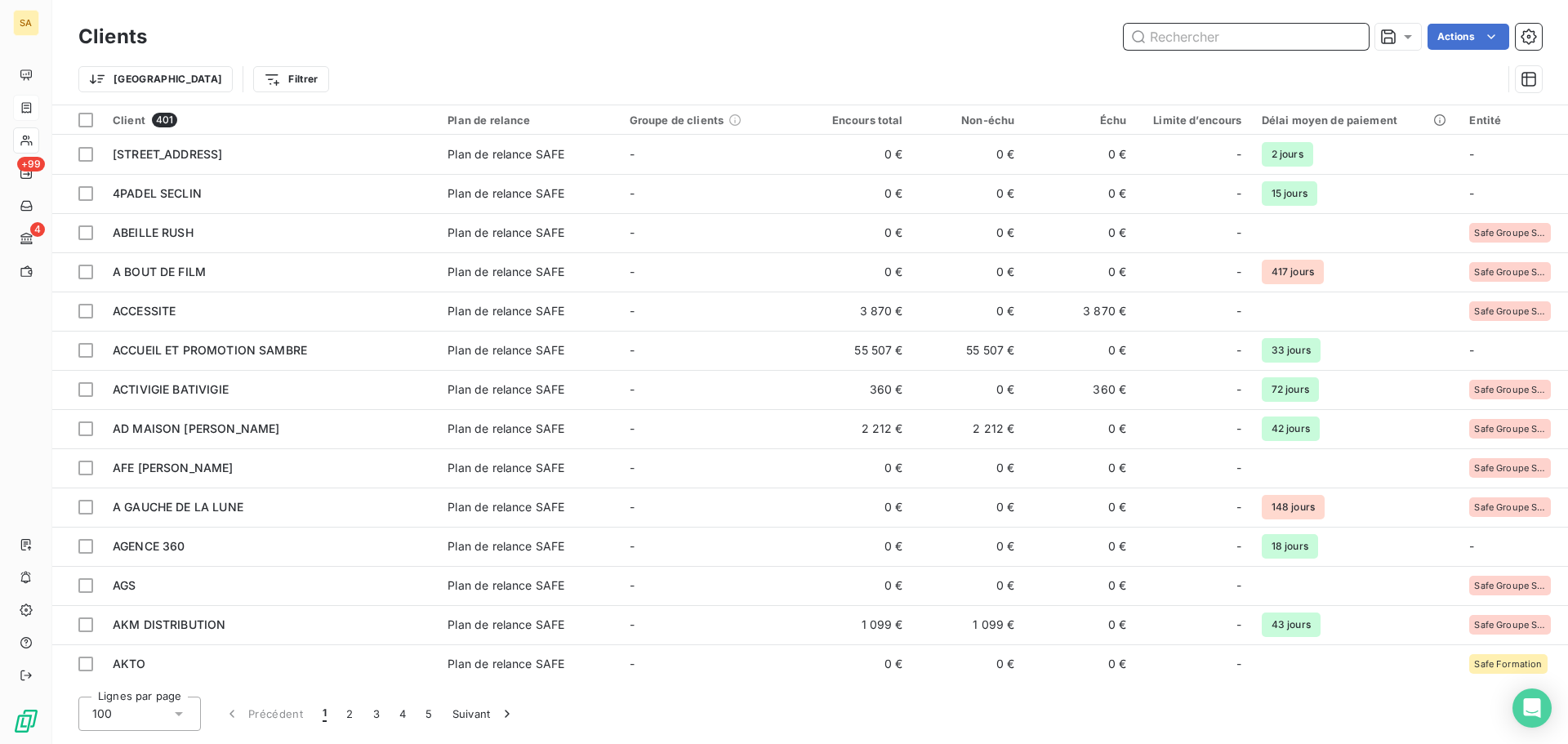
click at [1293, 36] on input "text" at bounding box center [1246, 37] width 245 height 26
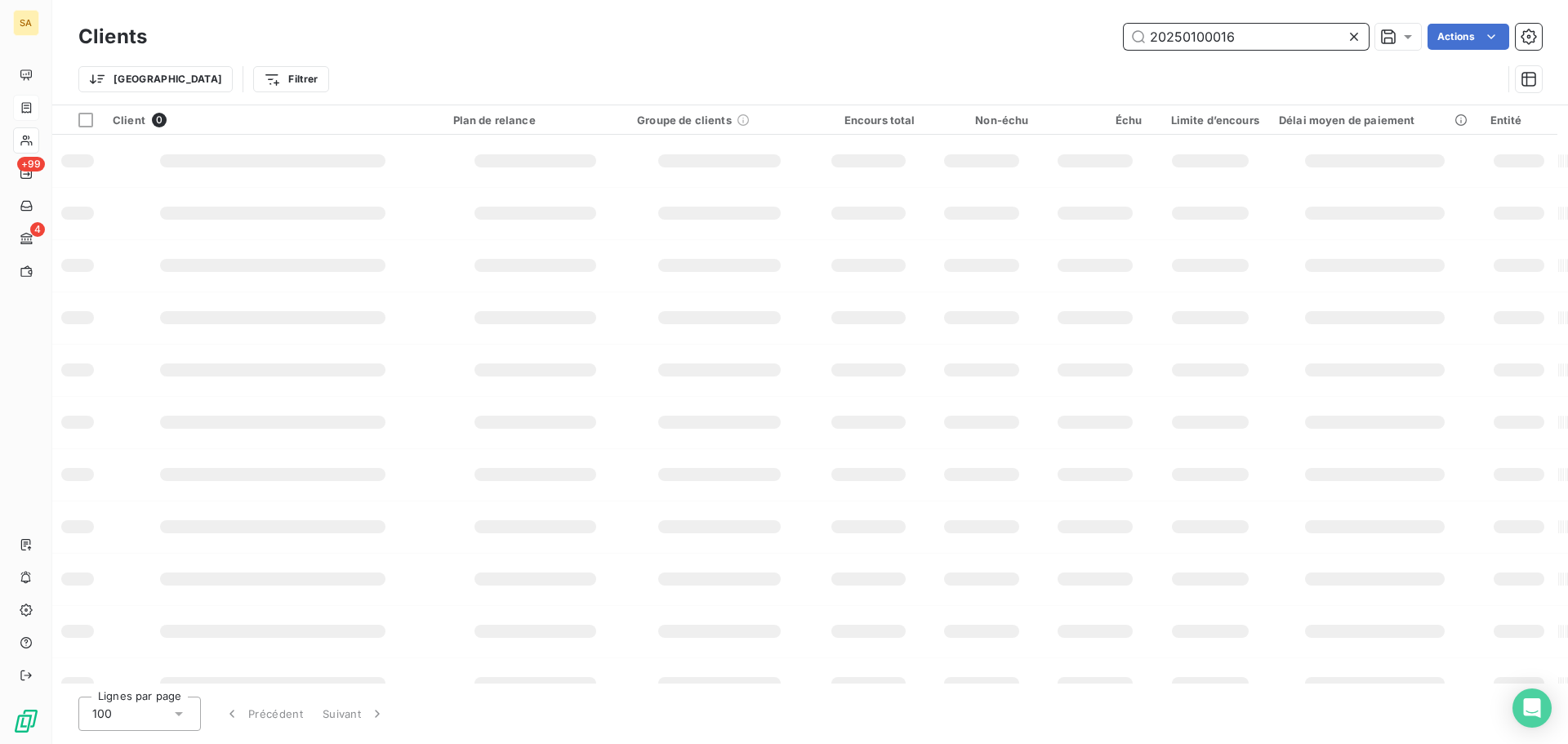
type input "20250100016"
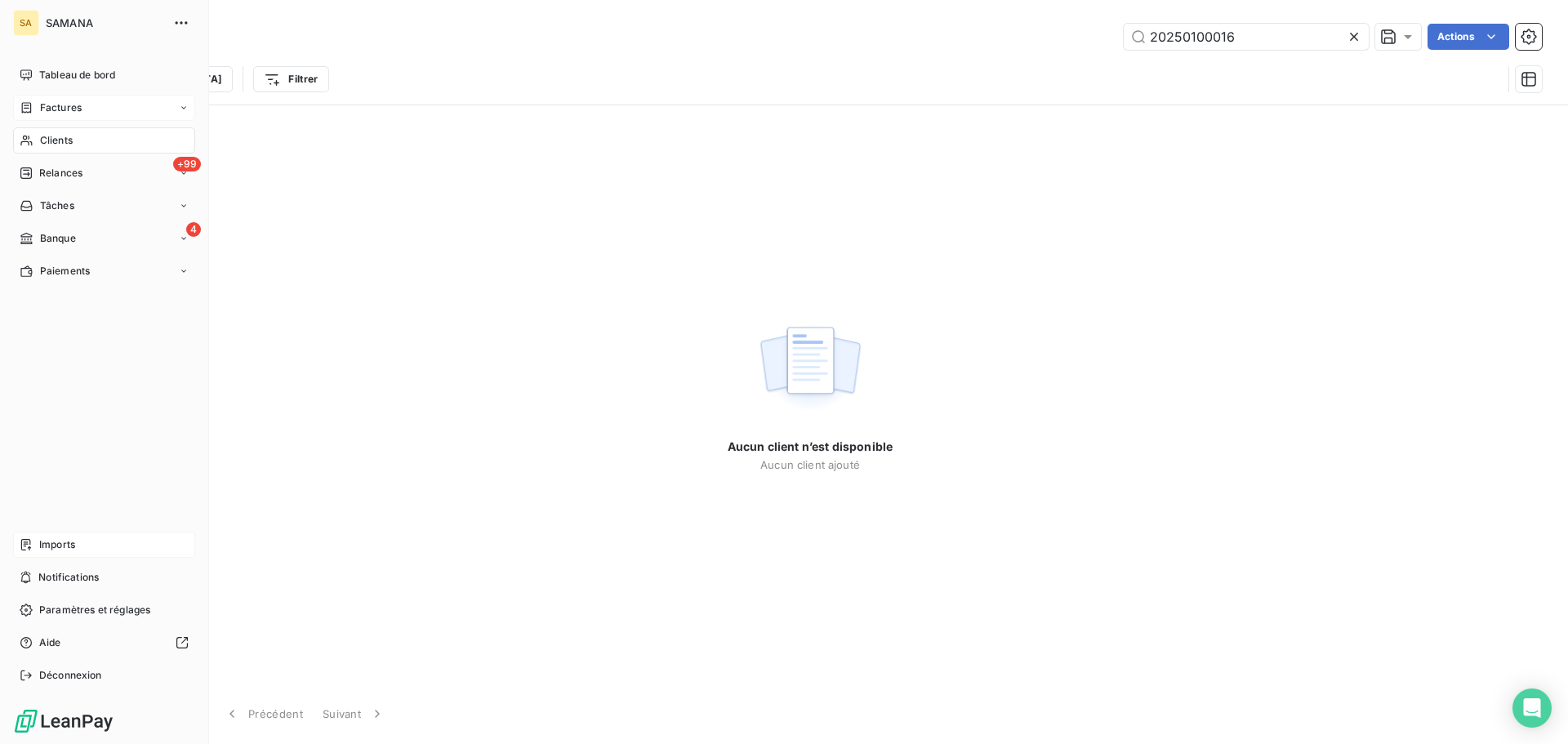
click at [62, 547] on span "Imports" at bounding box center [57, 545] width 36 height 15
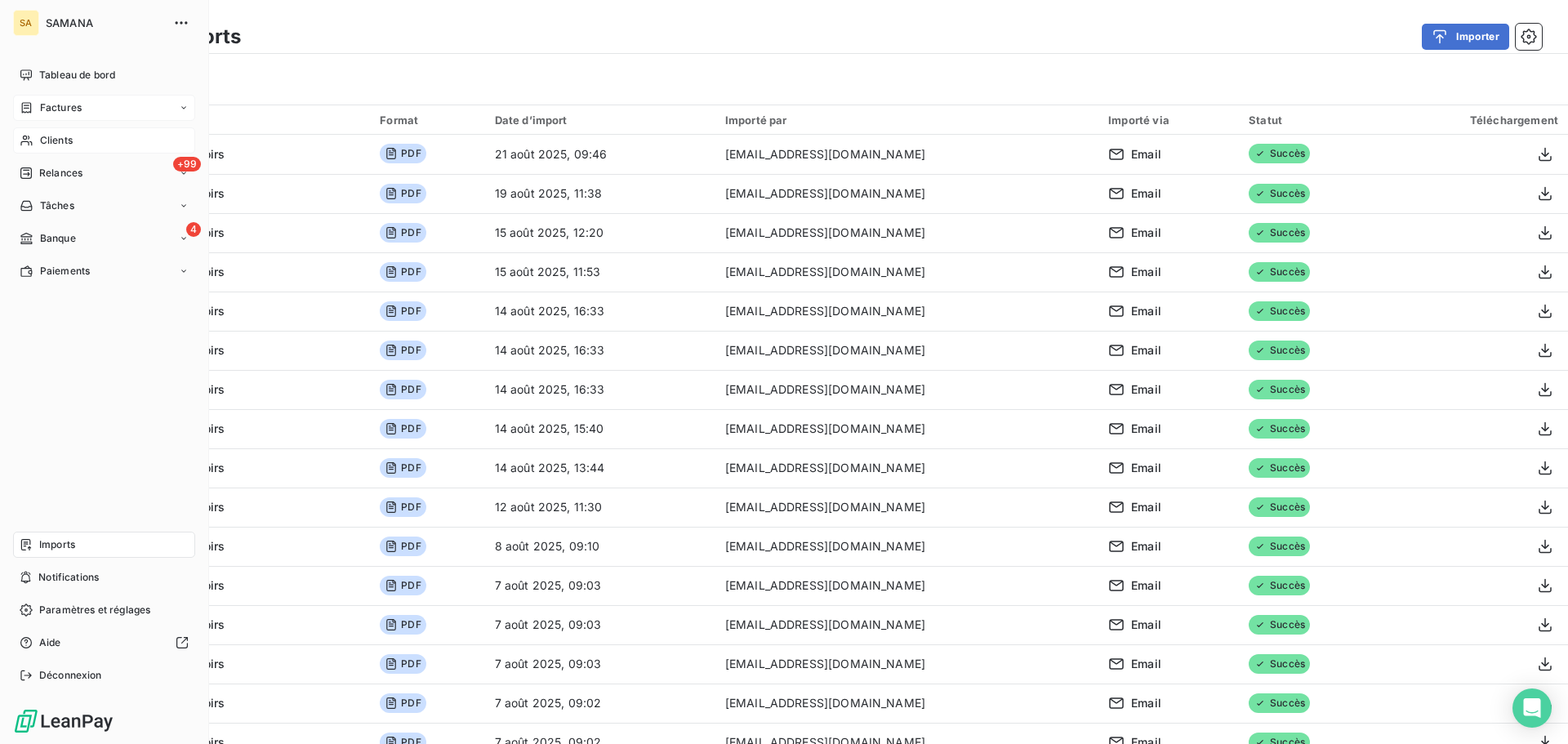
click at [67, 114] on span "Factures" at bounding box center [61, 108] width 42 height 15
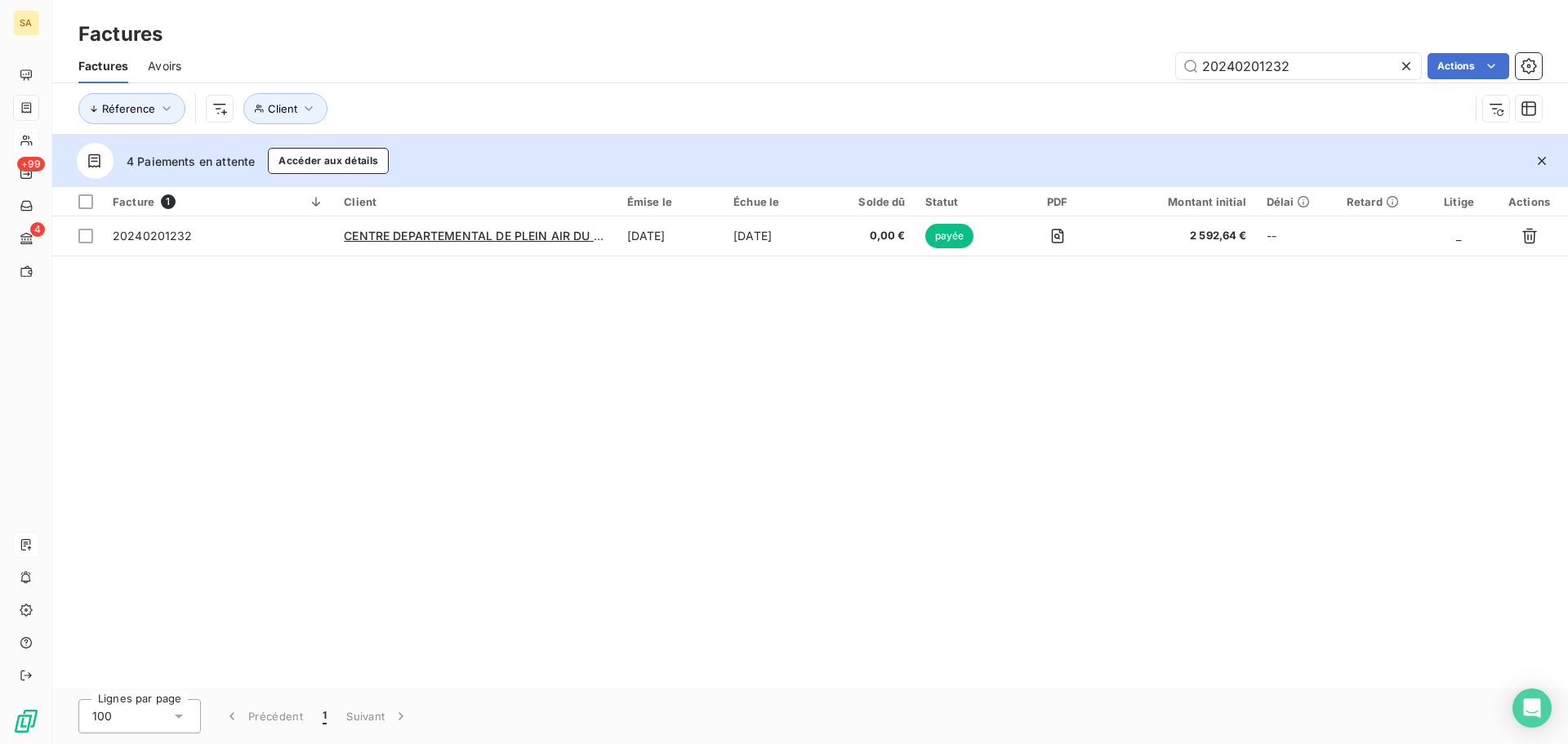
drag, startPoint x: 1306, startPoint y: 66, endPoint x: 424, endPoint y: 35, distance: 882.5
click at [424, 35] on div "Factures Factures Avoirs 20240201232 Actions Réference Client" at bounding box center [810, 67] width 1516 height 134
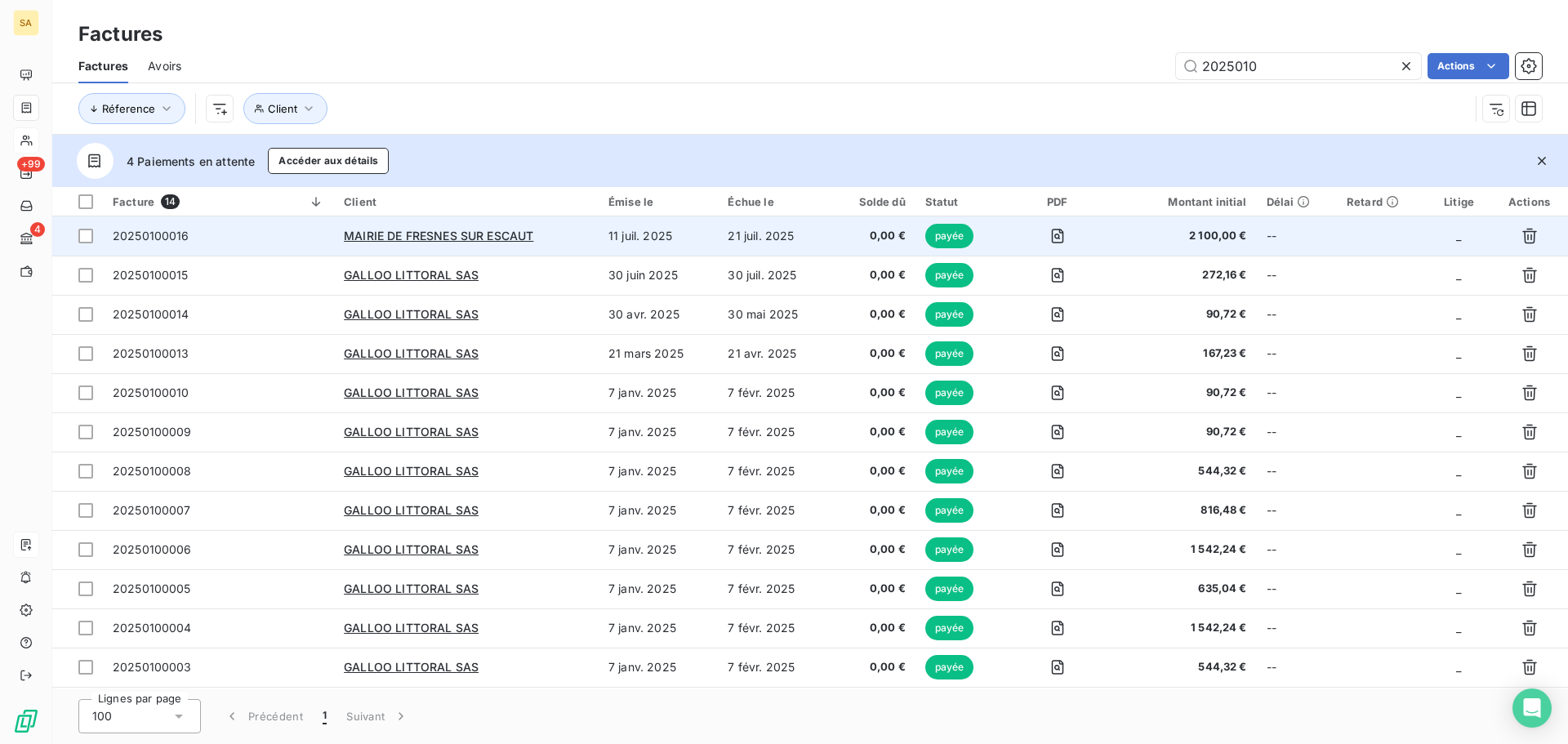
type input "2025010"
click at [289, 241] on span "20250100016" at bounding box center [218, 236] width 211 height 16
